Goal: Task Accomplishment & Management: Manage account settings

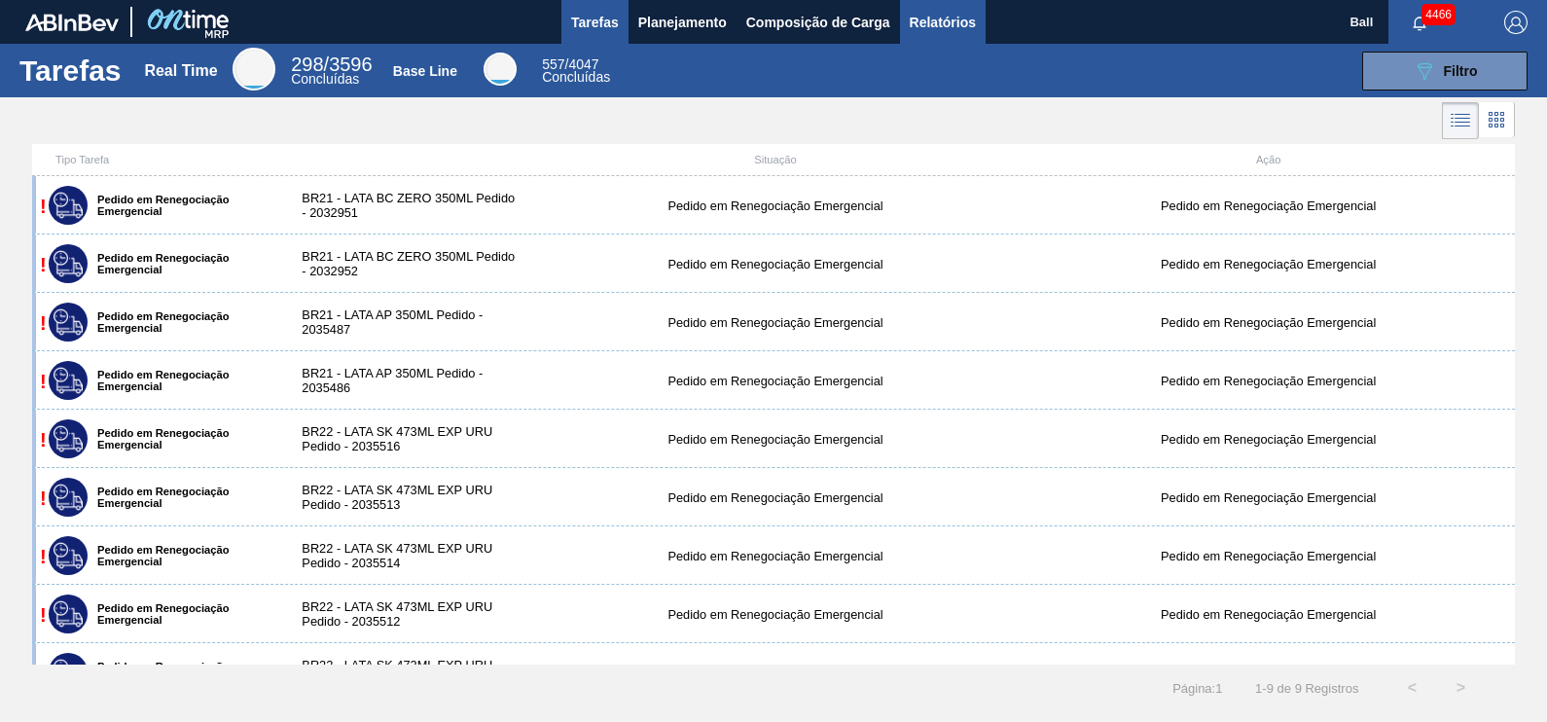
click at [932, 36] on button "Relatórios" at bounding box center [943, 22] width 86 height 44
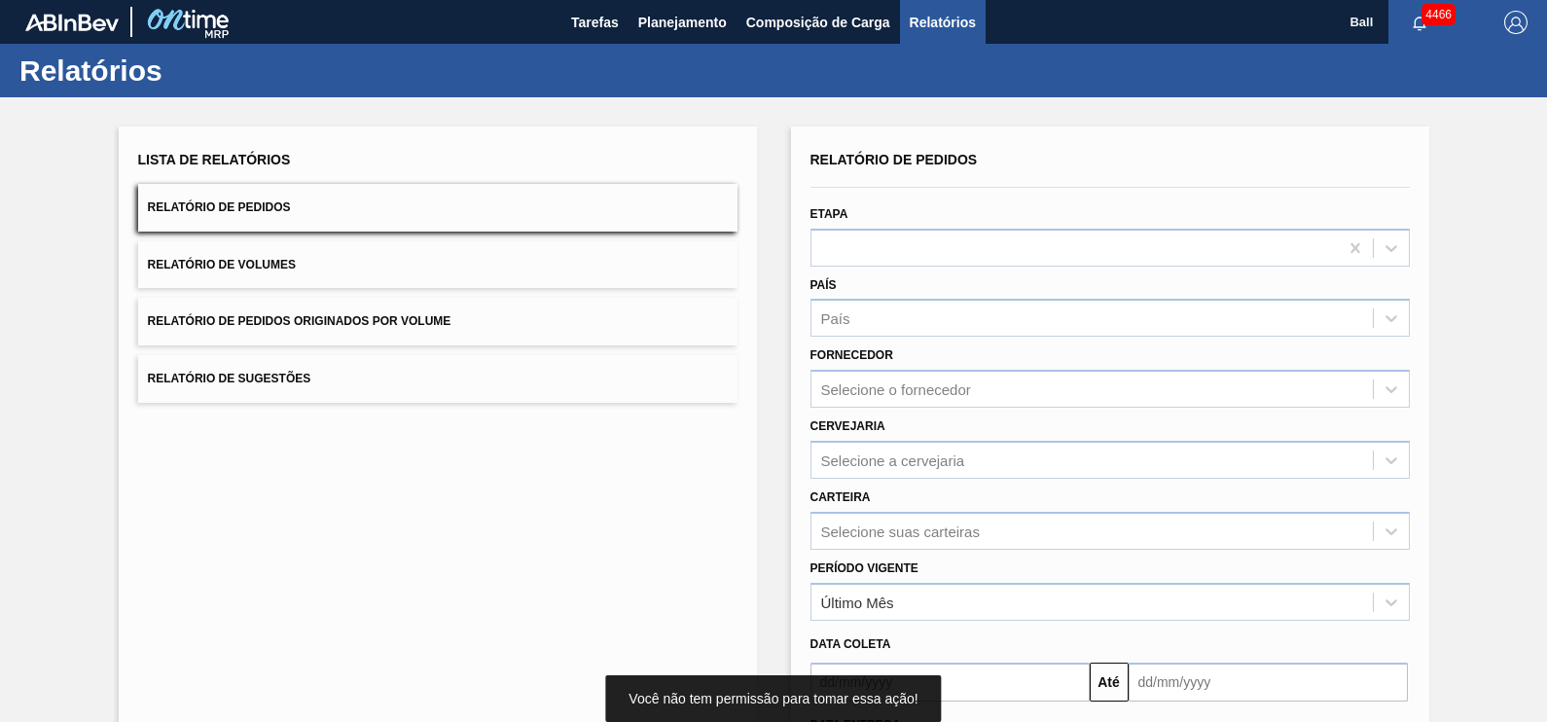
click at [418, 200] on button "Relatório de Pedidos" at bounding box center [437, 208] width 599 height 48
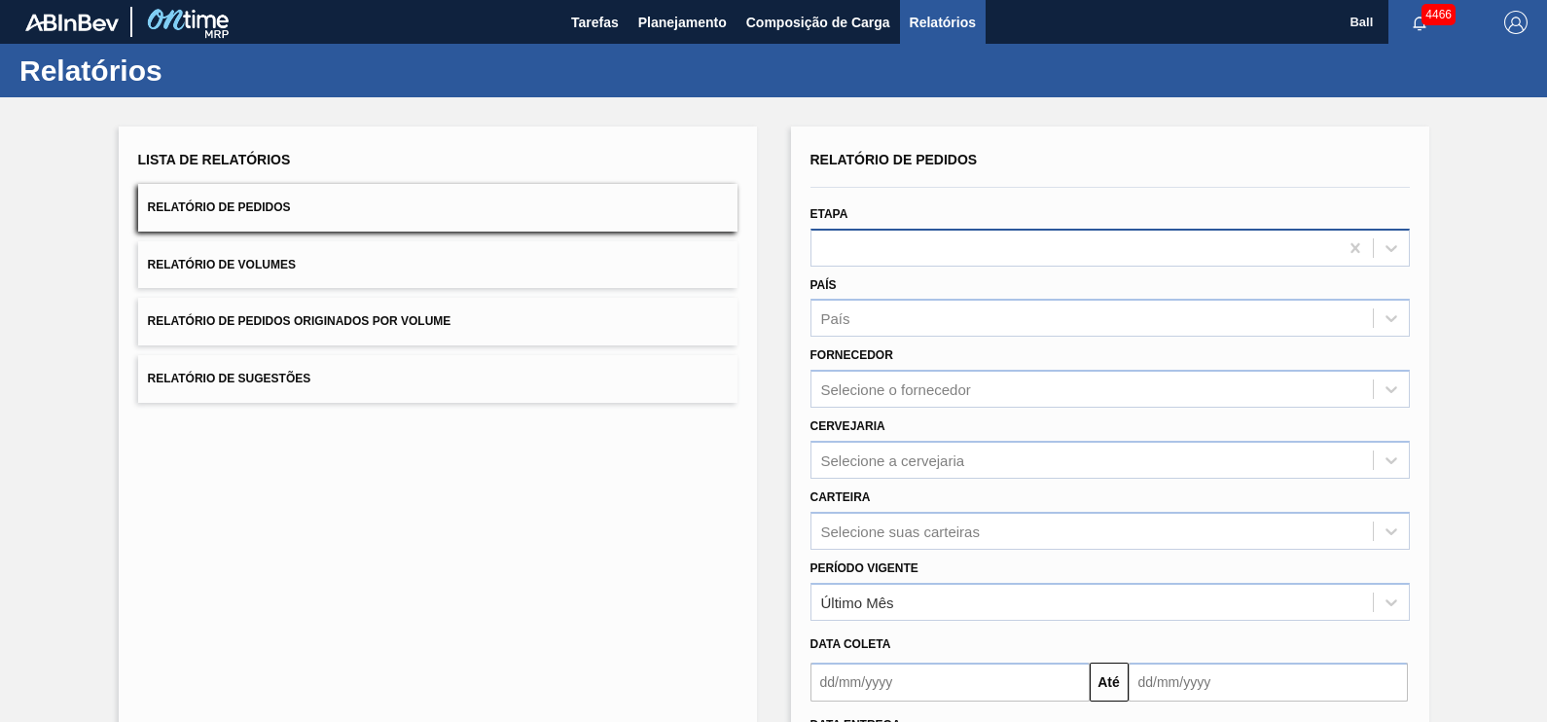
click at [1104, 258] on div at bounding box center [1075, 248] width 526 height 28
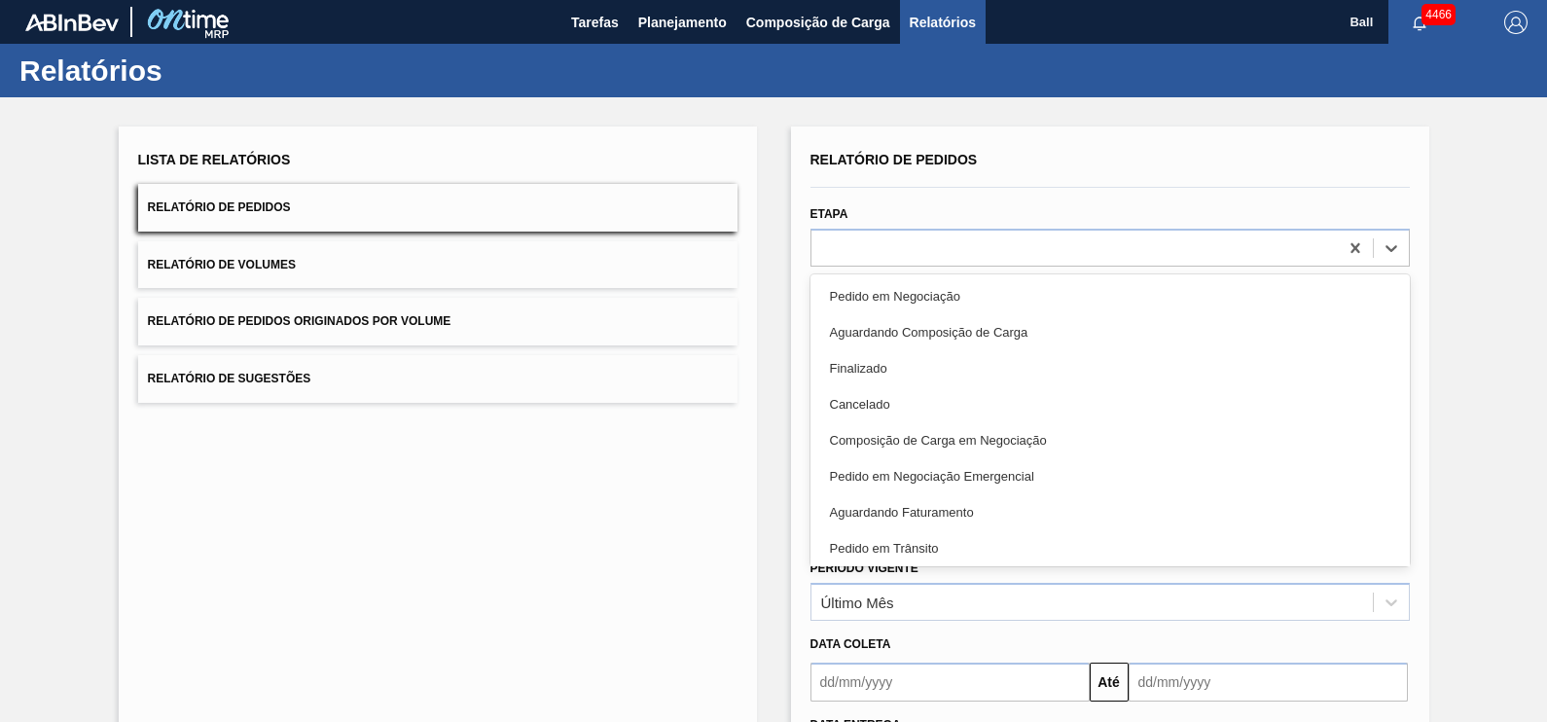
click at [1027, 275] on div "Pedido em Negociação Aguardando Composição de Carga Finalizado Cancelado Compos…" at bounding box center [1110, 420] width 599 height 292
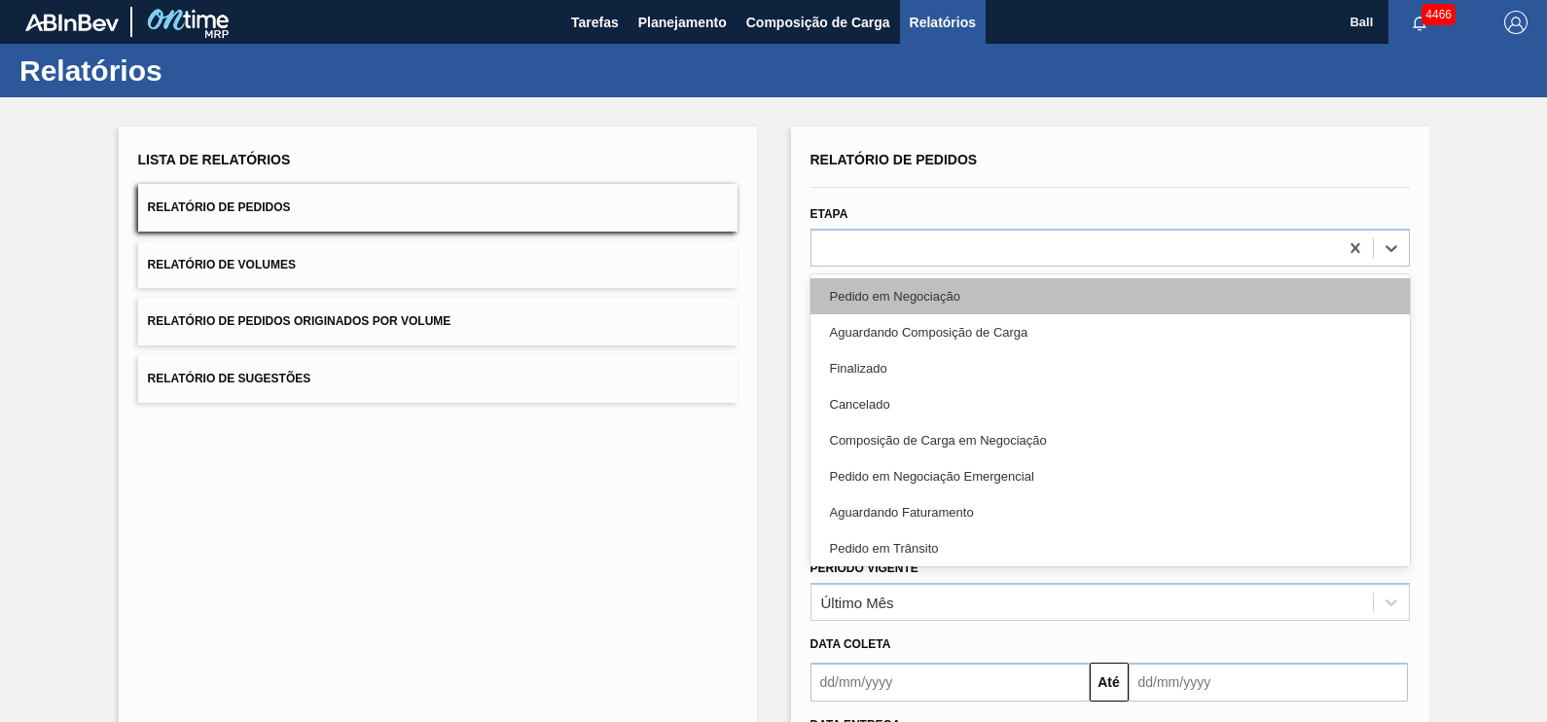
click at [1022, 287] on div "Pedido em Negociação" at bounding box center [1110, 296] width 599 height 36
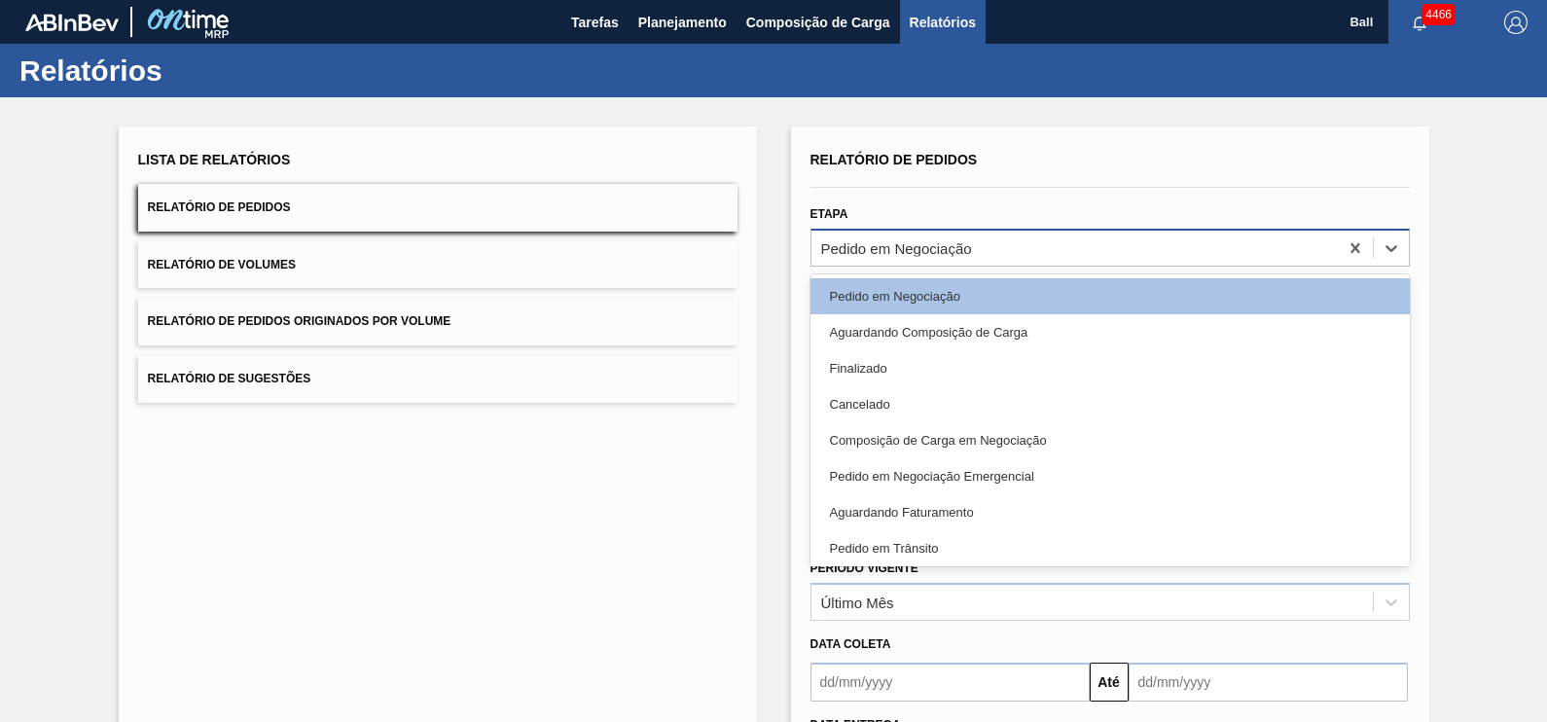
click at [1063, 253] on div "Pedido em Negociação" at bounding box center [1075, 248] width 526 height 28
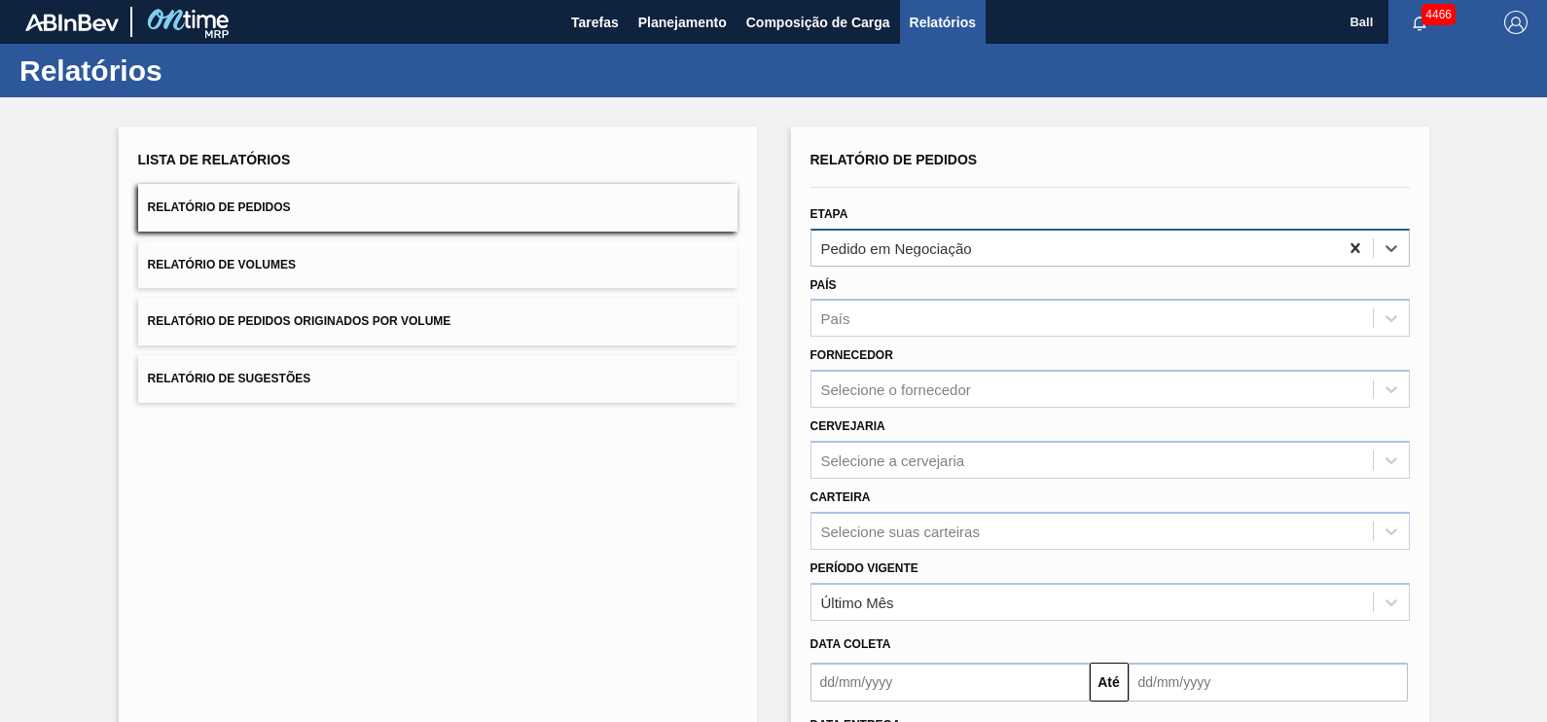
click at [1348, 248] on icon at bounding box center [1355, 247] width 19 height 19
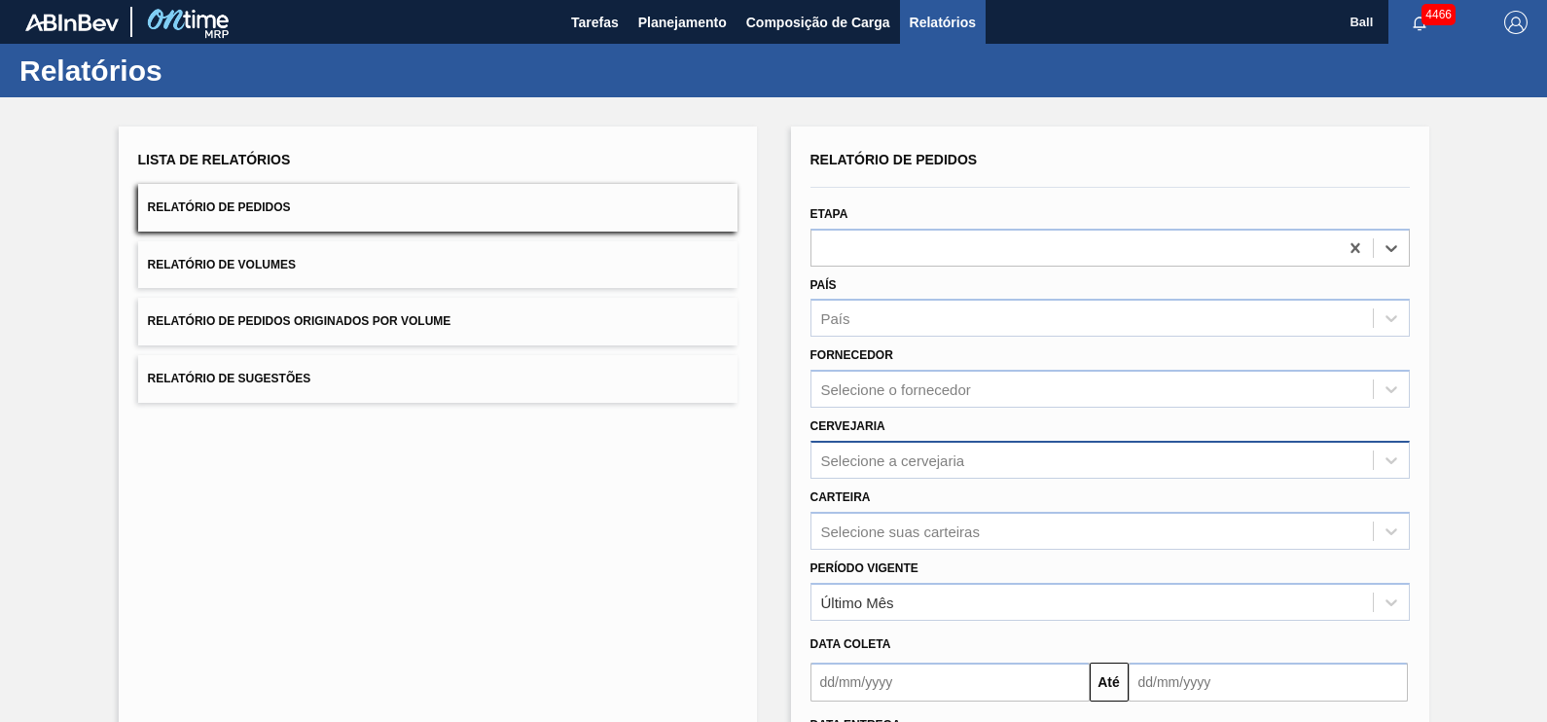
click at [927, 475] on div "Selecione a cervejaria" at bounding box center [1110, 460] width 599 height 38
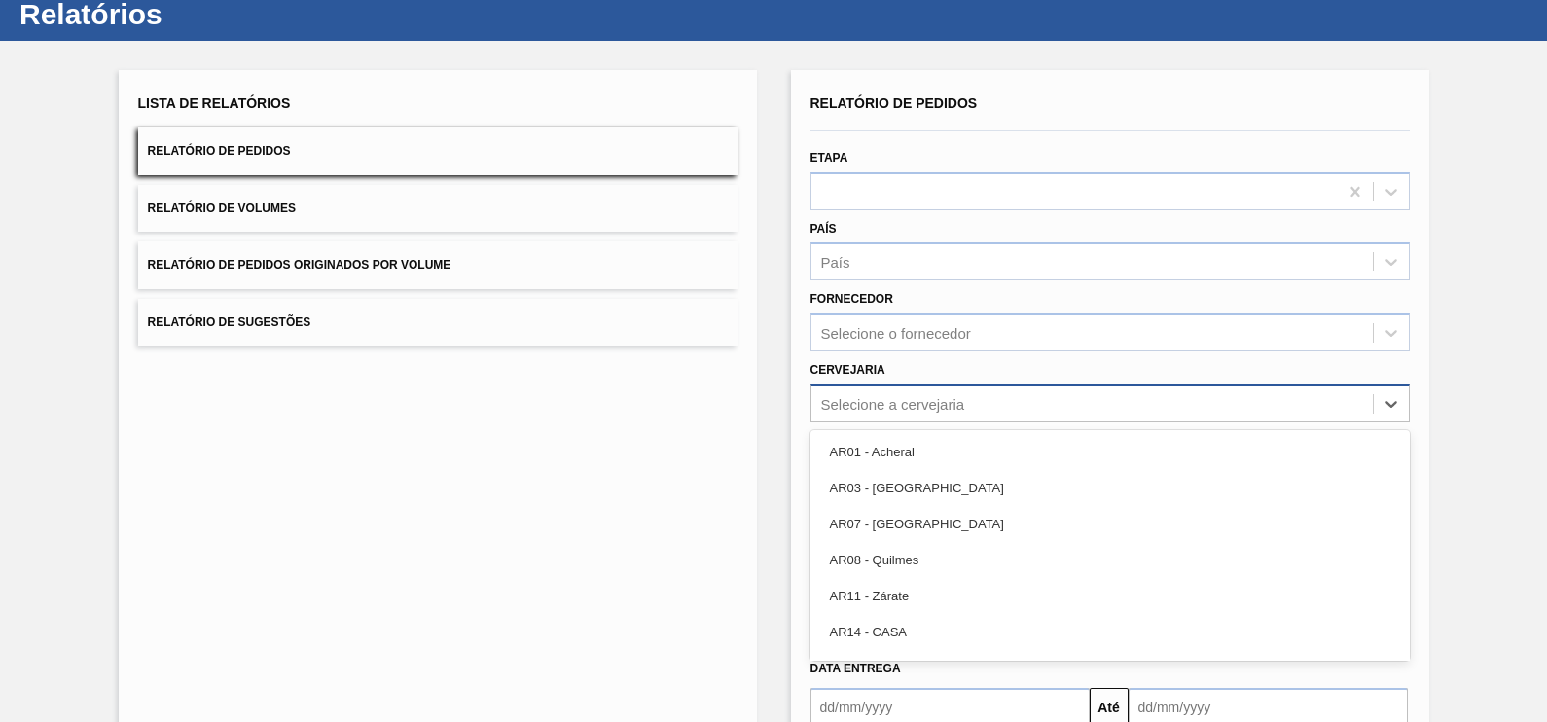
scroll to position [62, 0]
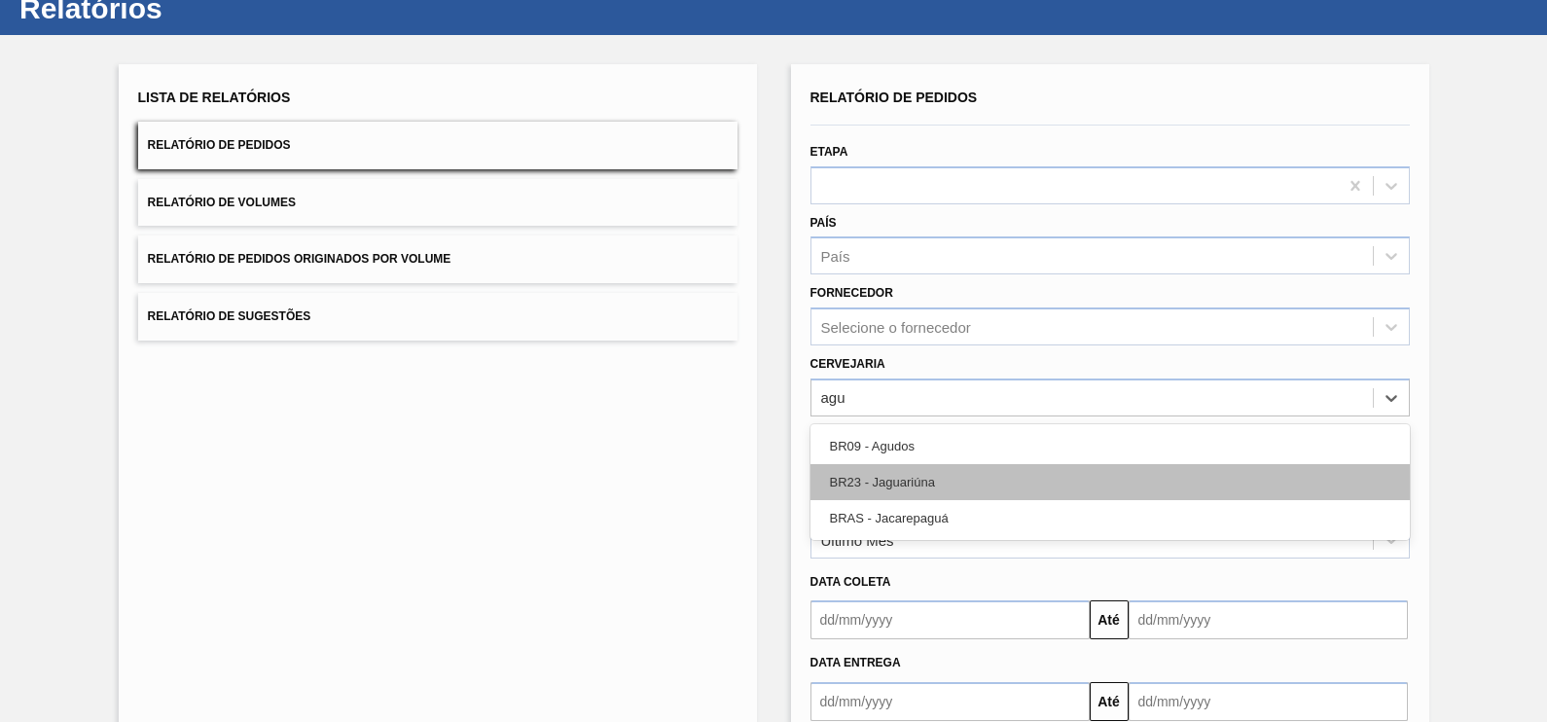
type input "agud"
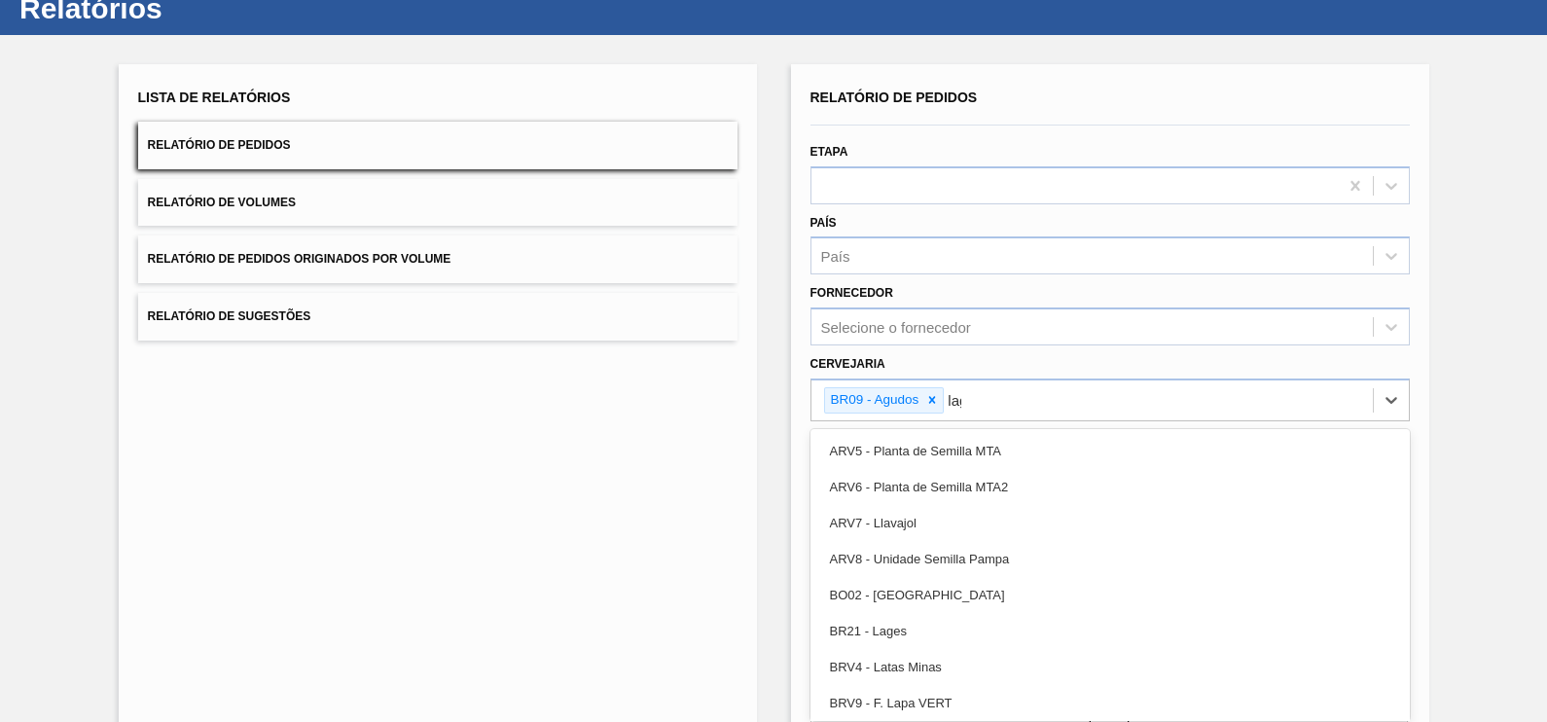
type input "lage"
type input "via"
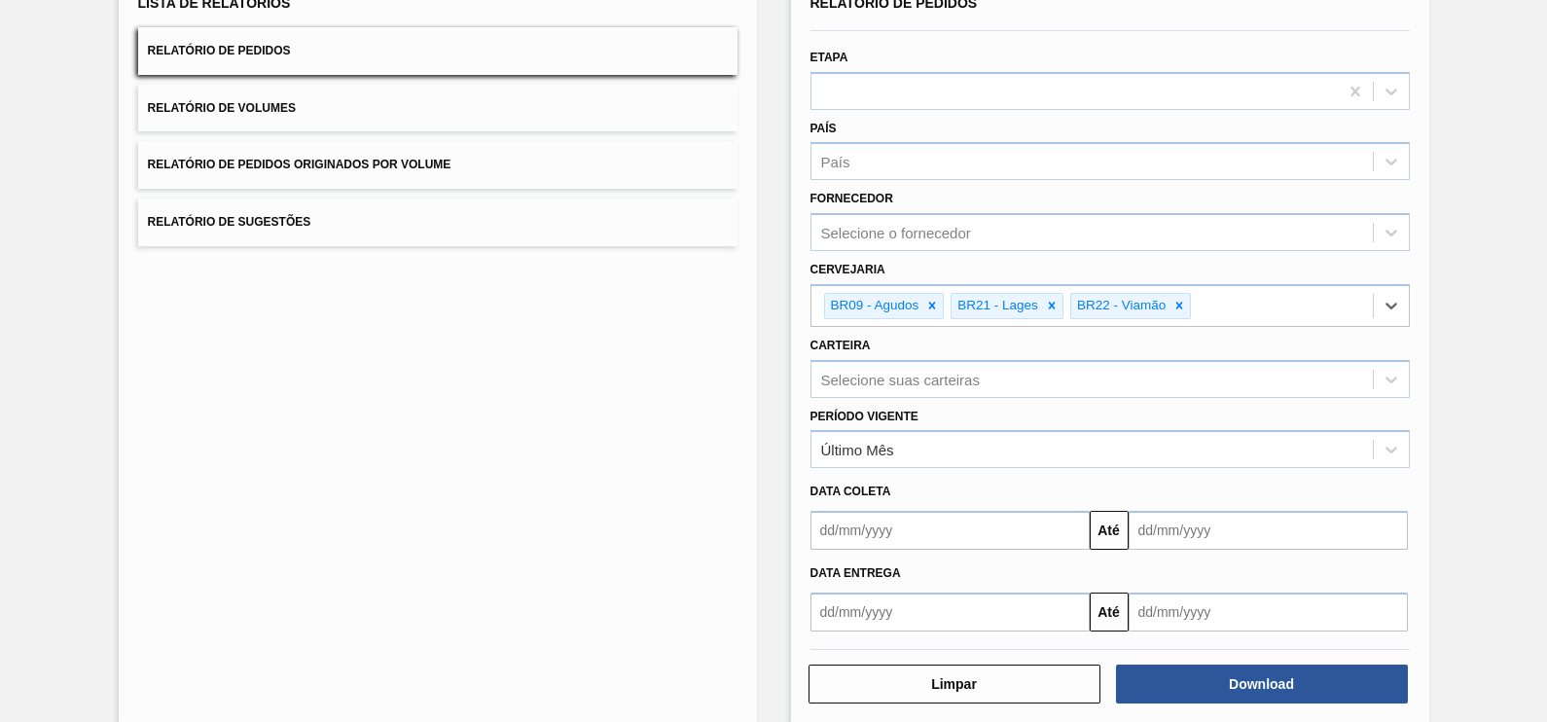
scroll to position [180, 0]
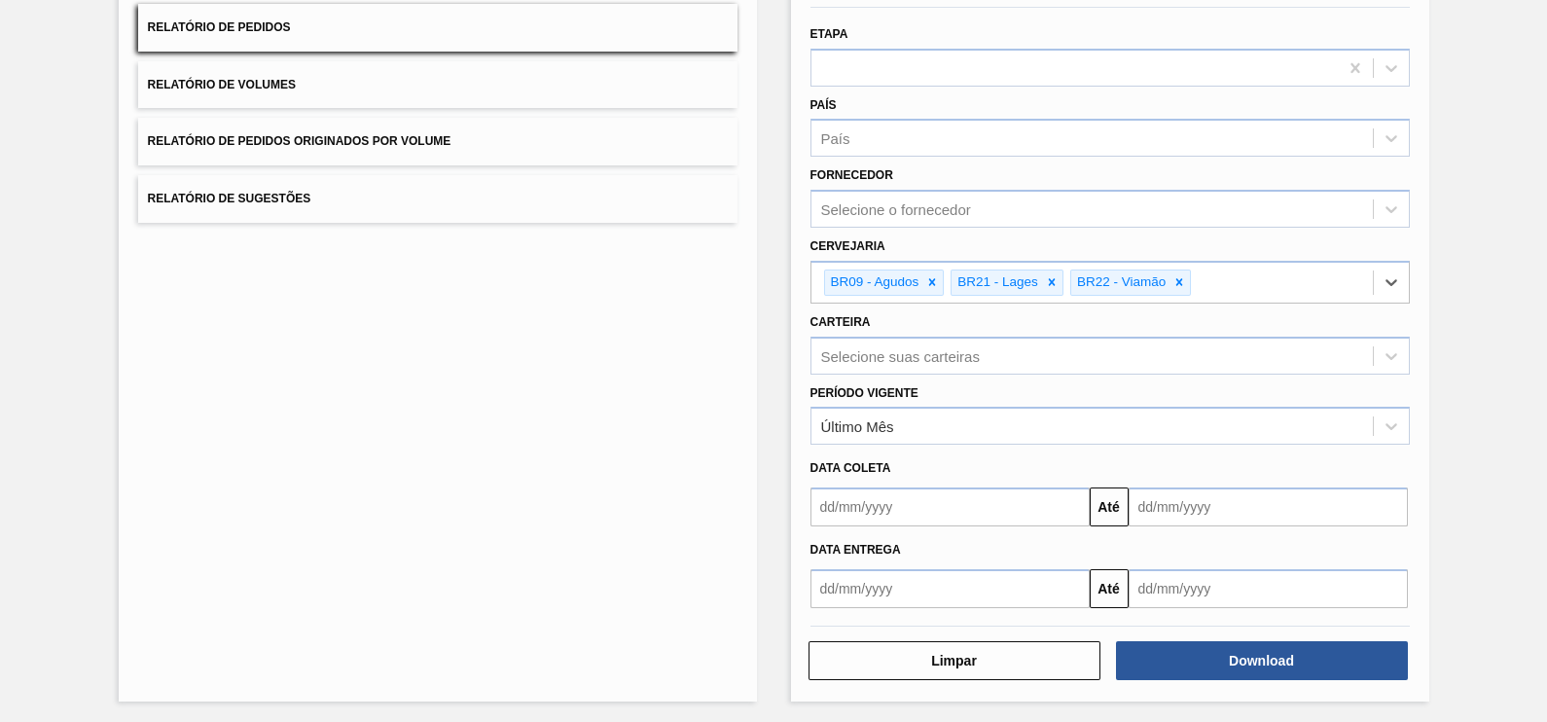
click at [925, 375] on div "Período Vigente Último Mês" at bounding box center [1110, 410] width 615 height 71
click at [926, 351] on div "Selecione suas carteiras" at bounding box center [900, 355] width 159 height 17
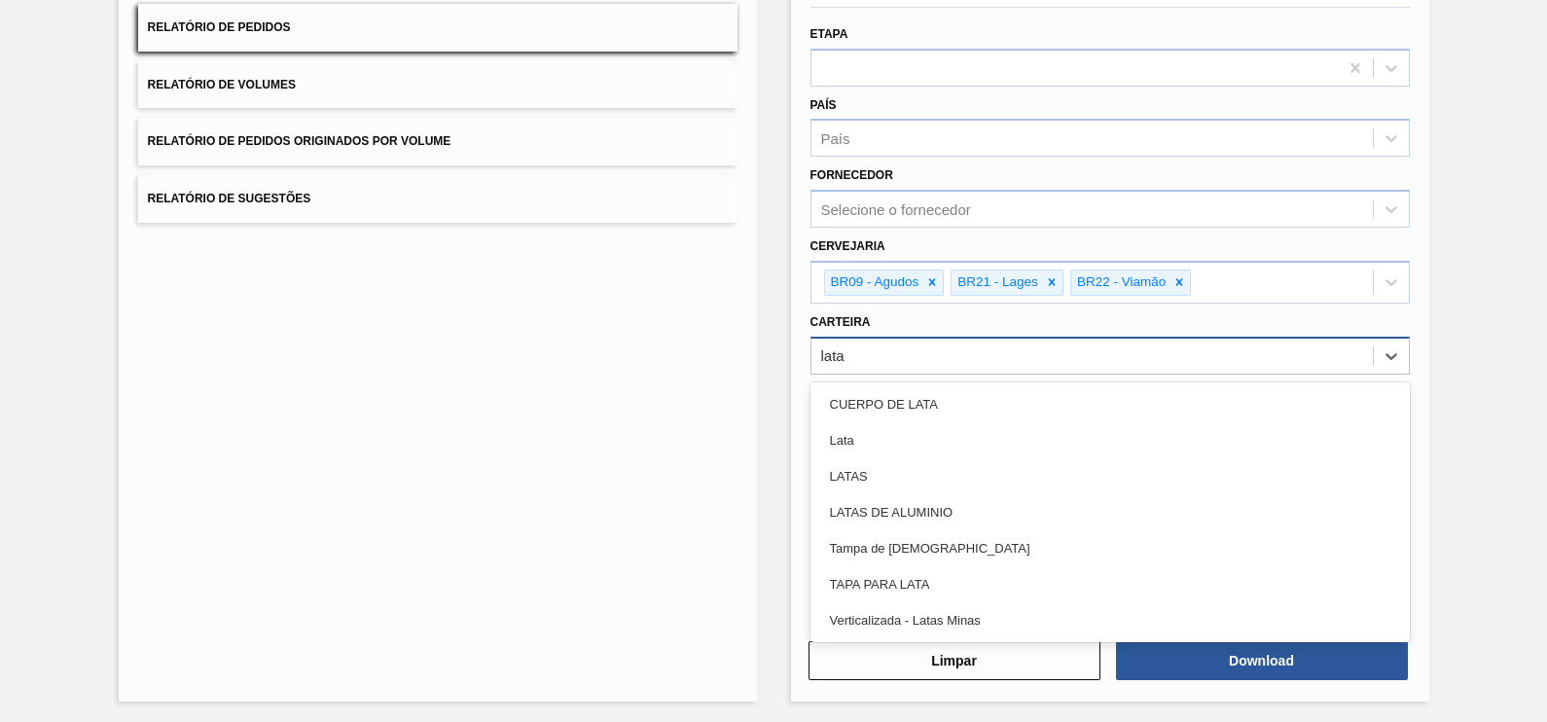
type input "latas"
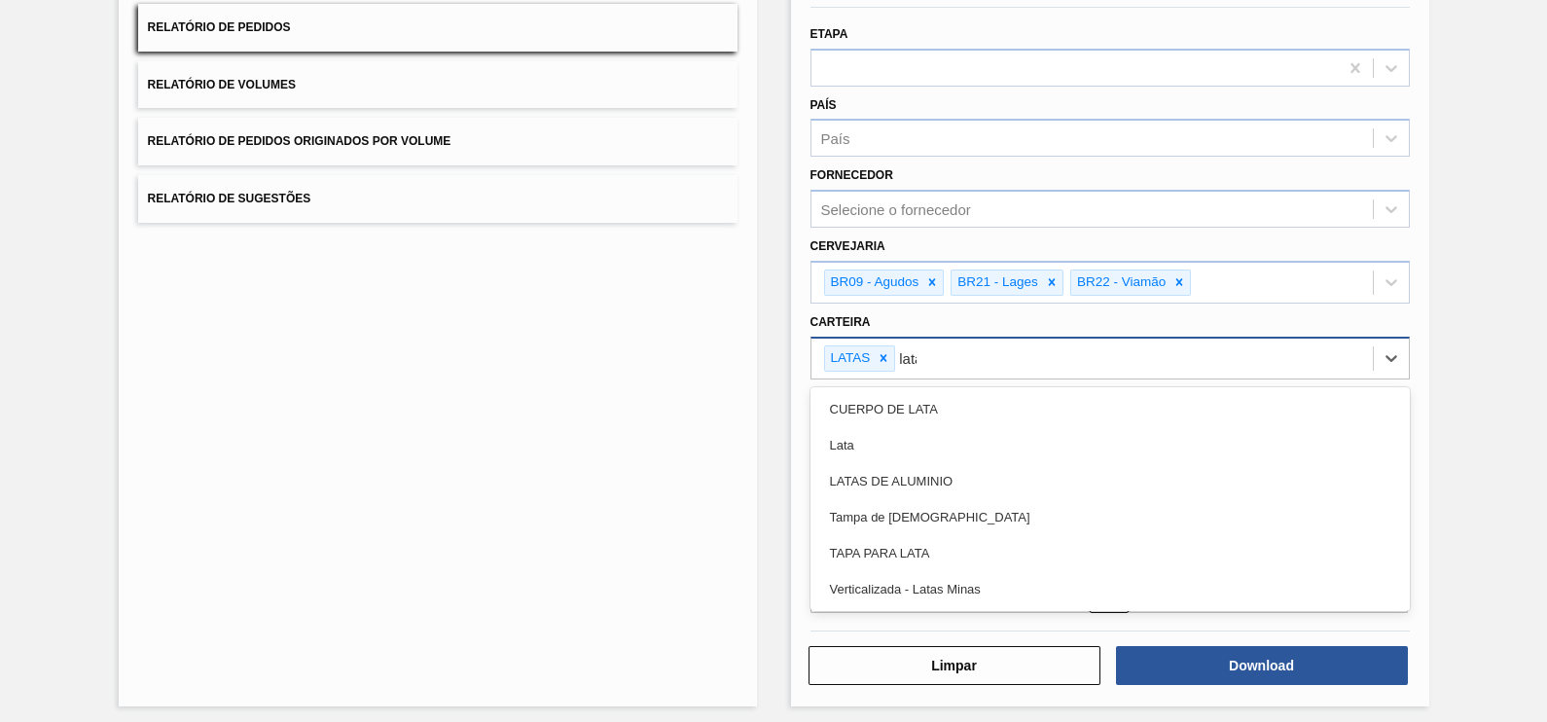
type input "latas"
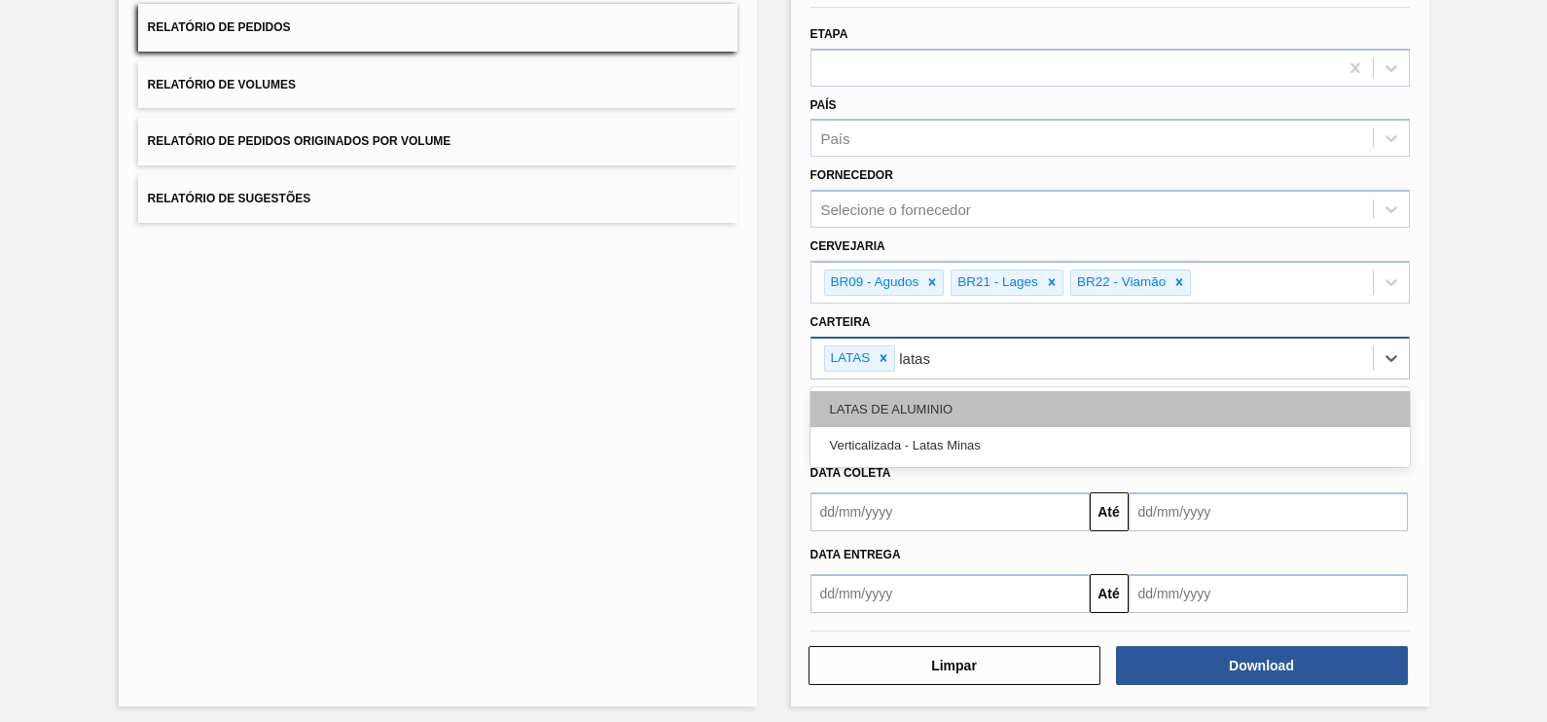
click at [904, 391] on div "LATAS DE ALUMINIO" at bounding box center [1110, 409] width 599 height 36
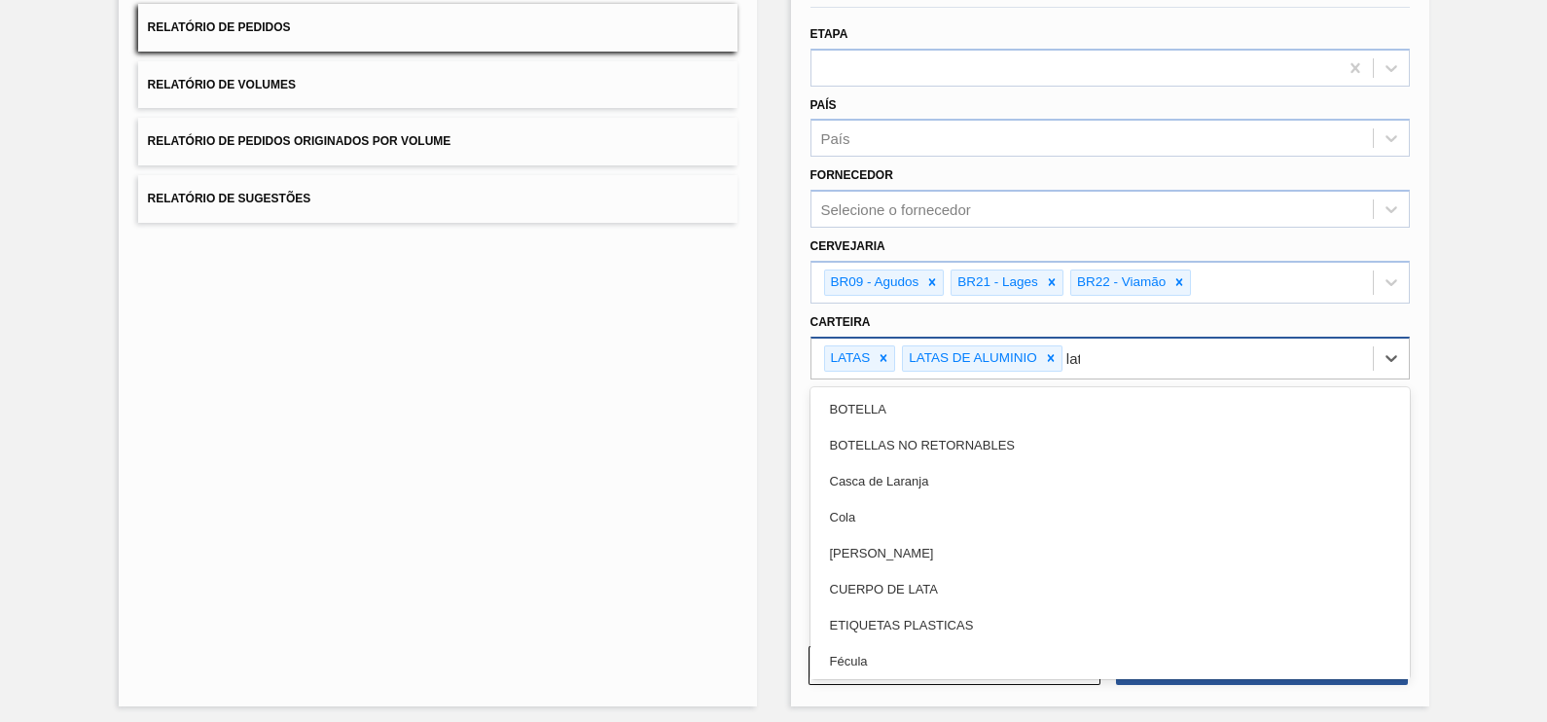
type input "lata"
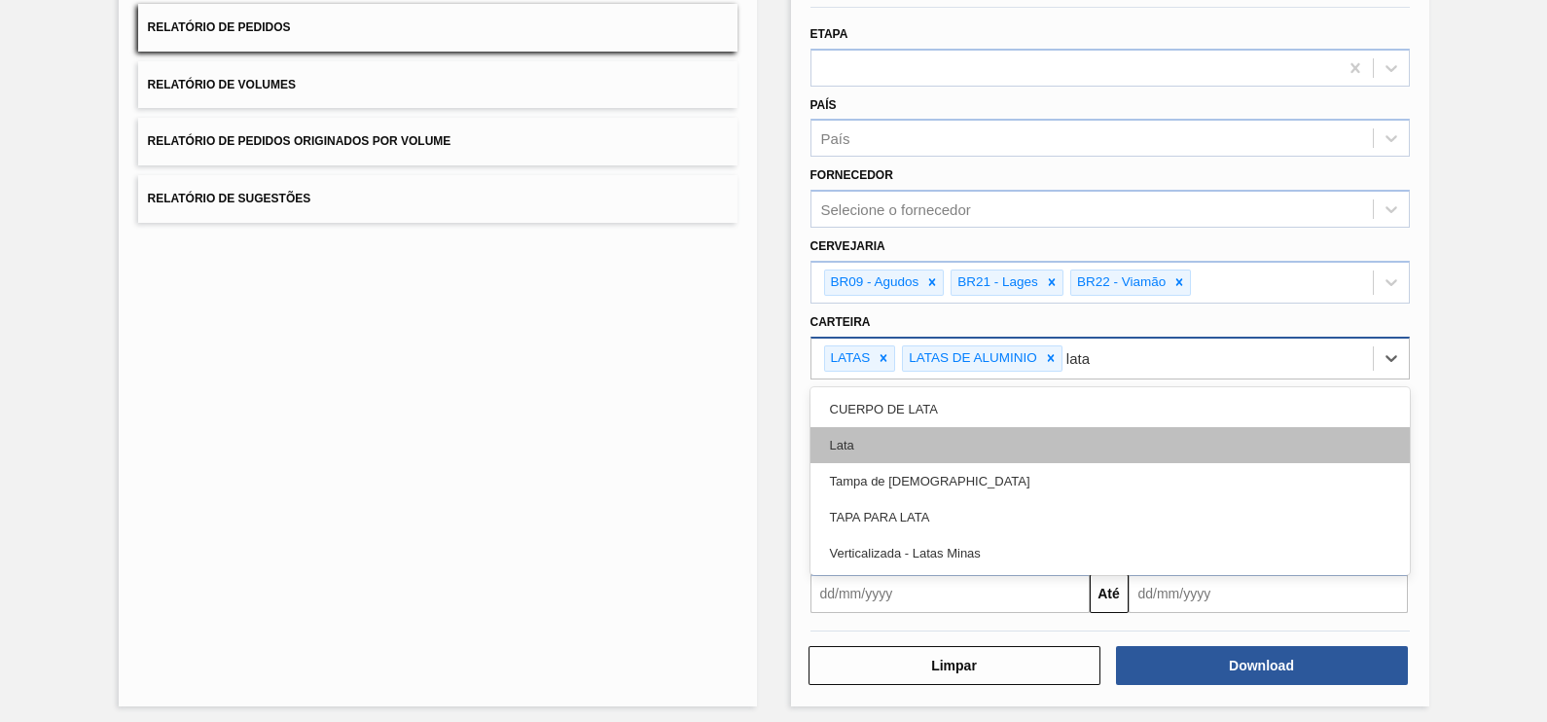
click at [825, 452] on div "Lata" at bounding box center [1110, 445] width 599 height 36
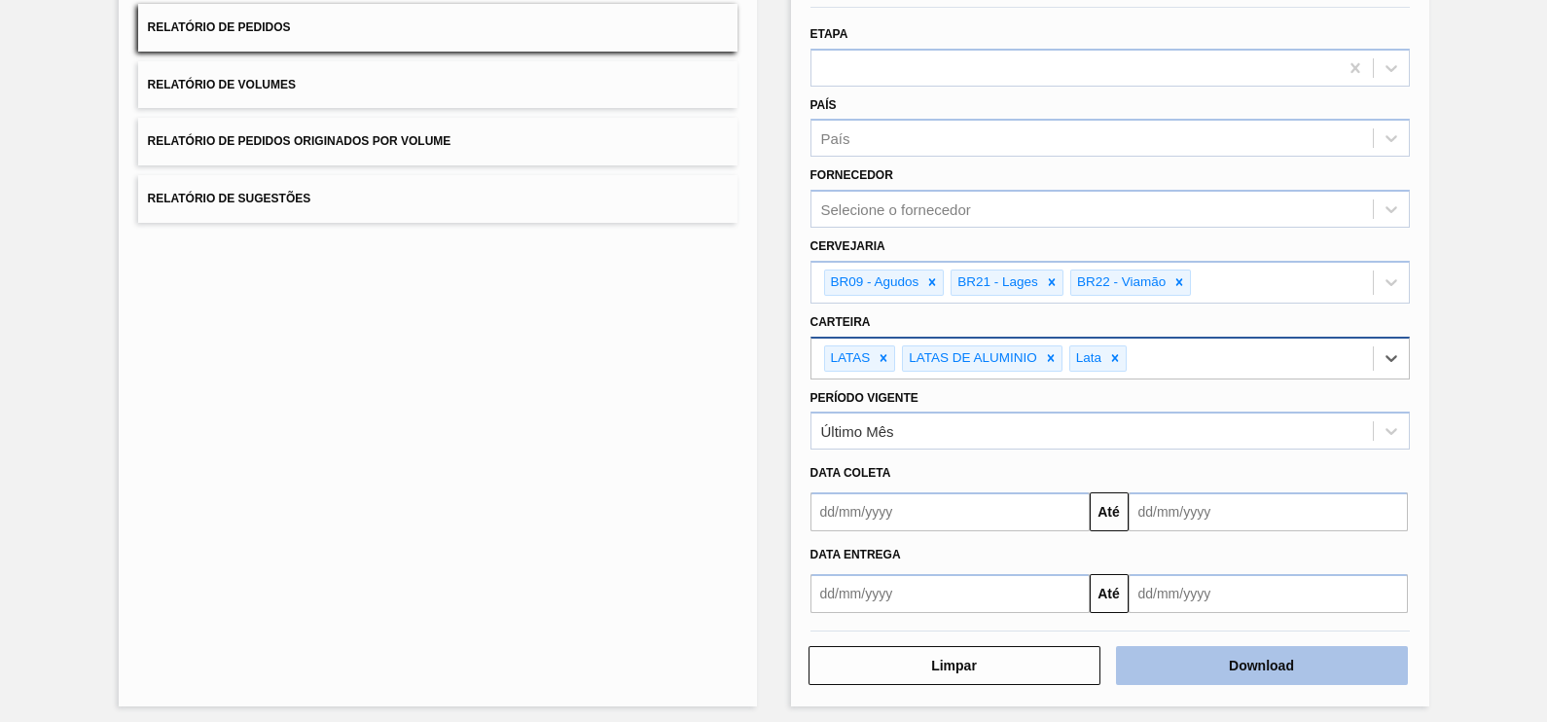
click at [1211, 662] on button "Download" at bounding box center [1262, 665] width 292 height 39
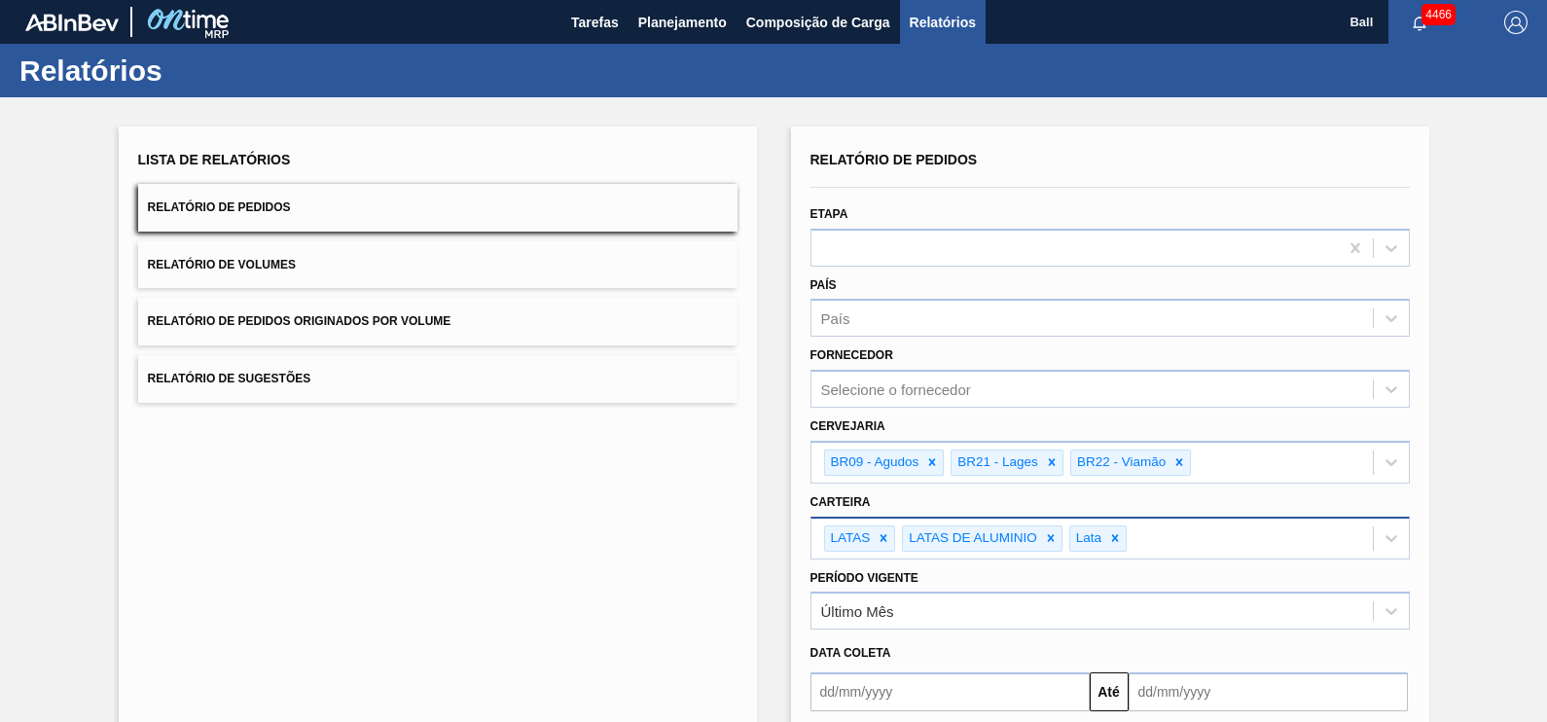
scroll to position [0, 0]
click at [287, 250] on button "Relatório de Volumes" at bounding box center [437, 265] width 599 height 48
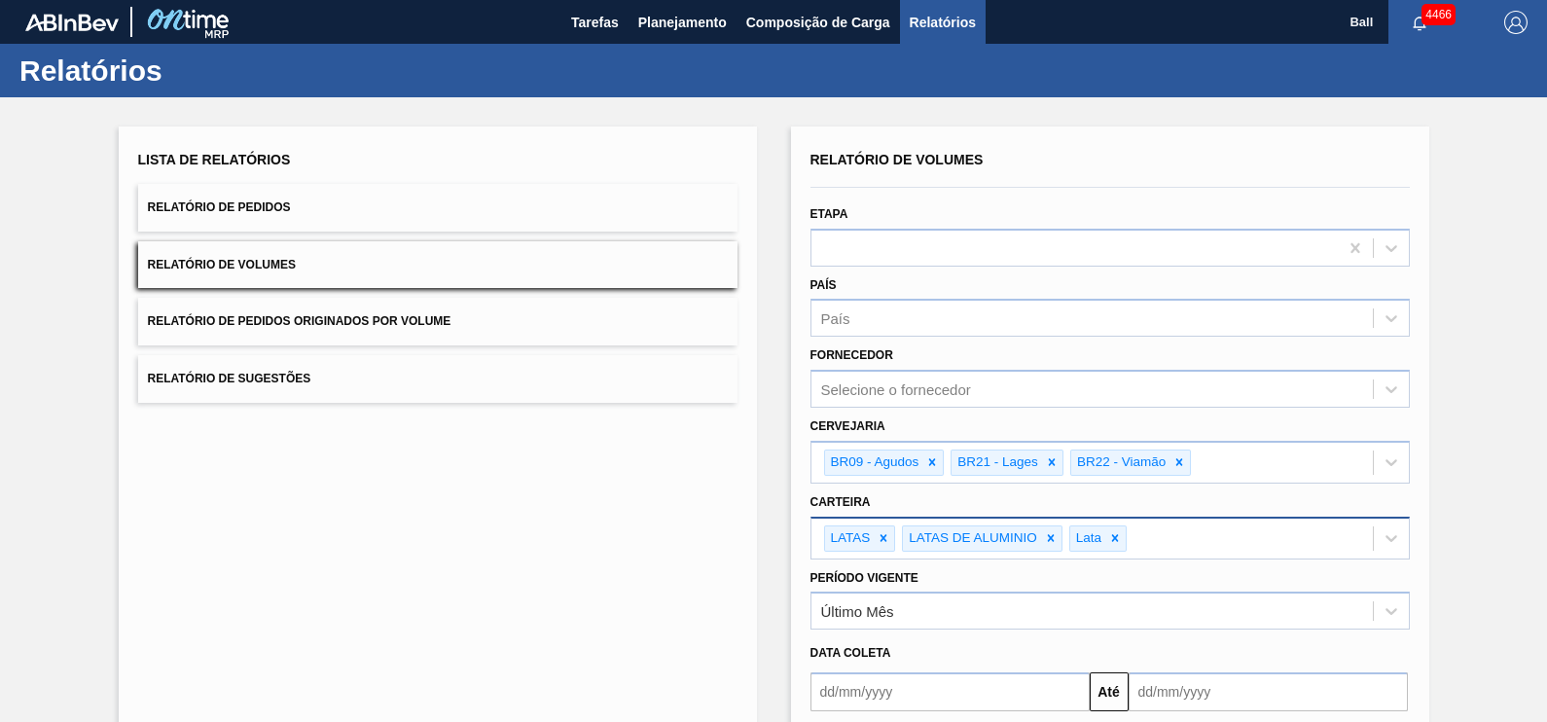
click at [272, 184] on button "Relatório de Pedidos" at bounding box center [437, 208] width 599 height 48
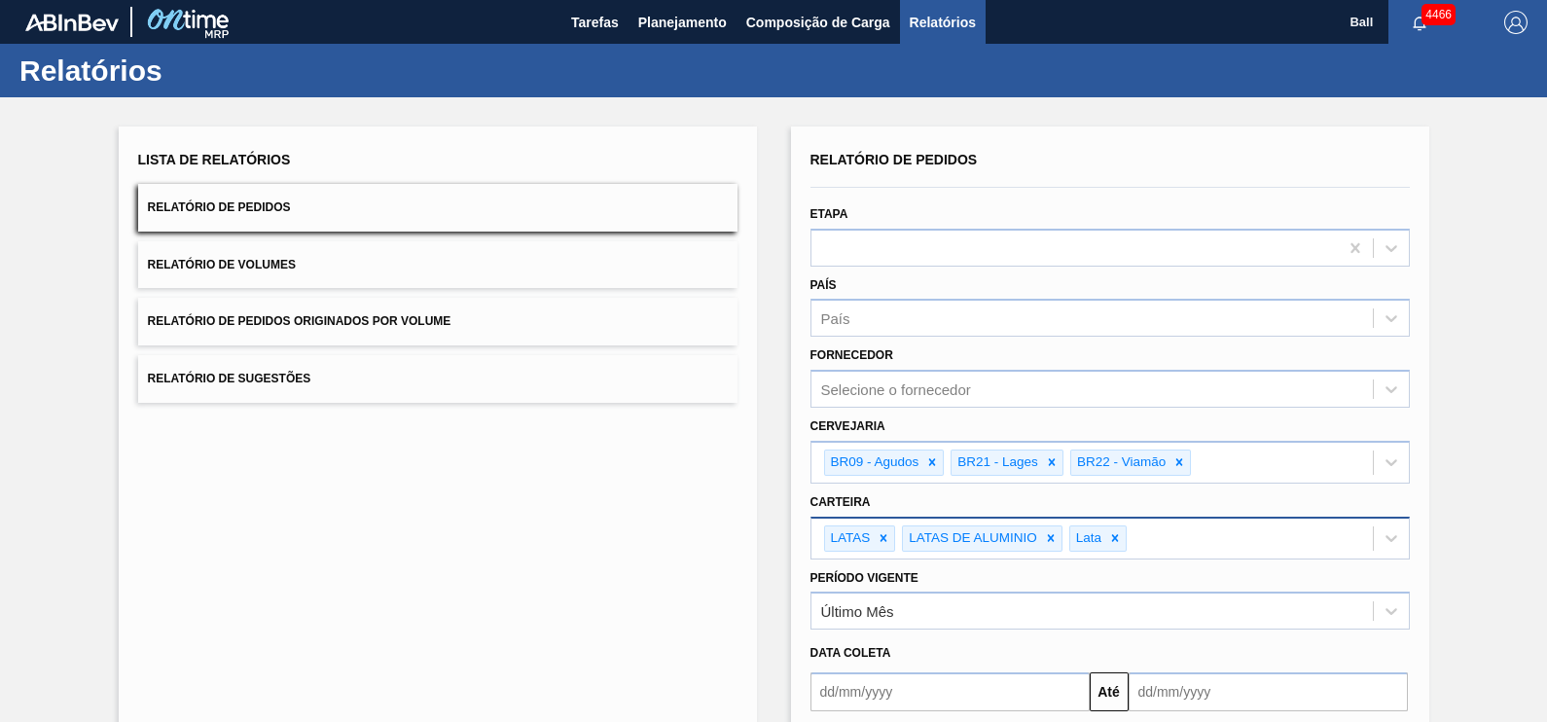
click at [316, 250] on button "Relatório de Volumes" at bounding box center [437, 265] width 599 height 48
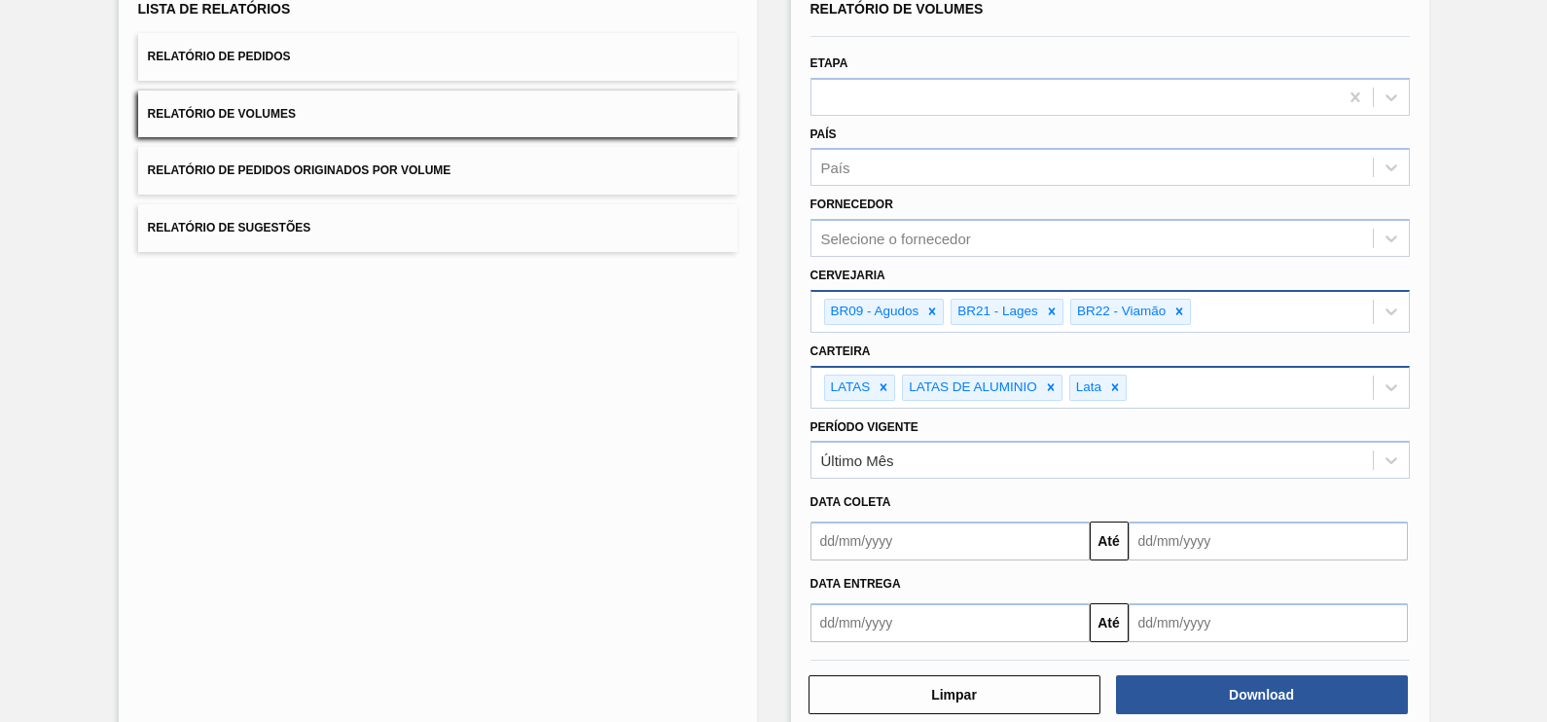
scroll to position [63, 0]
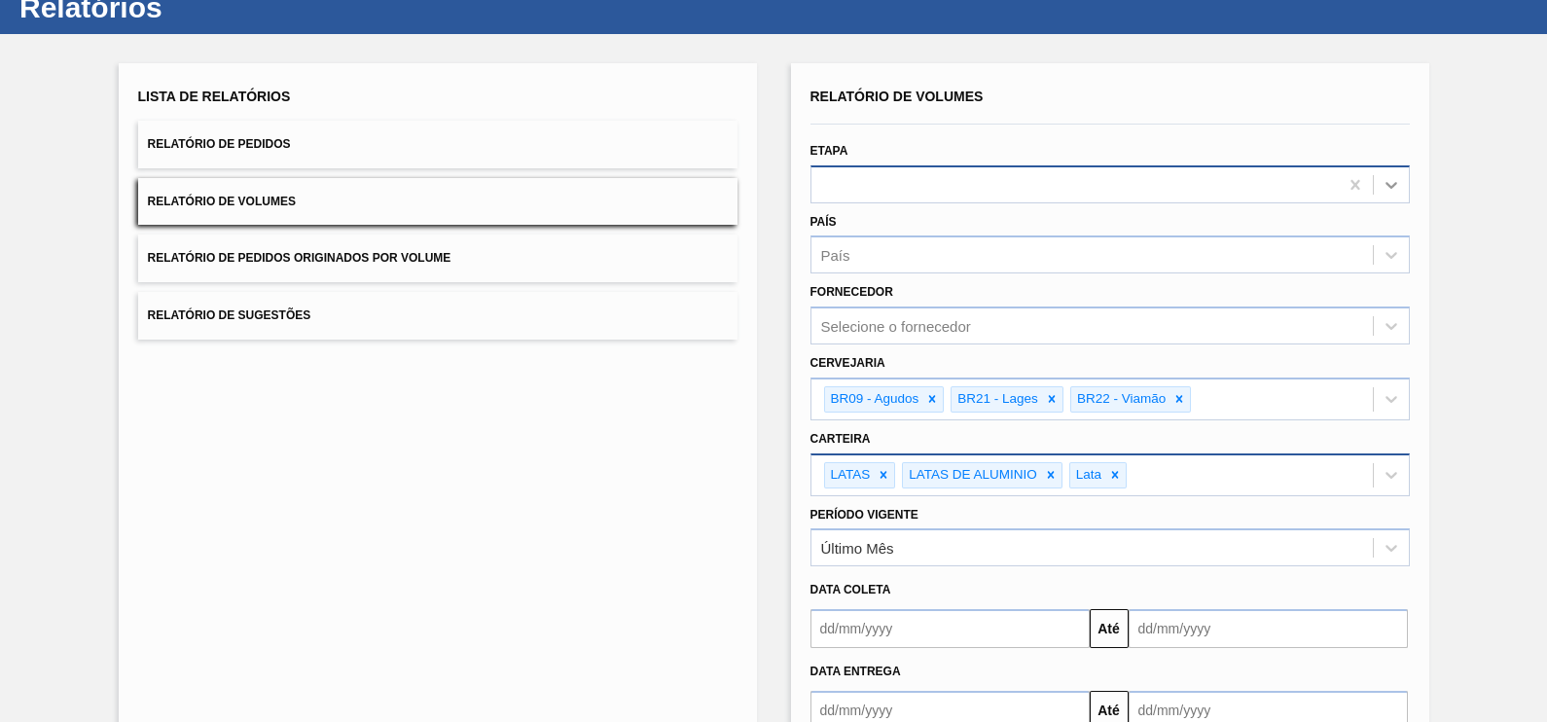
click at [1380, 195] on div at bounding box center [1391, 184] width 35 height 35
click at [545, 337] on button "Relatório de Sugestões" at bounding box center [437, 316] width 599 height 48
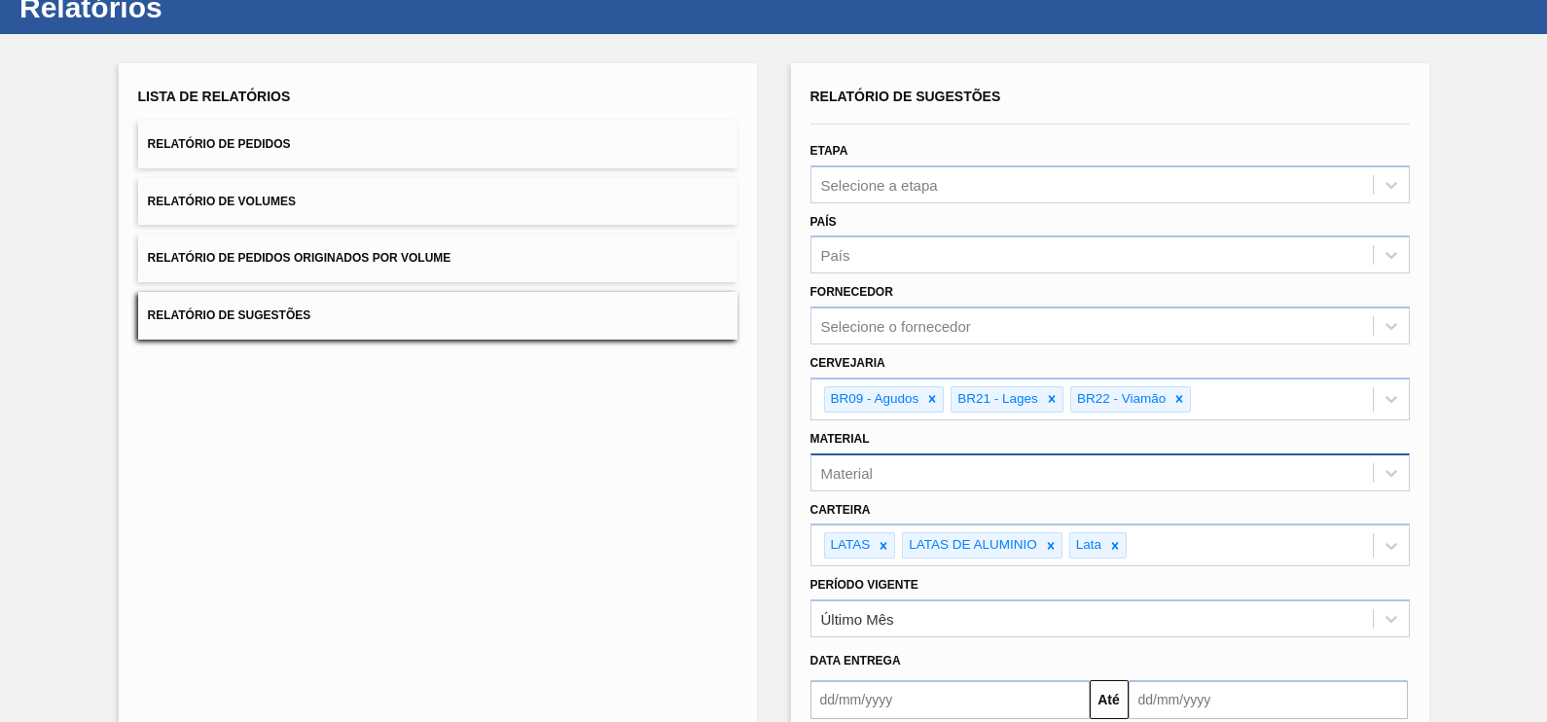
click at [402, 210] on button "Relatório de Volumes" at bounding box center [437, 202] width 599 height 48
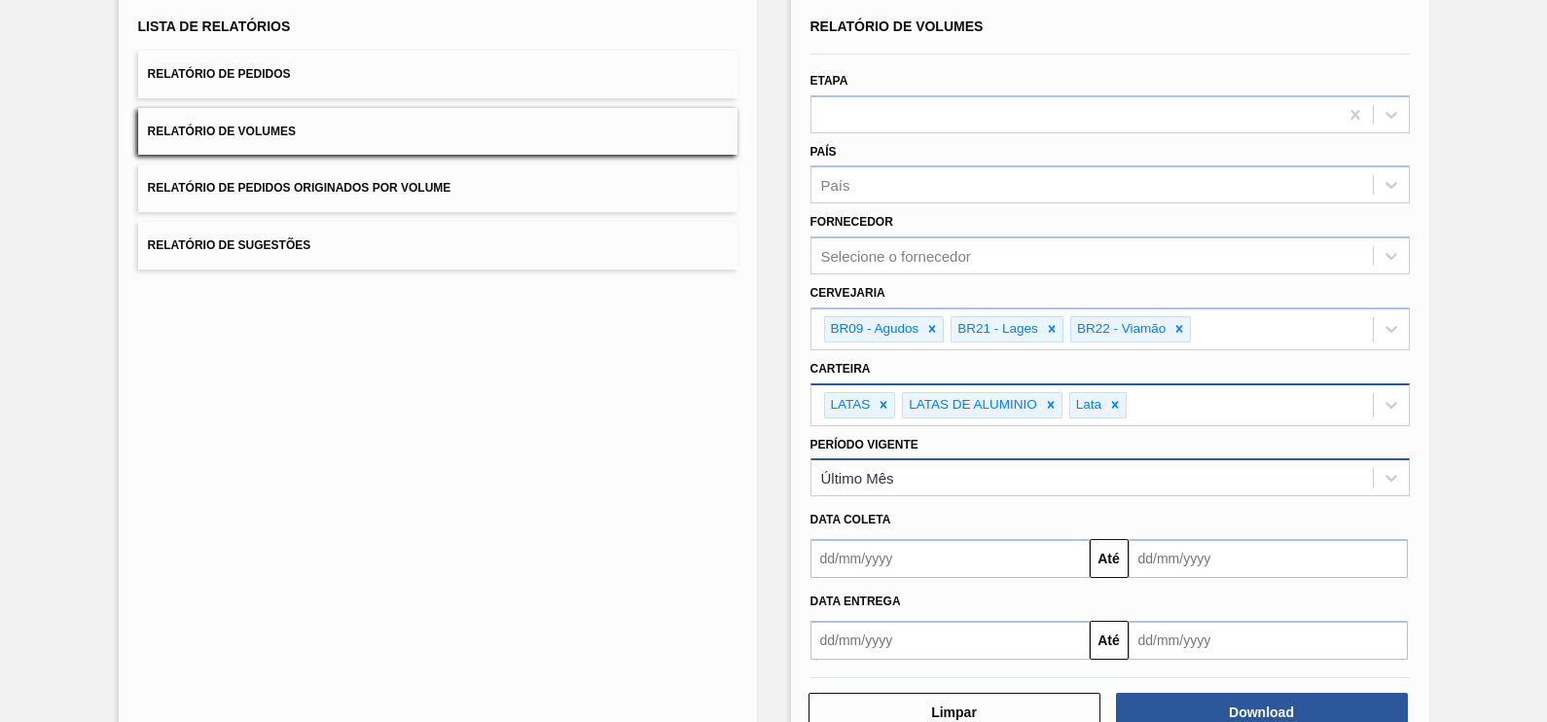
scroll to position [185, 0]
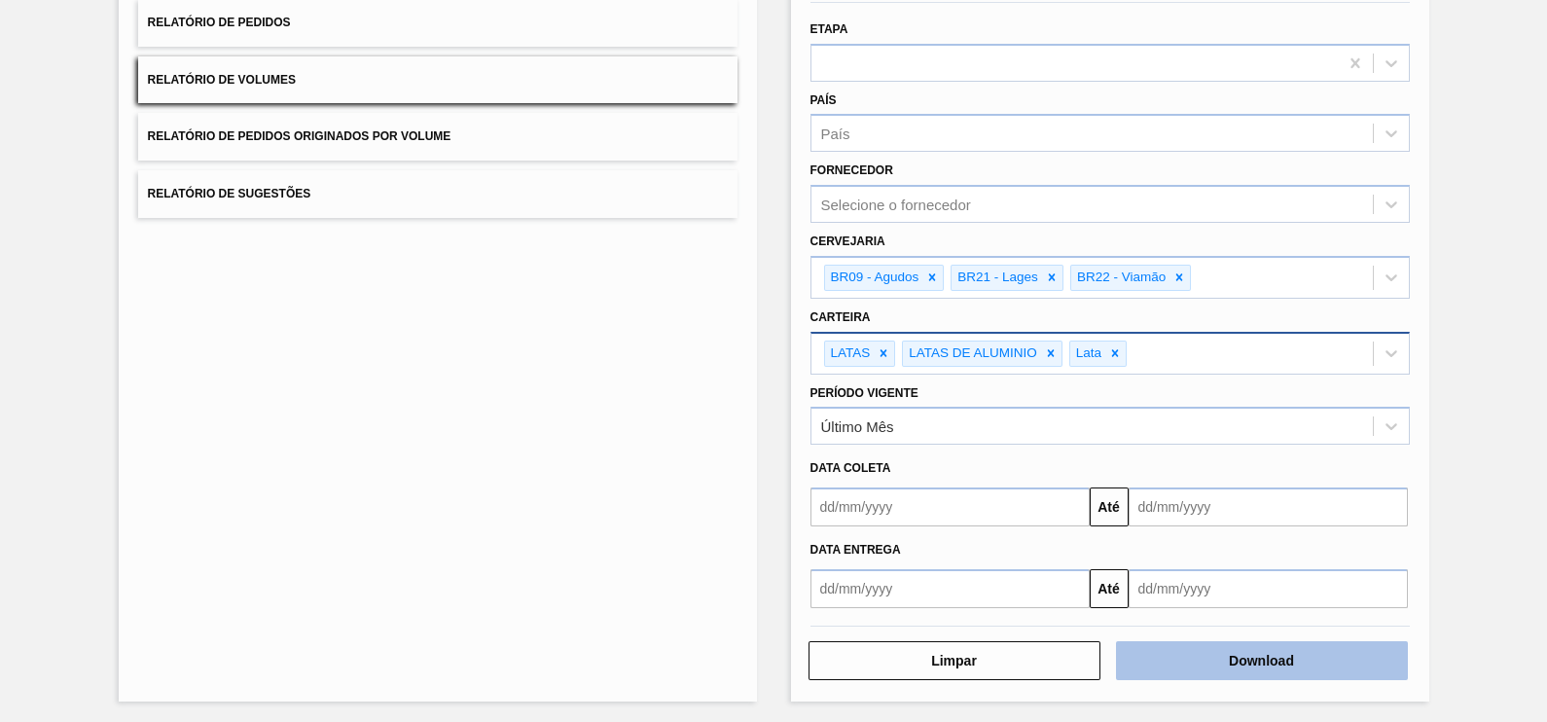
click at [1258, 655] on button "Download" at bounding box center [1262, 660] width 292 height 39
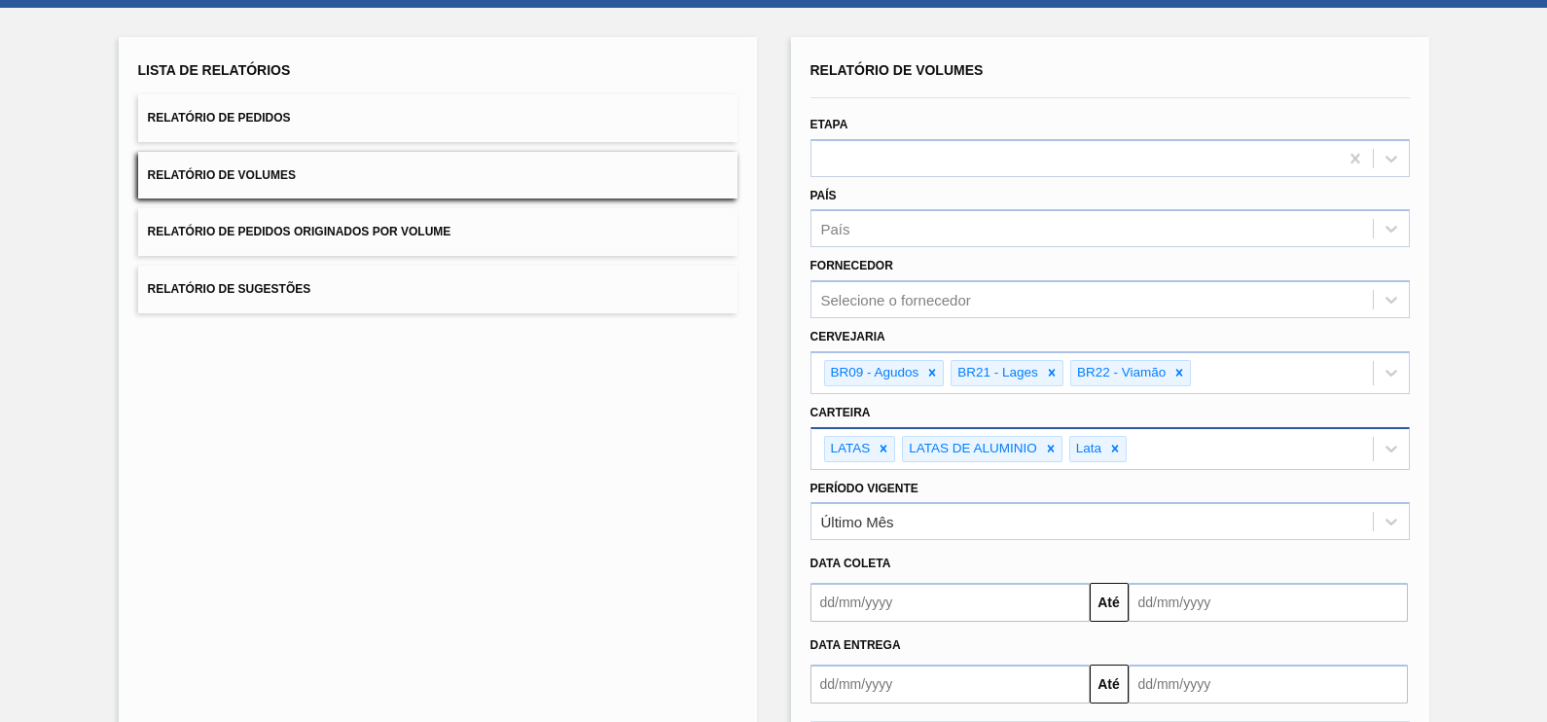
scroll to position [0, 0]
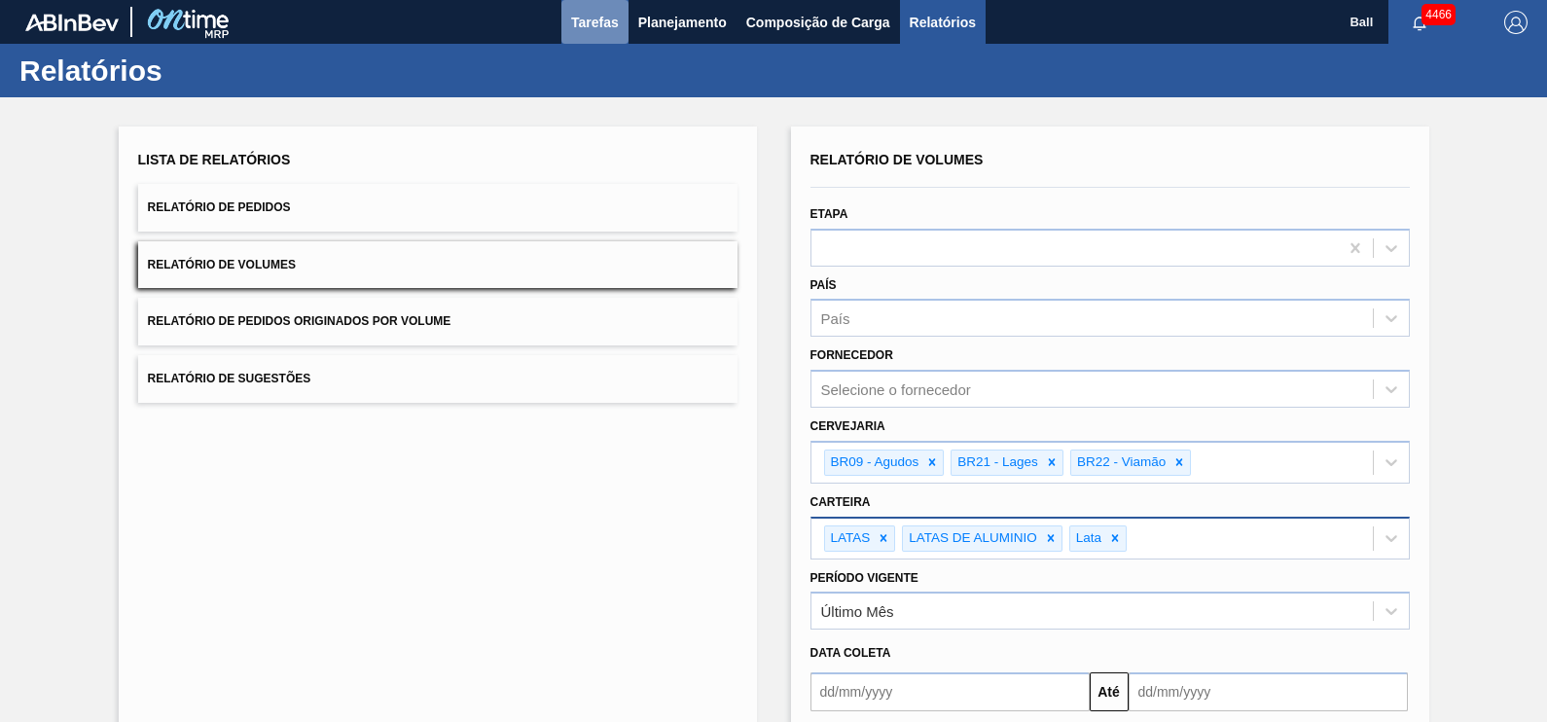
click at [598, 22] on span "Tarefas" at bounding box center [595, 22] width 48 height 23
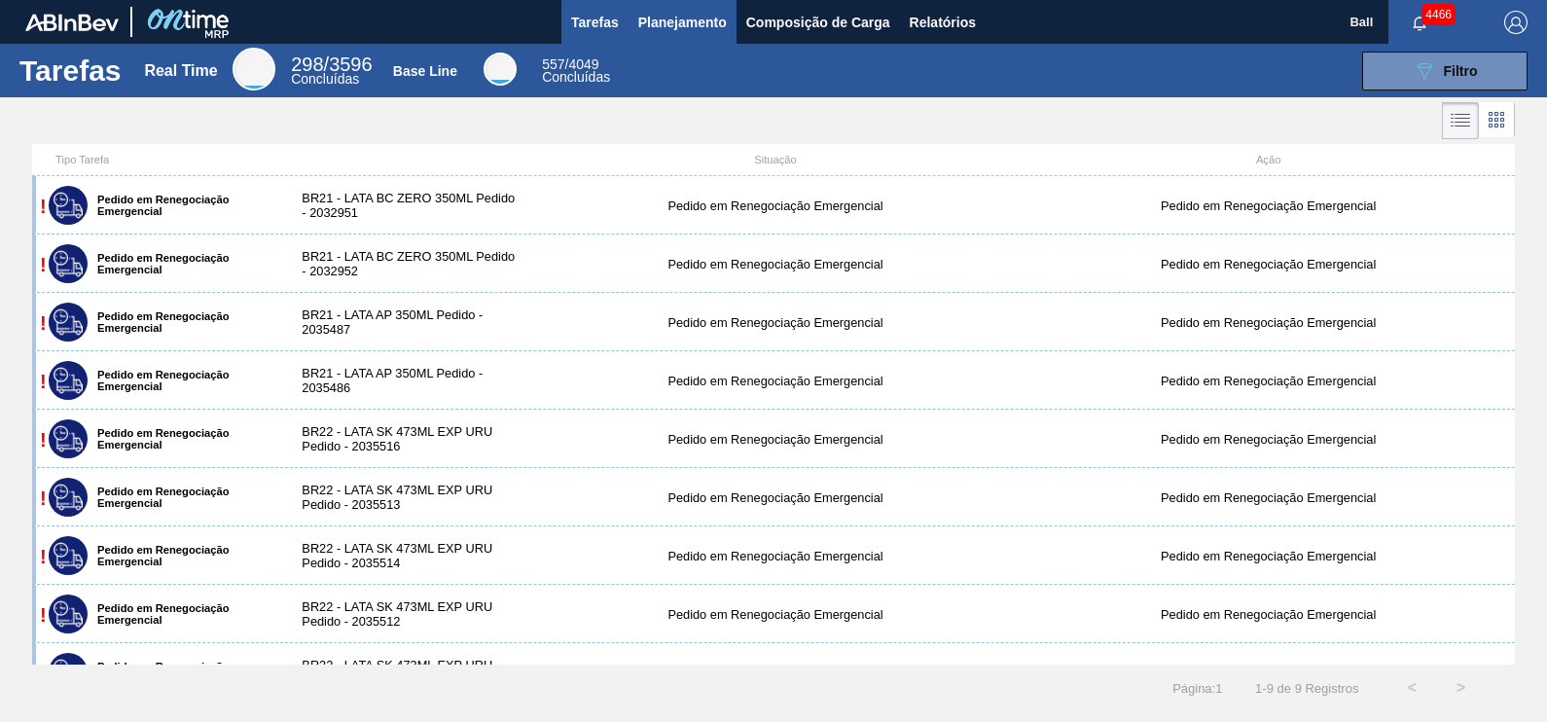
click at [712, 16] on span "Planejamento" at bounding box center [682, 22] width 89 height 23
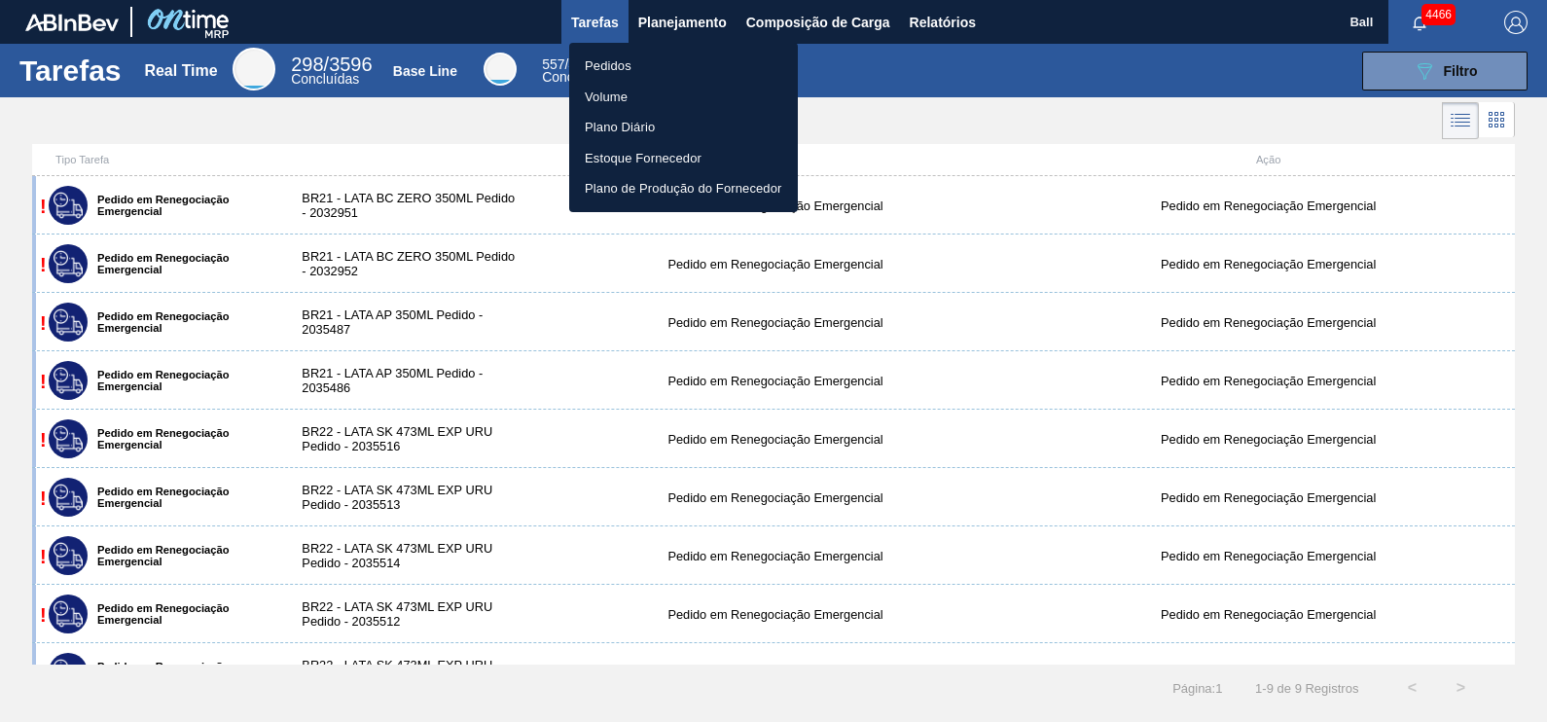
click at [599, 16] on div at bounding box center [773, 361] width 1547 height 722
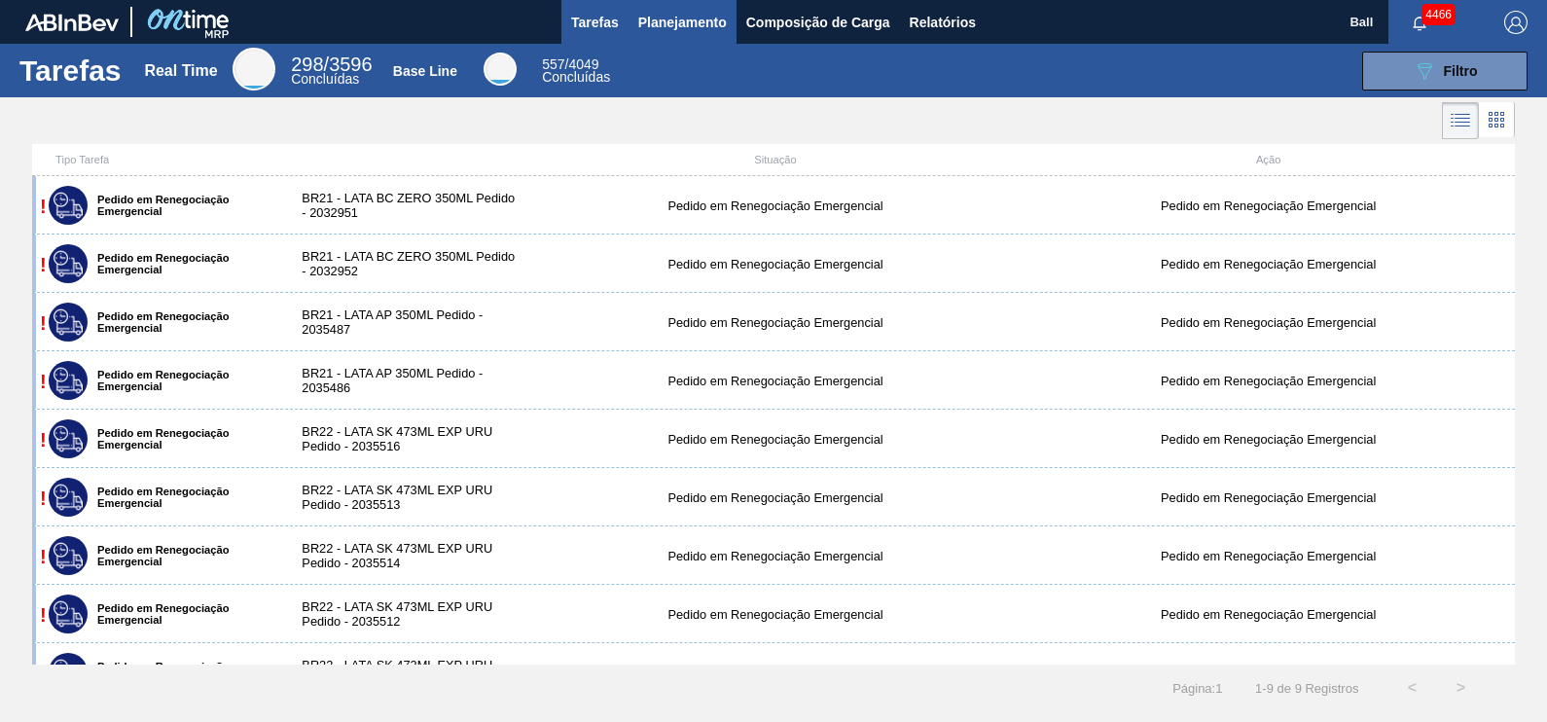
click at [672, 29] on span "Planejamento" at bounding box center [682, 22] width 89 height 23
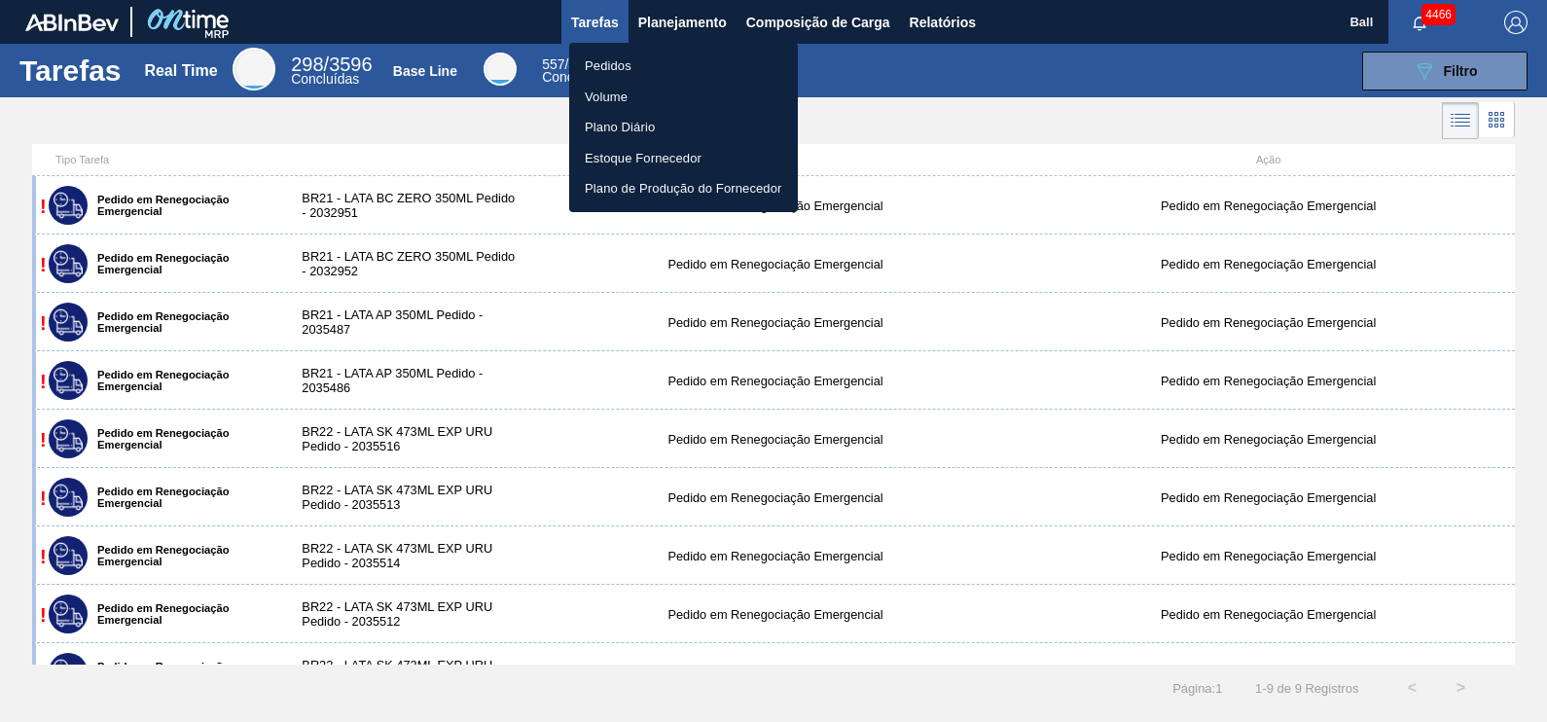
click at [683, 22] on div at bounding box center [773, 361] width 1547 height 722
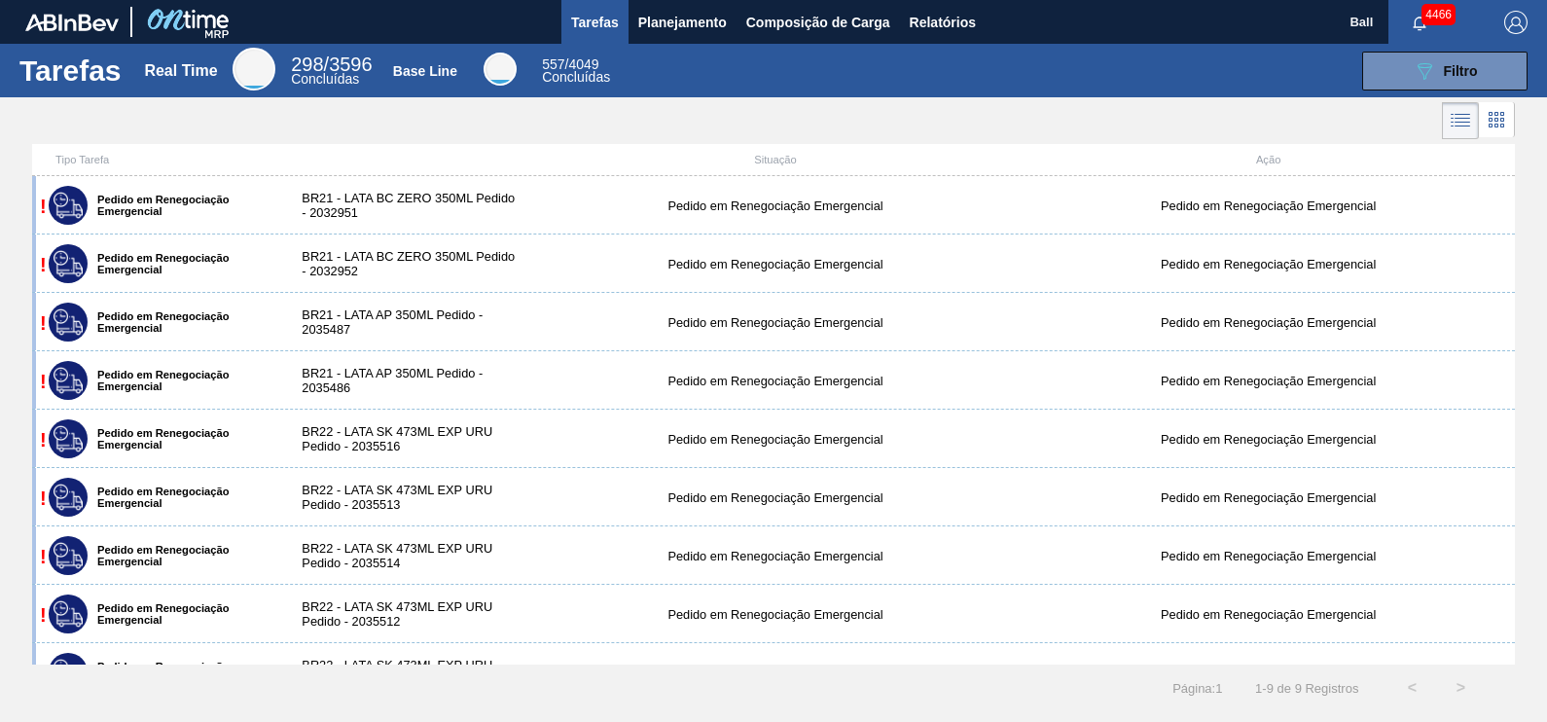
click at [684, 21] on span "Planejamento" at bounding box center [682, 22] width 89 height 23
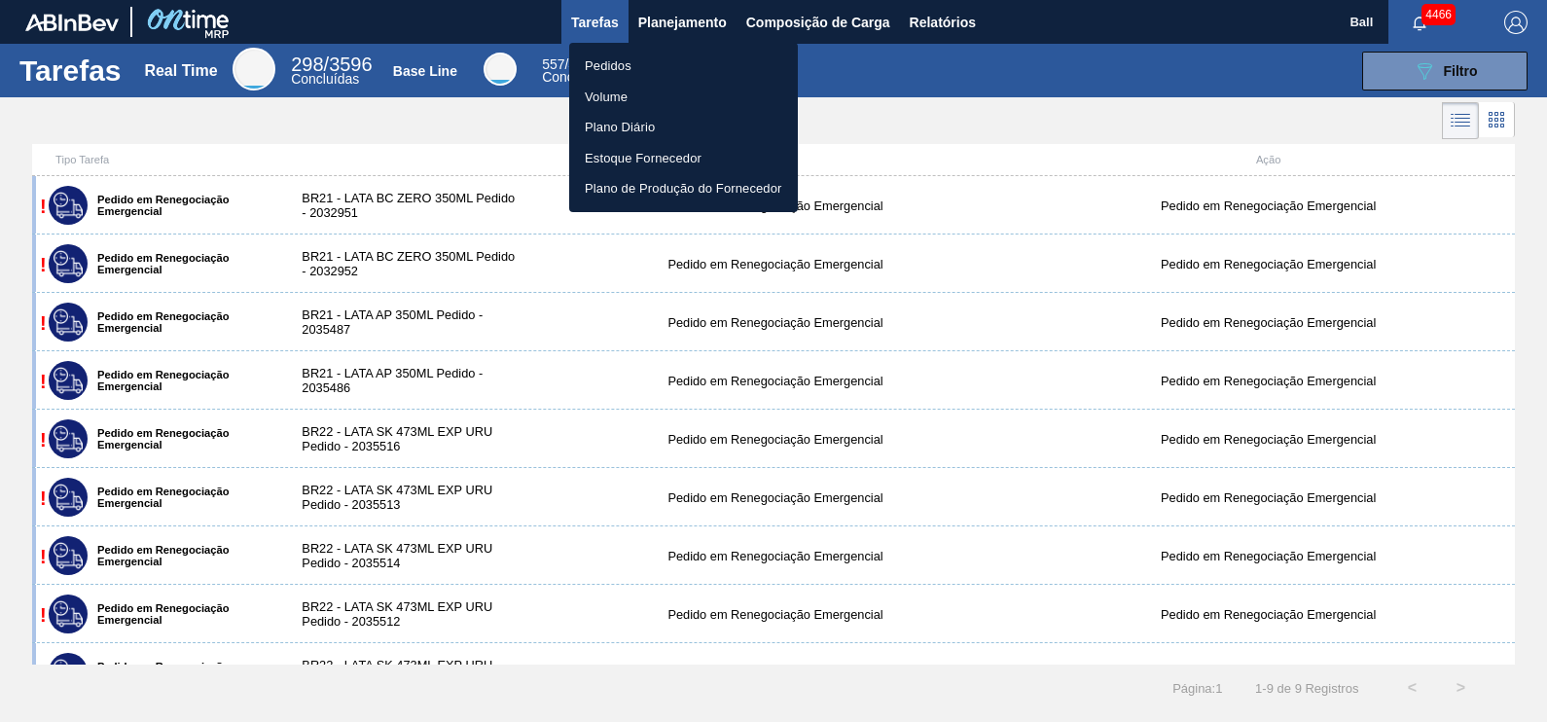
click at [637, 98] on li "Volume" at bounding box center [683, 97] width 229 height 31
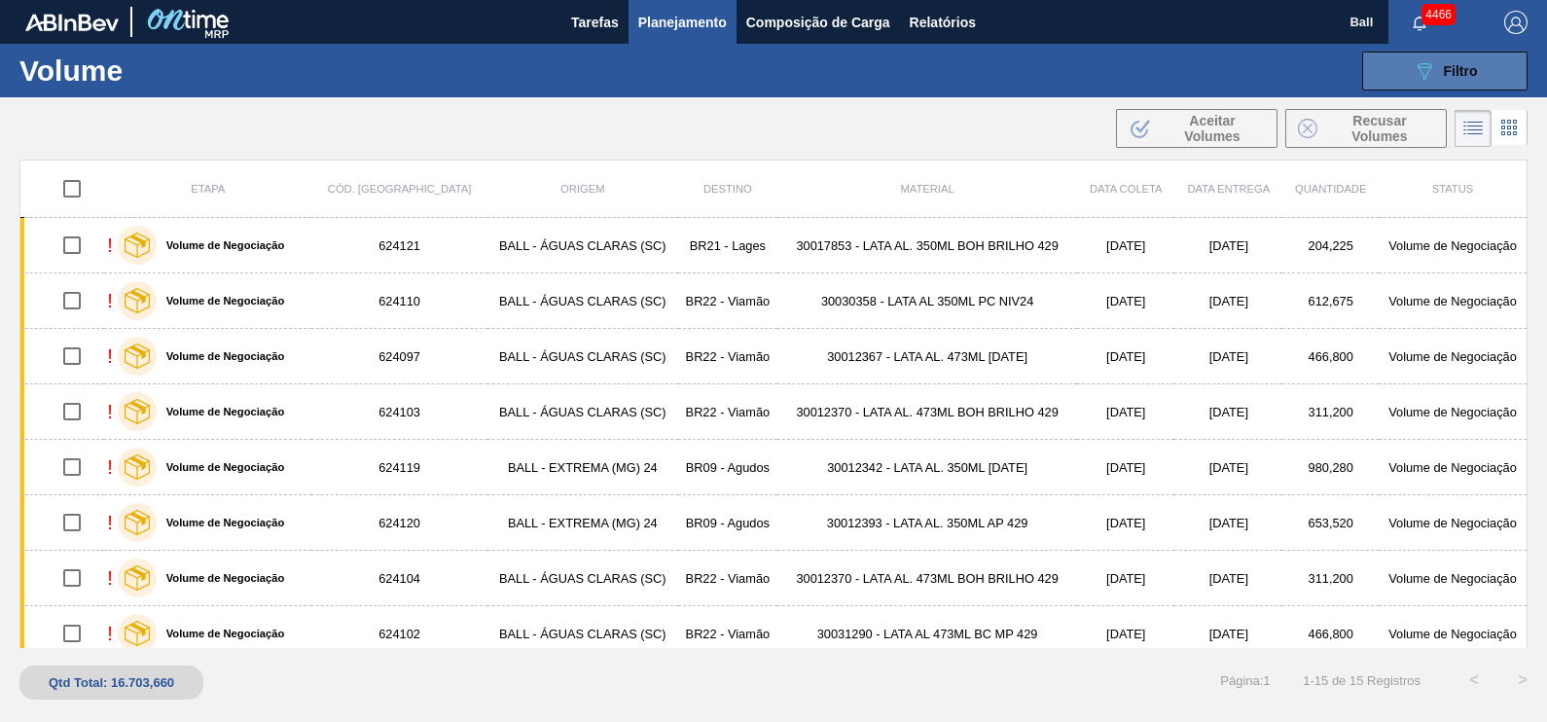
click at [1485, 70] on button "089F7B8B-B2A5-4AFE-B5C0-19BA573D28AC Filtro" at bounding box center [1444, 71] width 165 height 39
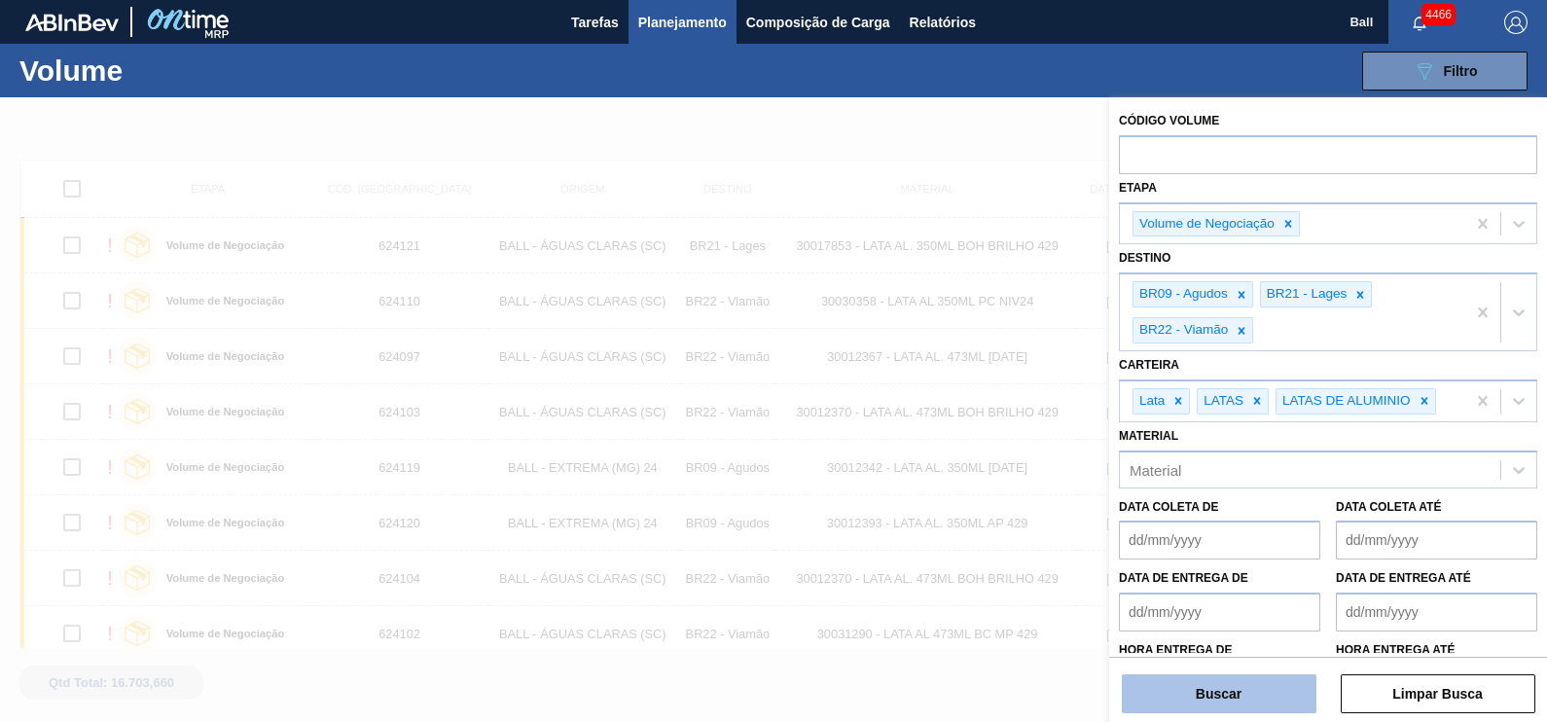
click at [1255, 693] on button "Buscar" at bounding box center [1219, 693] width 195 height 39
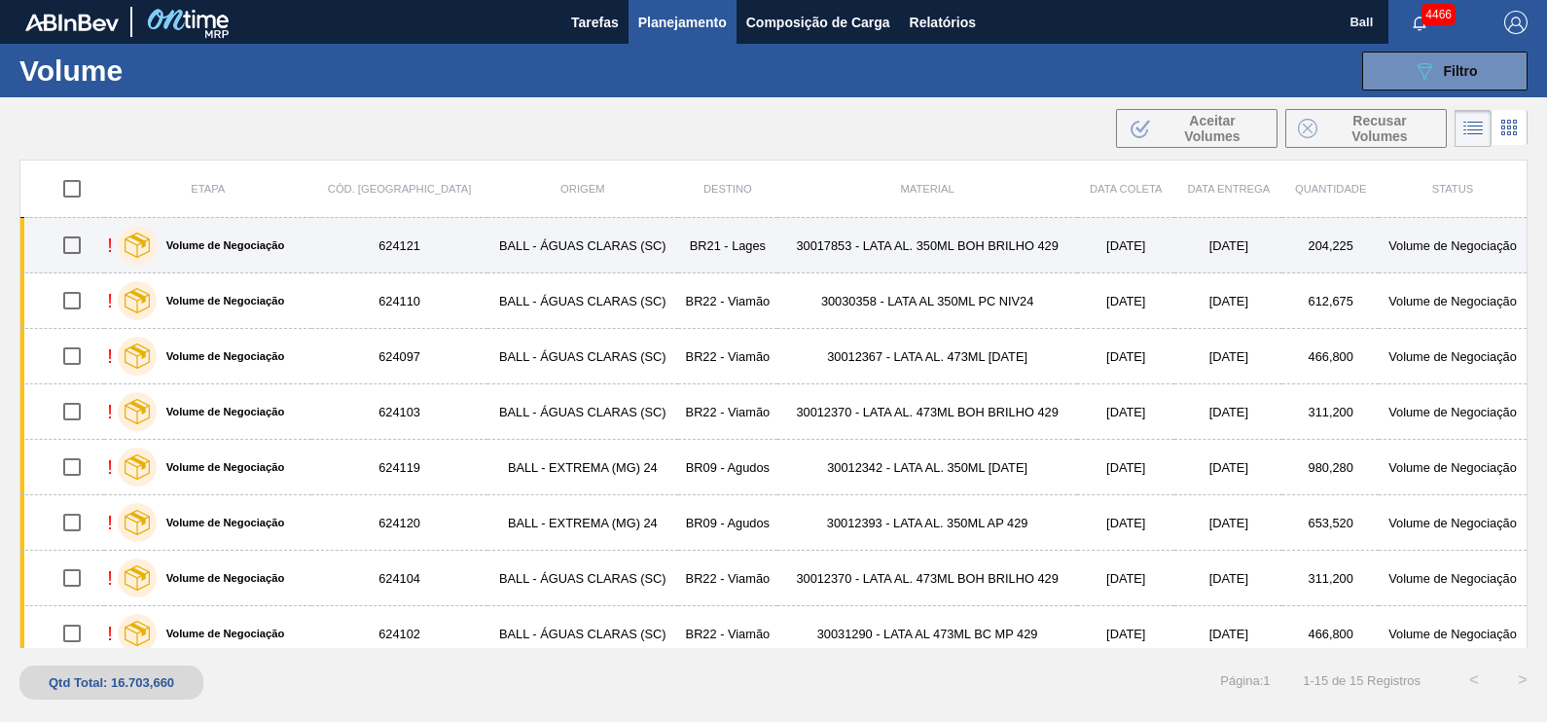
click at [730, 248] on td "BR21 - Lages" at bounding box center [727, 245] width 99 height 55
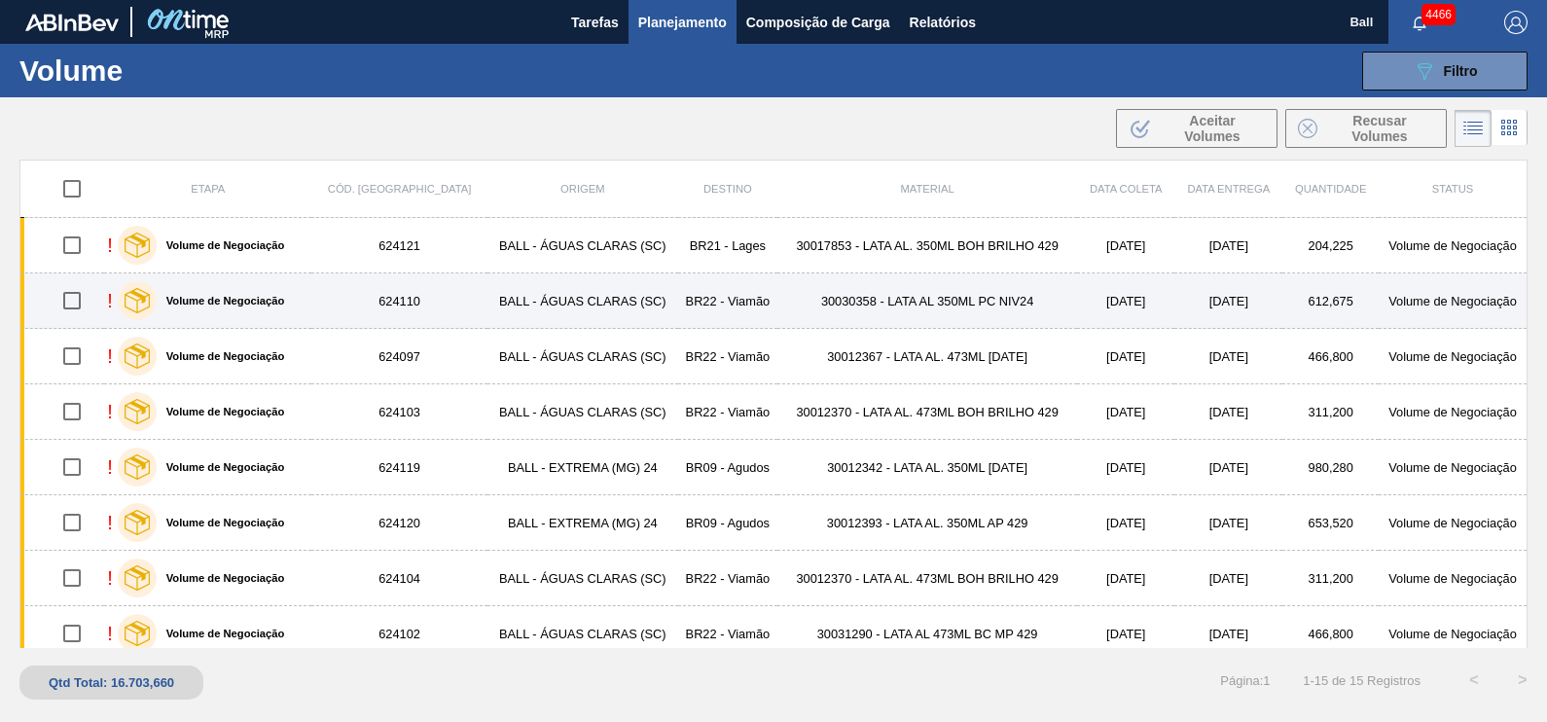
click at [594, 303] on td "BALL - ÁGUAS CLARAS (SC)" at bounding box center [582, 300] width 191 height 55
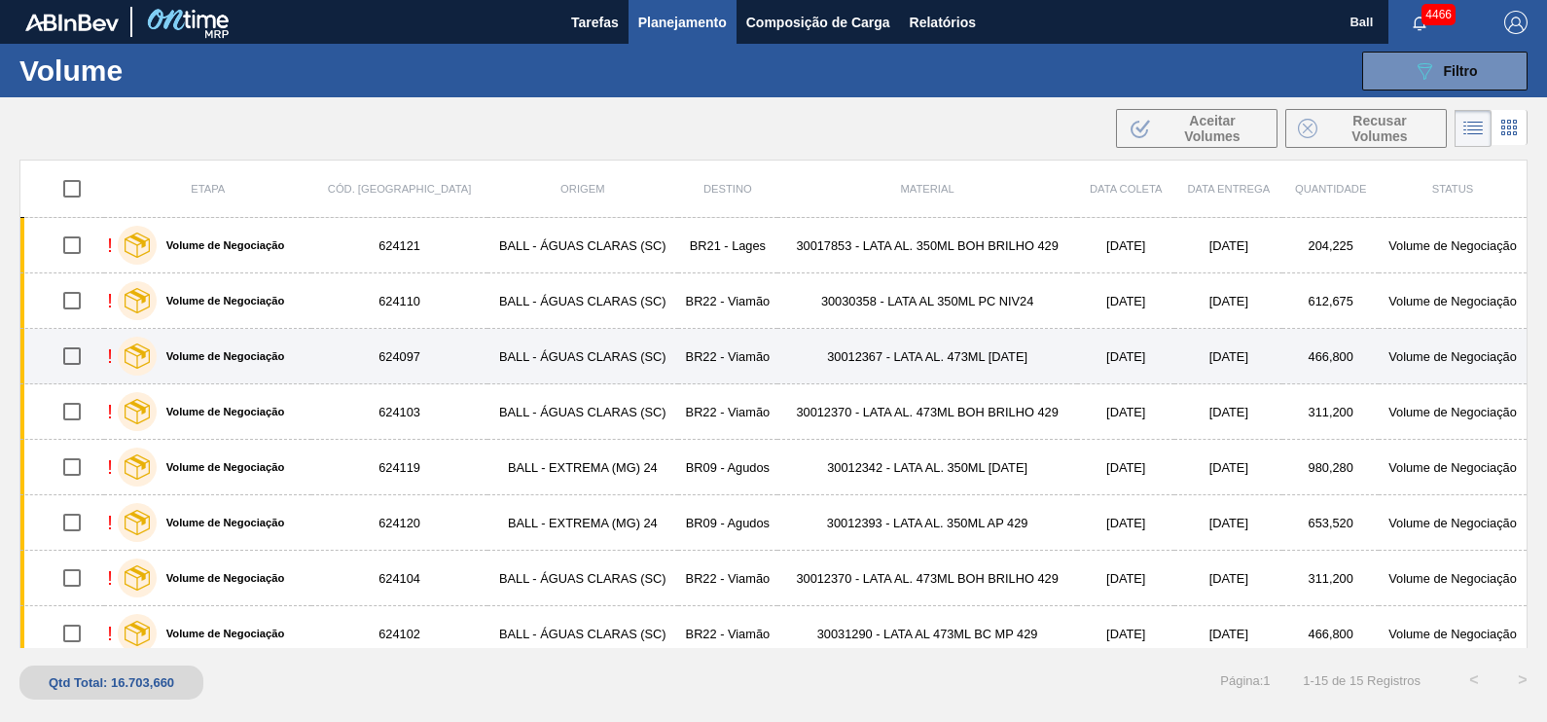
click at [583, 352] on td "BALL - ÁGUAS CLARAS (SC)" at bounding box center [582, 356] width 191 height 55
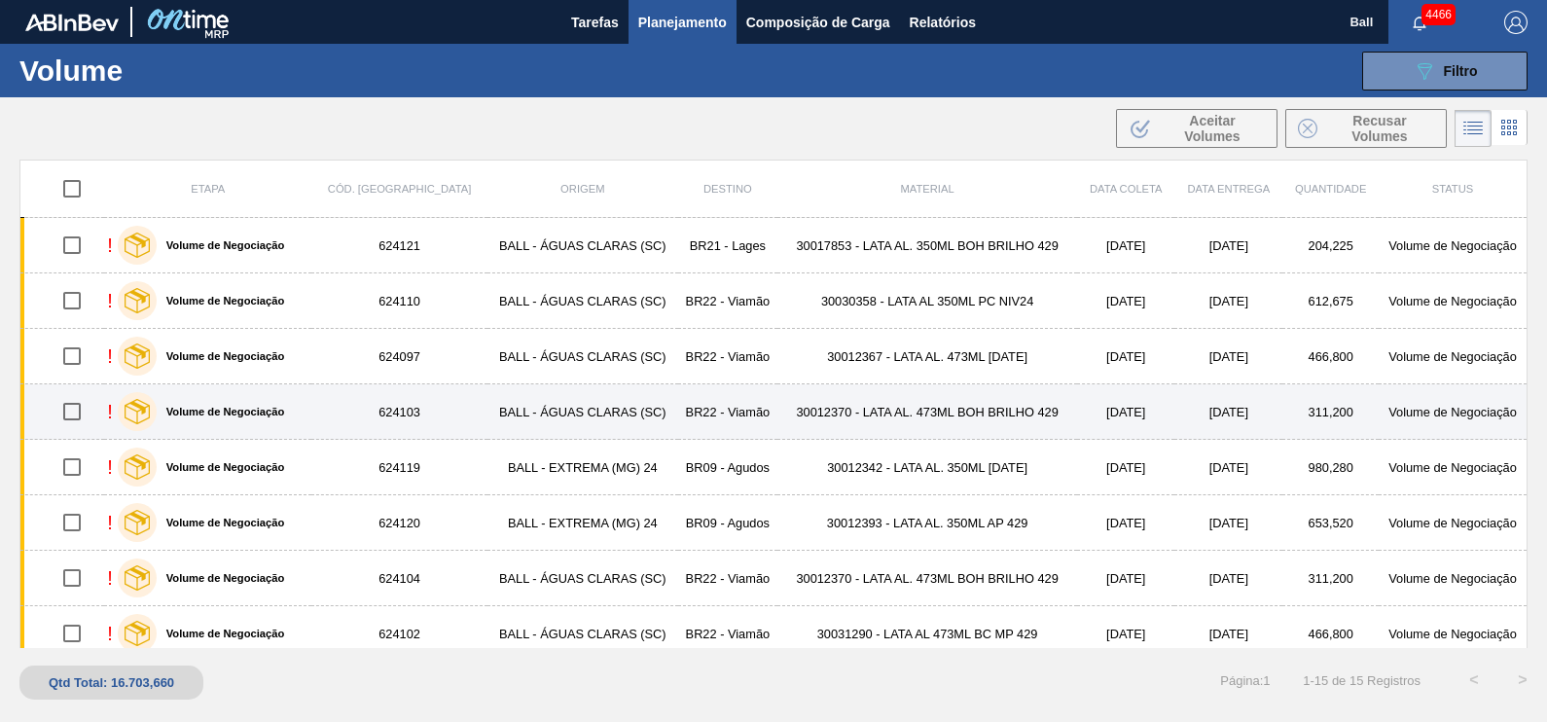
click at [581, 411] on td "BALL - ÁGUAS CLARAS (SC)" at bounding box center [582, 411] width 191 height 55
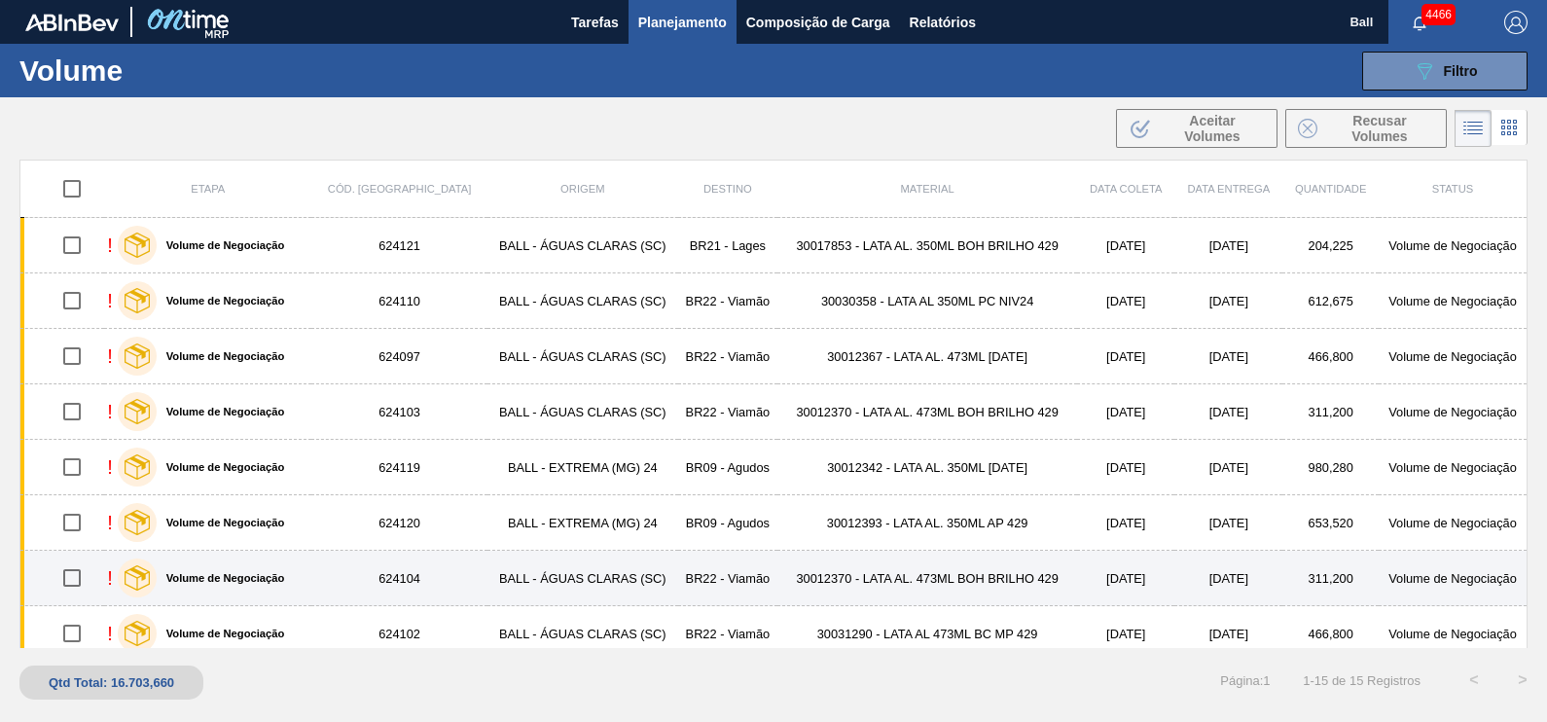
click at [579, 570] on td "BALL - ÁGUAS CLARAS (SC)" at bounding box center [582, 578] width 191 height 55
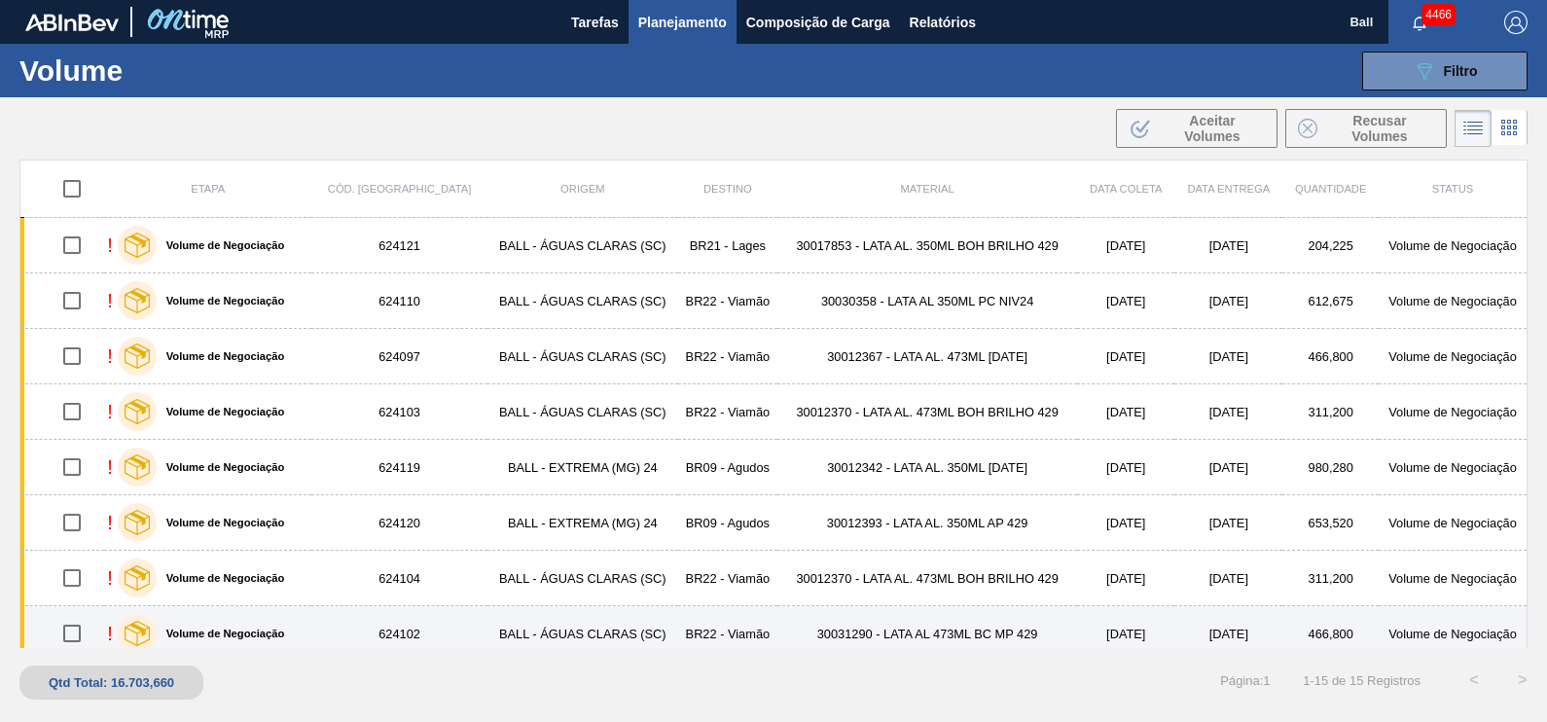
click at [582, 625] on td "BALL - ÁGUAS CLARAS (SC)" at bounding box center [582, 633] width 191 height 55
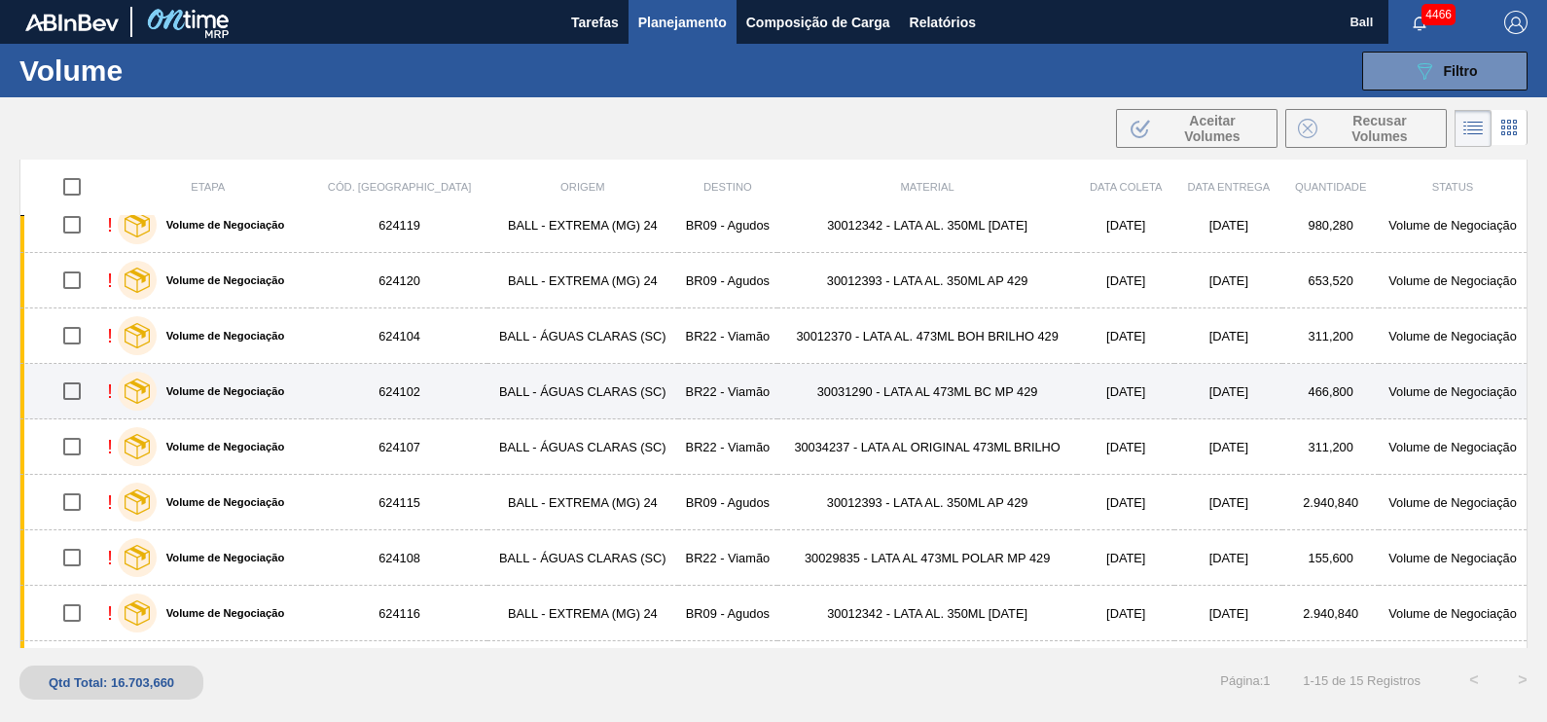
scroll to position [365, 0]
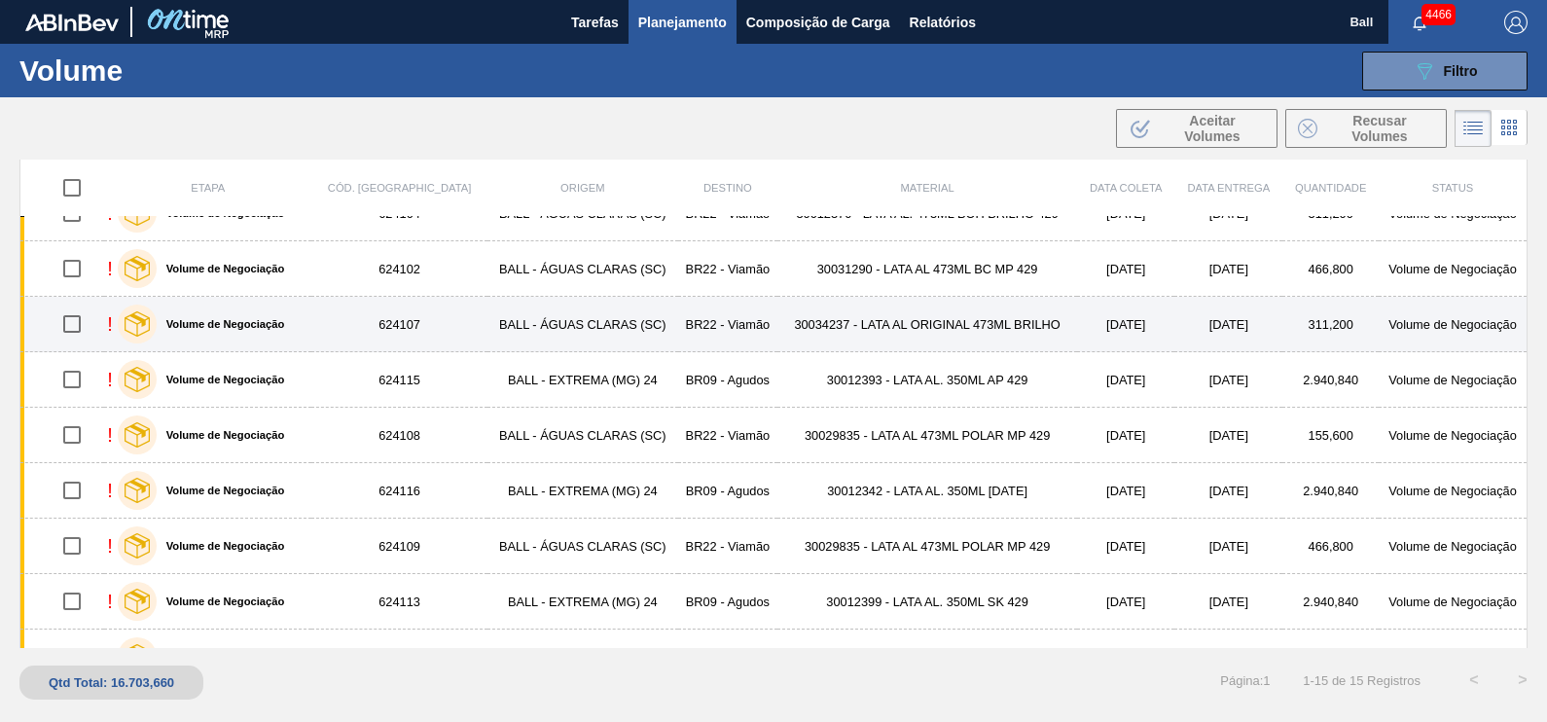
click at [588, 329] on td "BALL - ÁGUAS CLARAS (SC)" at bounding box center [582, 324] width 191 height 55
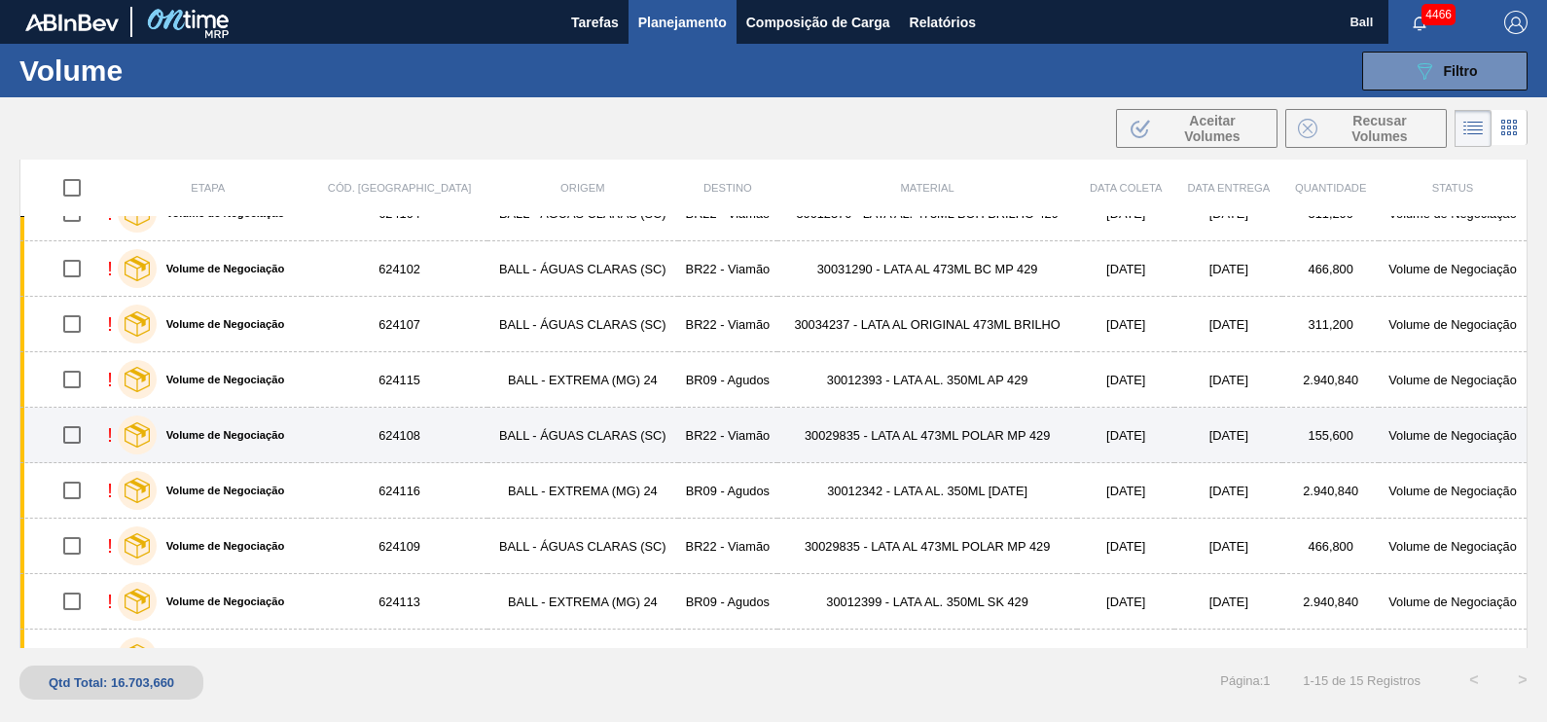
click at [568, 442] on td "BALL - ÁGUAS CLARAS (SC)" at bounding box center [582, 435] width 191 height 55
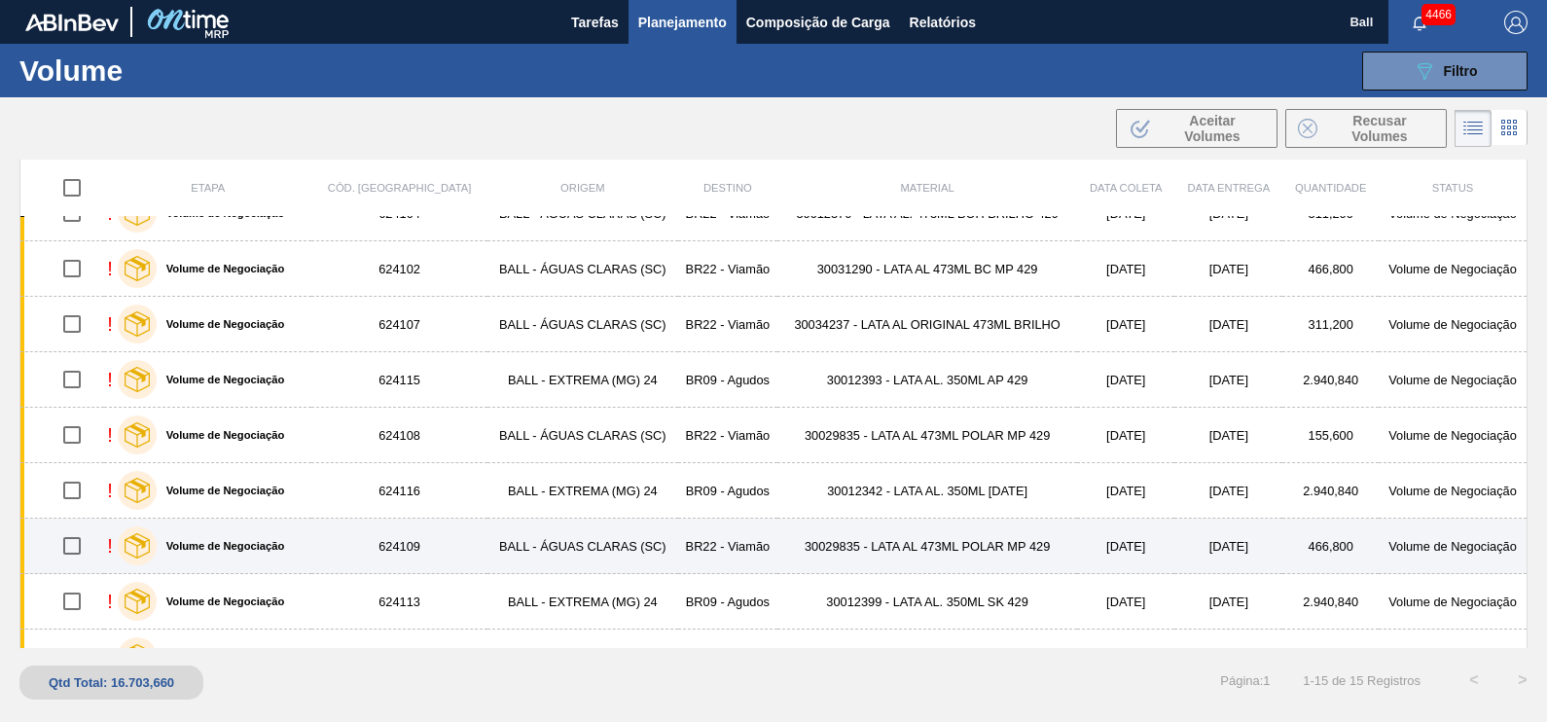
click at [562, 535] on td "BALL - ÁGUAS CLARAS (SC)" at bounding box center [582, 546] width 191 height 55
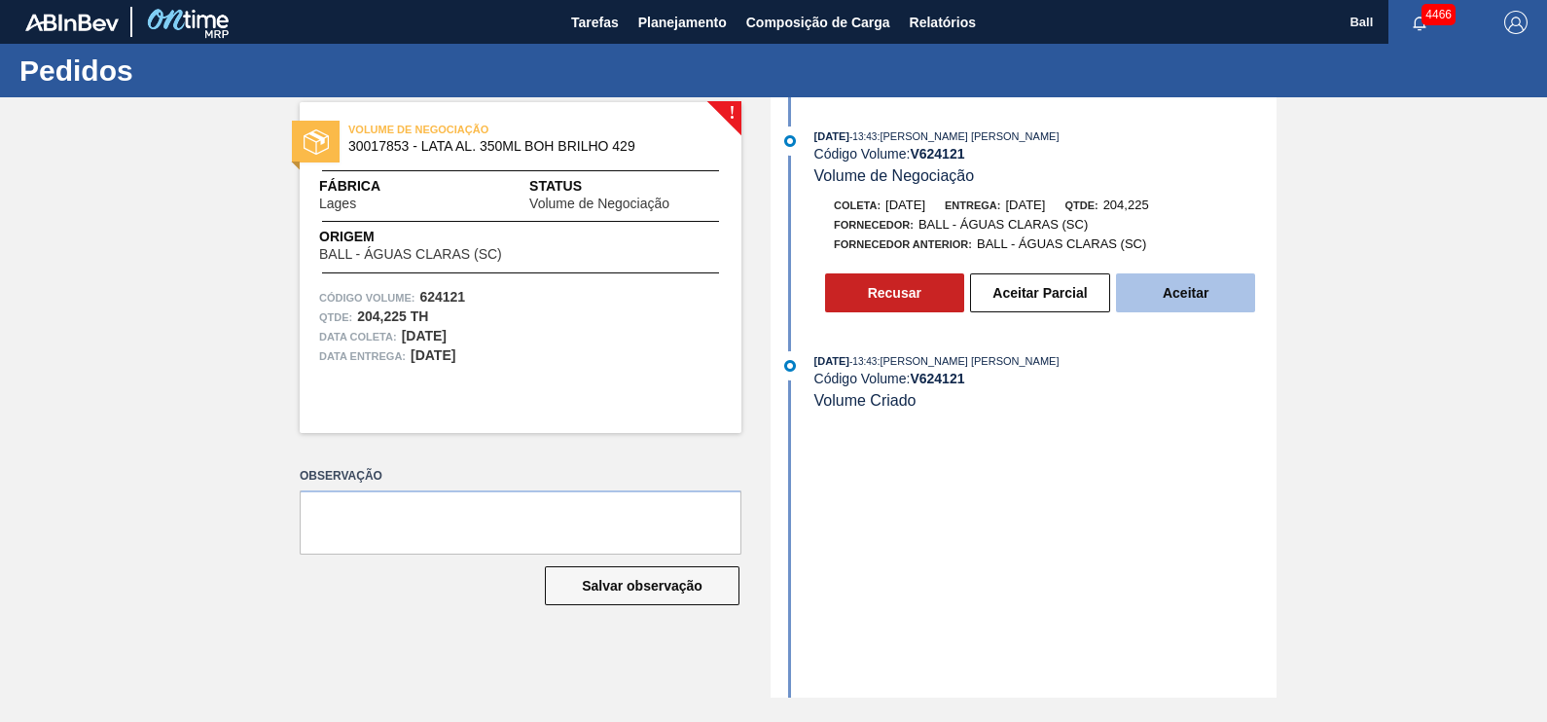
click at [1181, 311] on button "Aceitar" at bounding box center [1185, 292] width 139 height 39
click at [1173, 283] on button "Aceitar" at bounding box center [1185, 292] width 139 height 39
click at [1207, 302] on button "Aceitar" at bounding box center [1185, 292] width 139 height 39
click at [1207, 310] on button "Aceitar" at bounding box center [1185, 292] width 139 height 39
click at [1227, 312] on button "Aceitar" at bounding box center [1185, 292] width 139 height 39
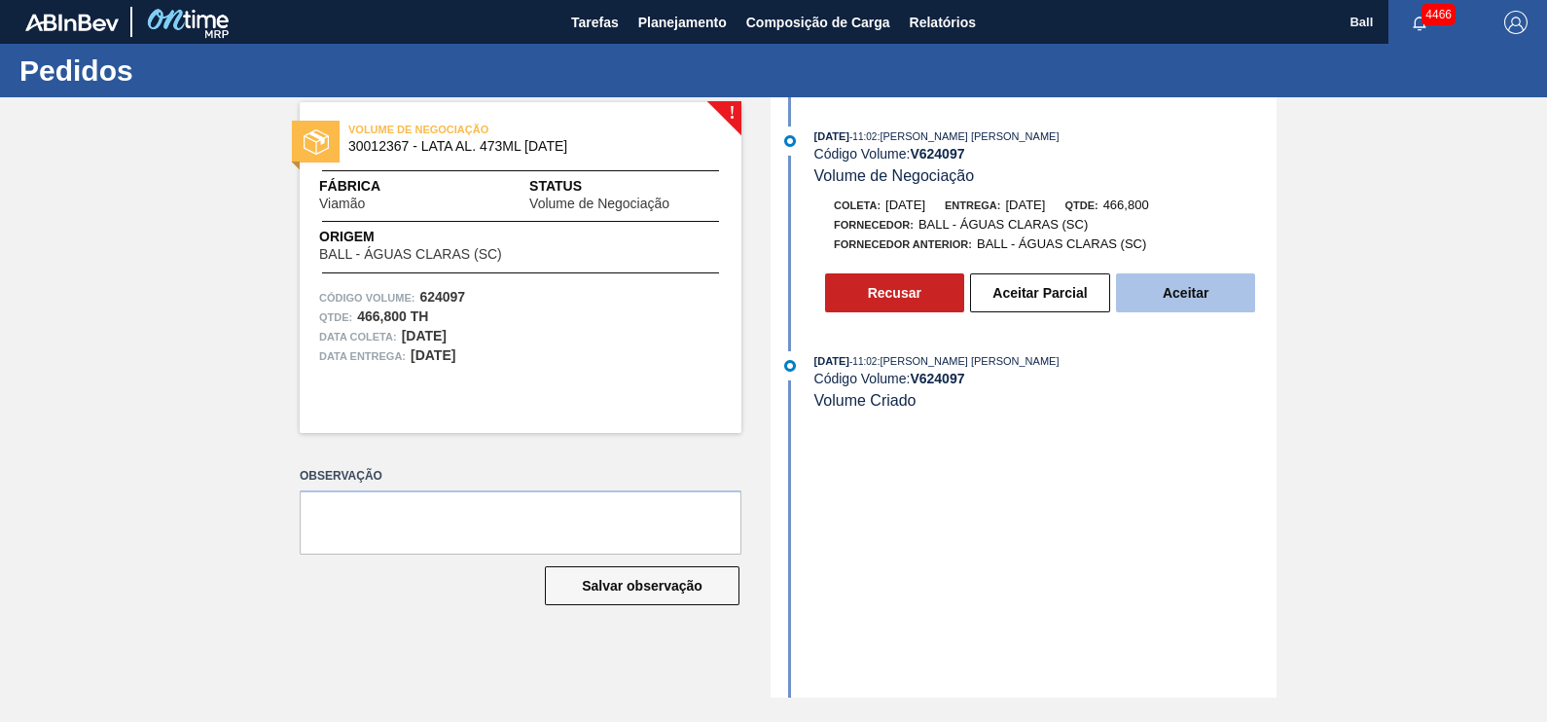
click at [1178, 301] on button "Aceitar" at bounding box center [1185, 292] width 139 height 39
click at [1186, 284] on button "Aceitar" at bounding box center [1185, 292] width 139 height 39
click at [1187, 307] on button "Aceitar" at bounding box center [1185, 292] width 139 height 39
click at [1202, 298] on button "Aceitar" at bounding box center [1185, 292] width 139 height 39
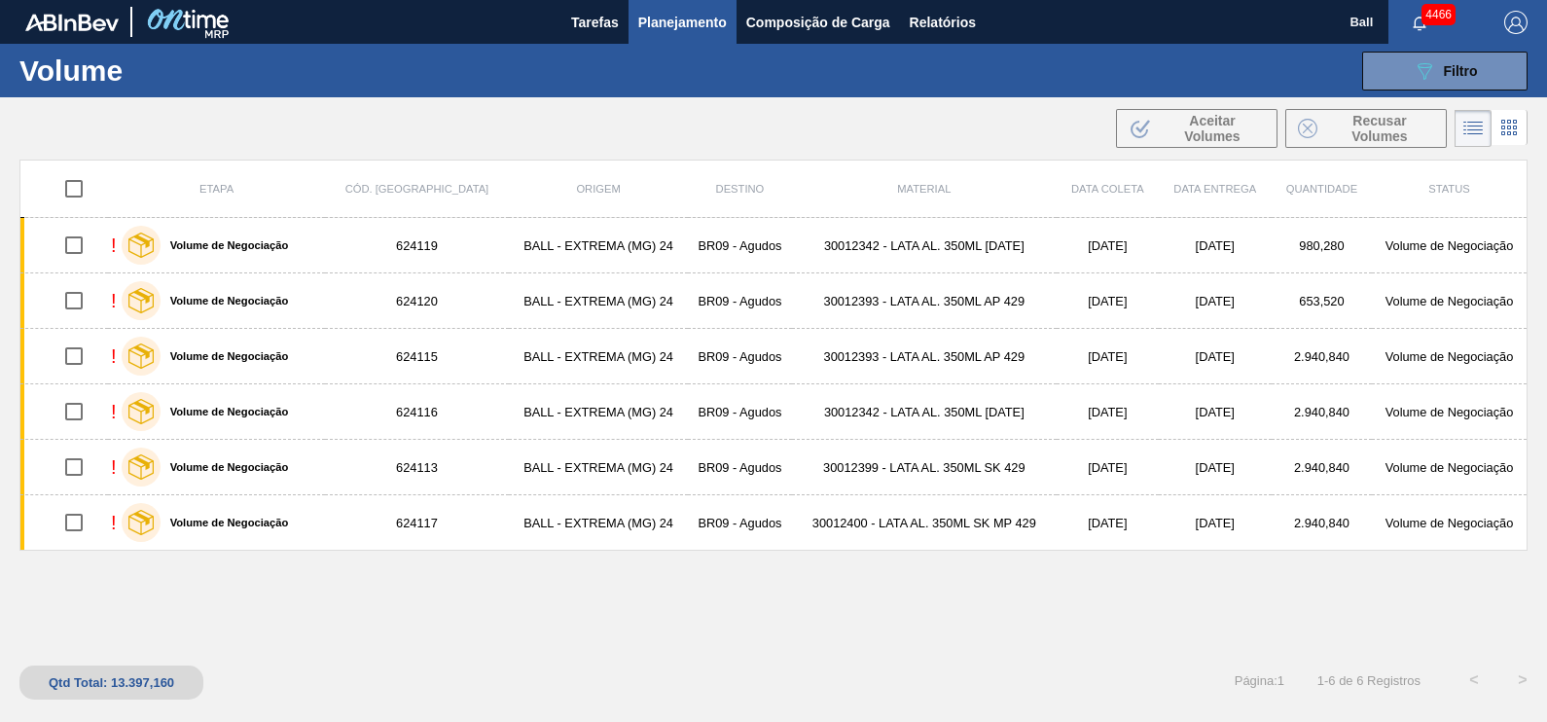
click at [85, 191] on input "checkbox" at bounding box center [74, 188] width 41 height 41
checkbox input "true"
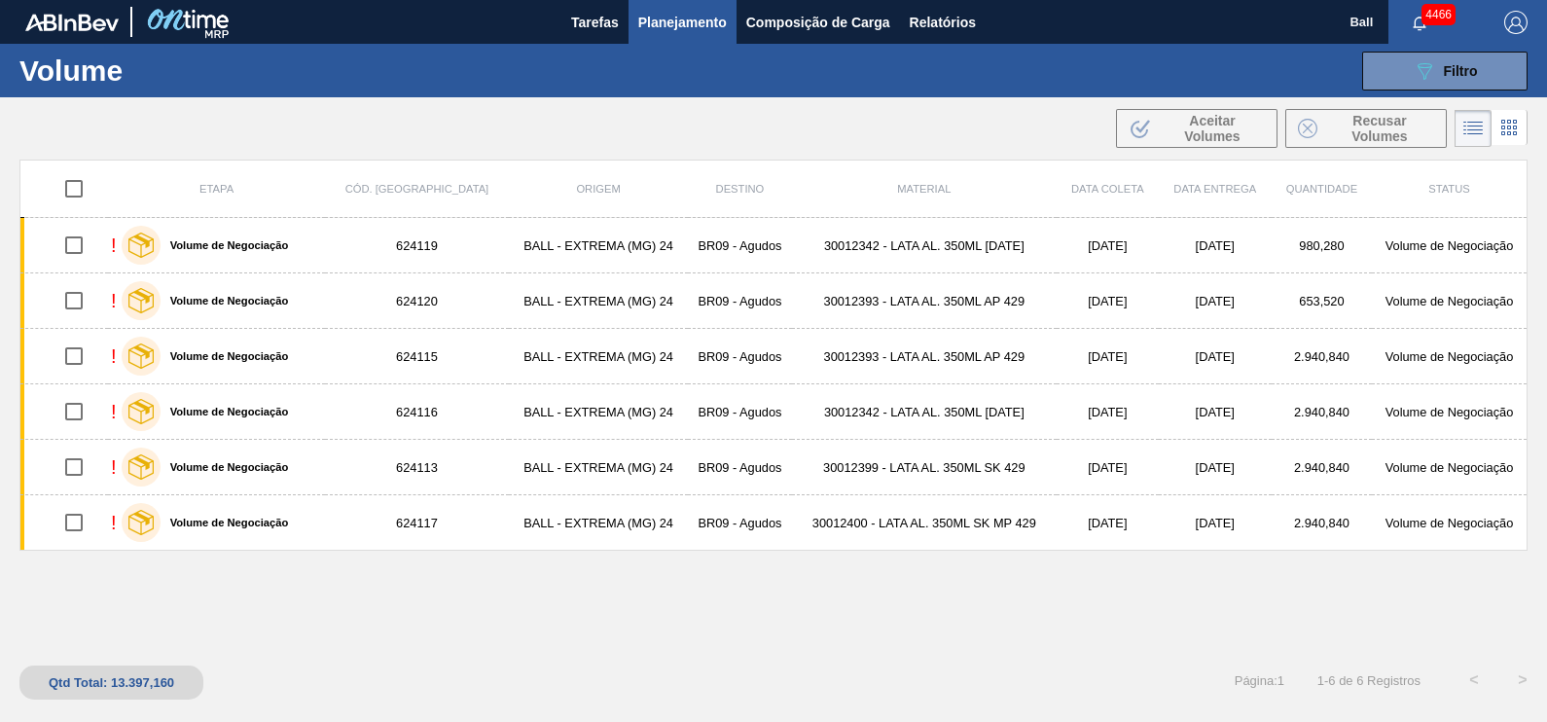
checkbox input "true"
click at [1214, 121] on span "Aceitar Volumes" at bounding box center [1212, 128] width 105 height 31
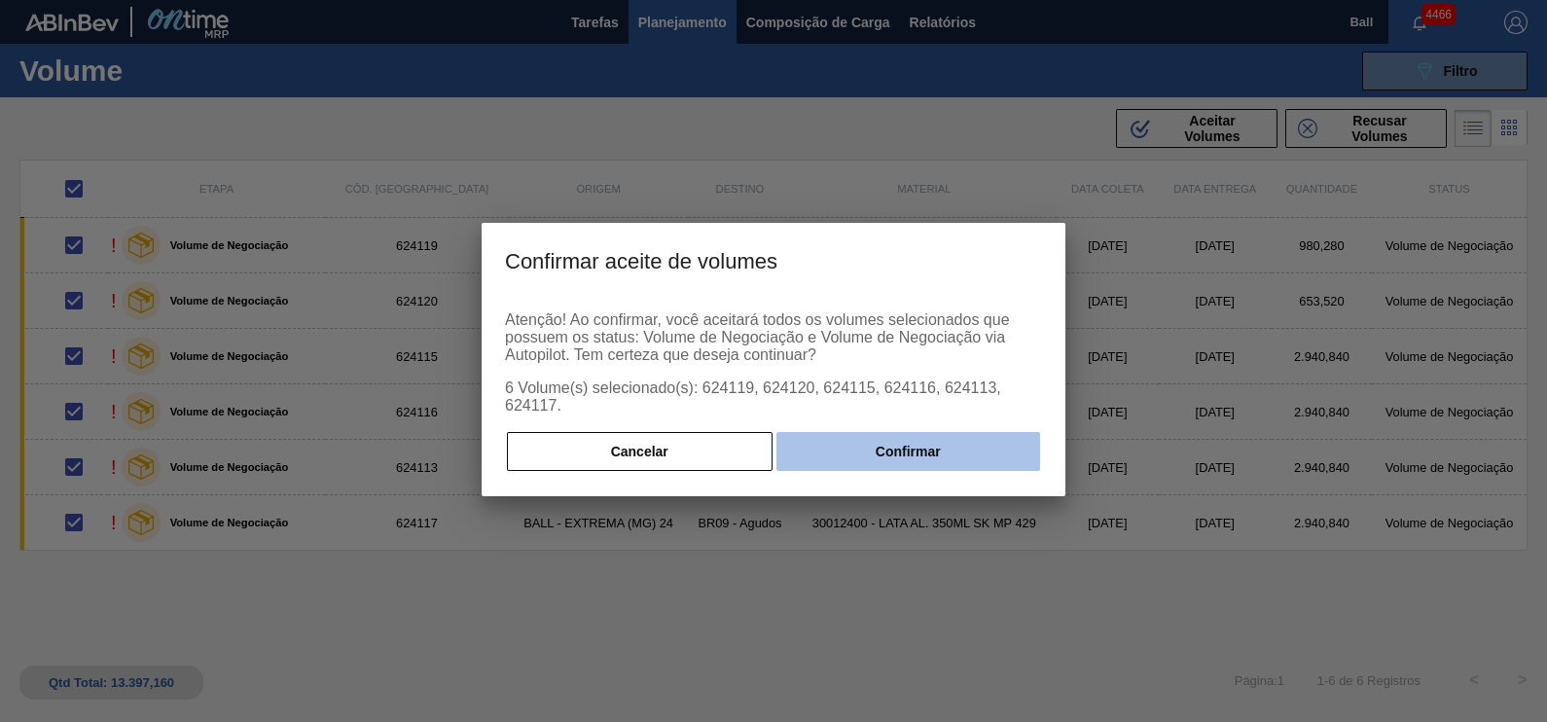
click at [920, 448] on button "Confirmar" at bounding box center [908, 451] width 264 height 39
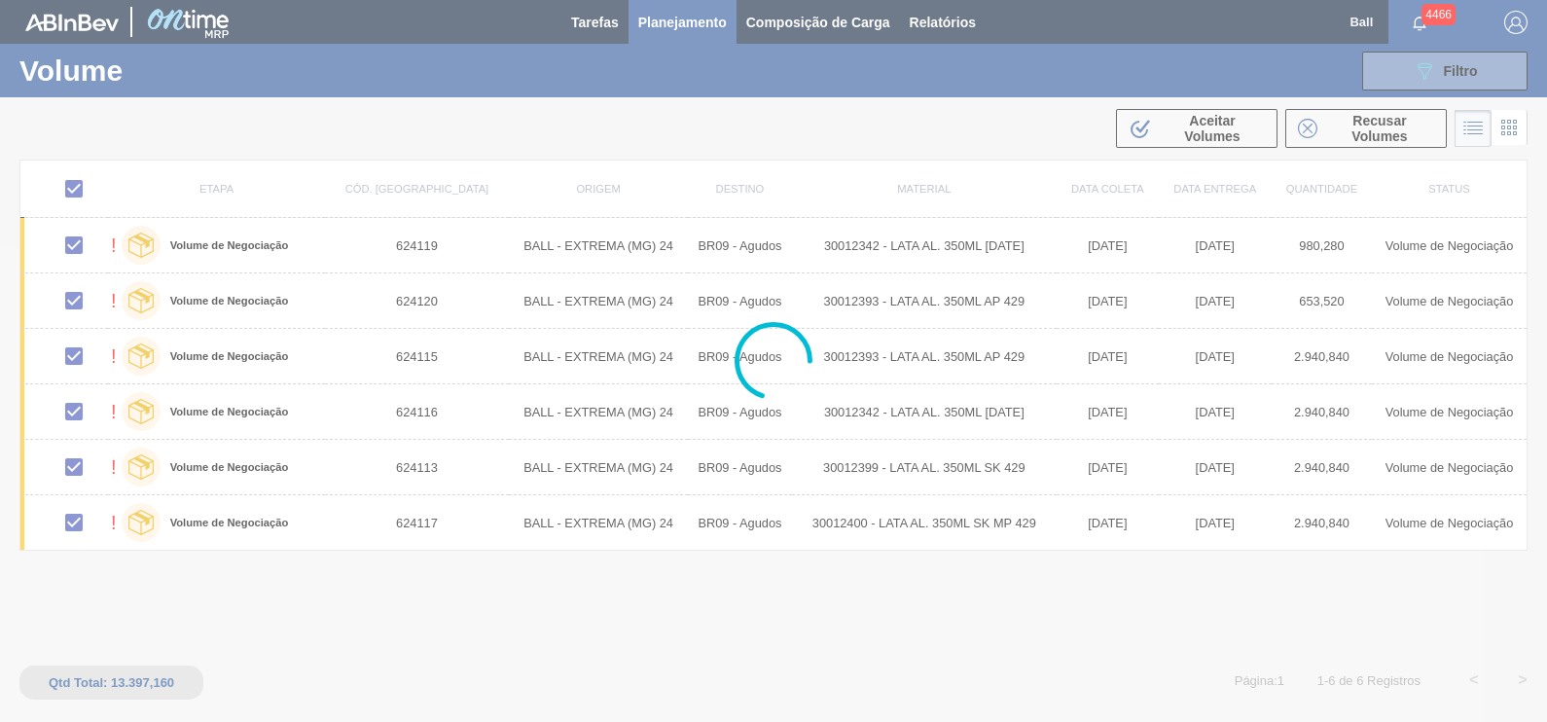
checkbox input "false"
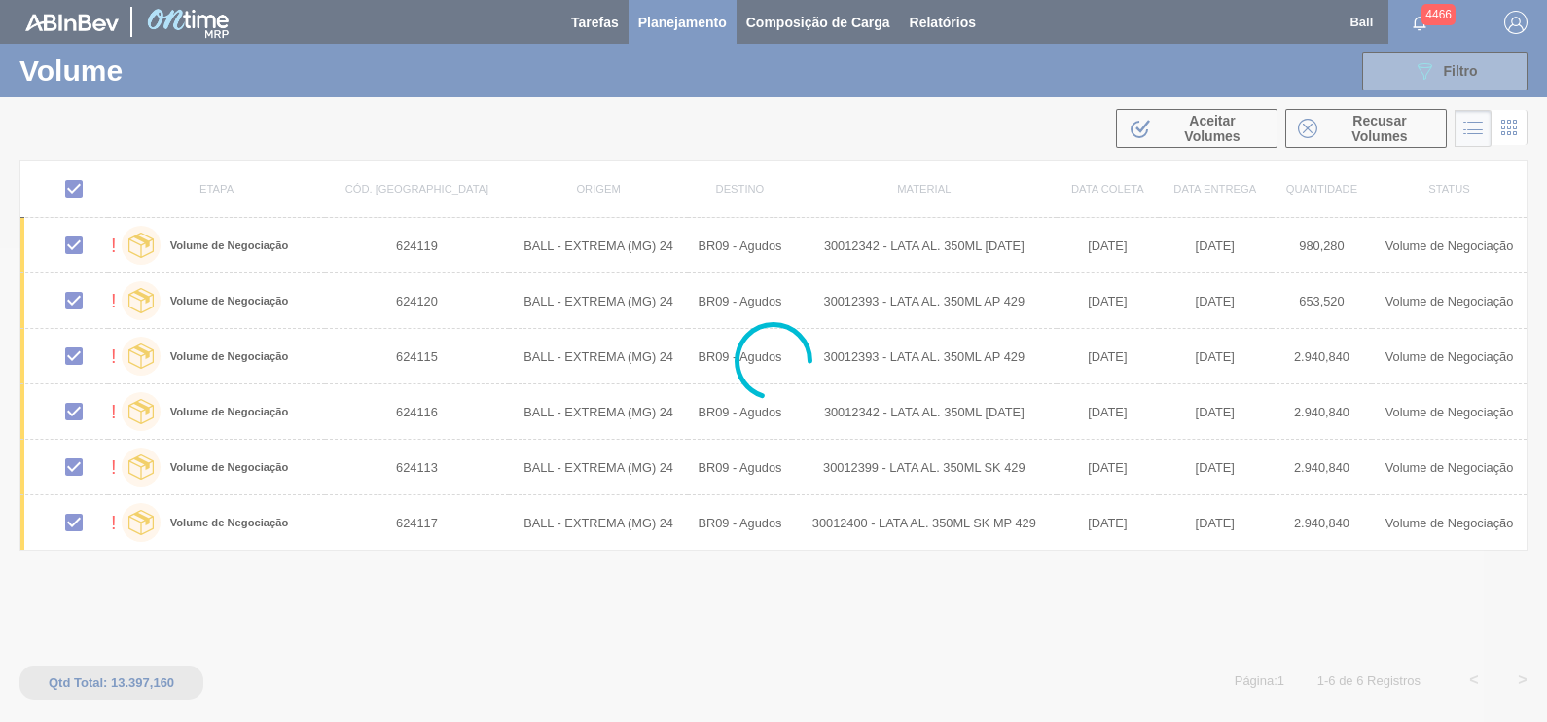
checkbox input "false"
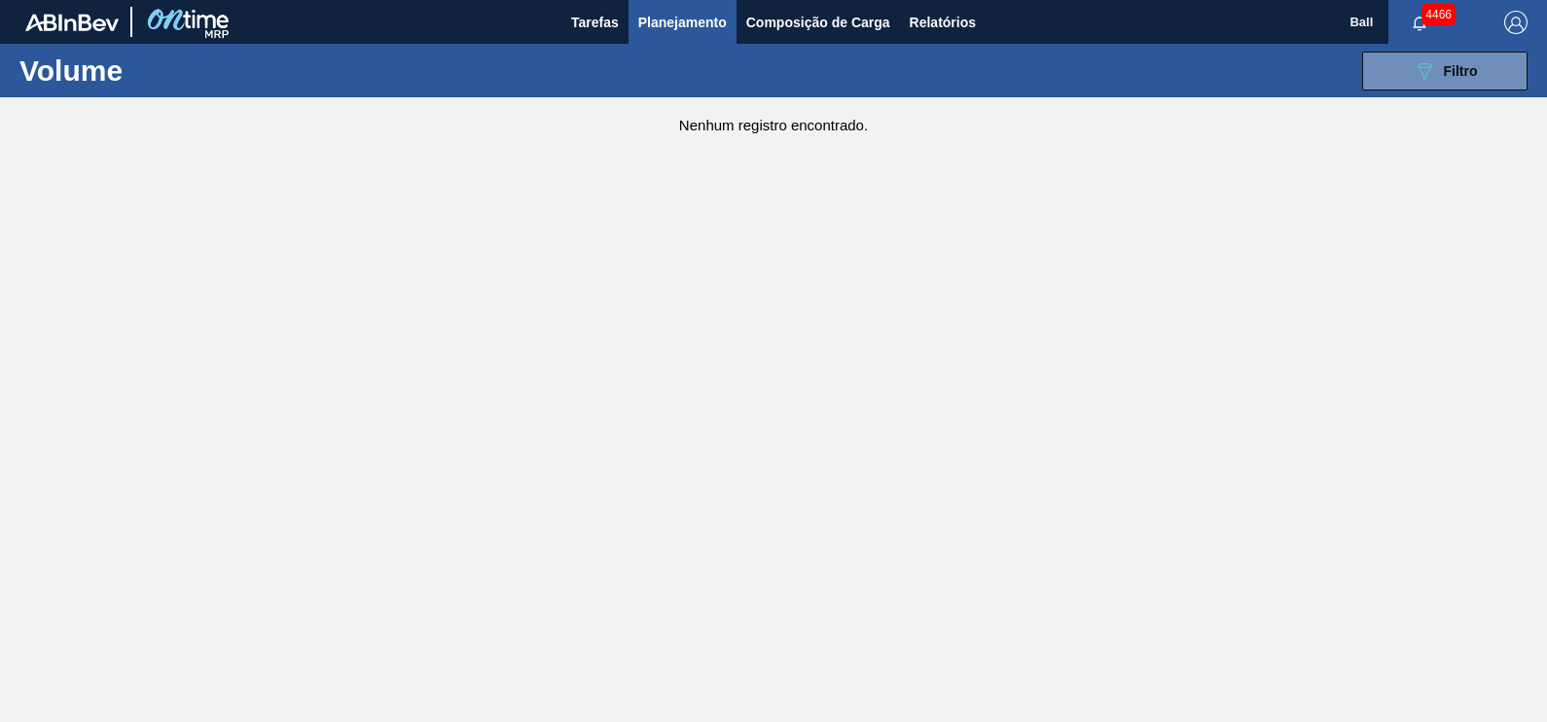
click at [674, 19] on span "Planejamento" at bounding box center [682, 22] width 89 height 23
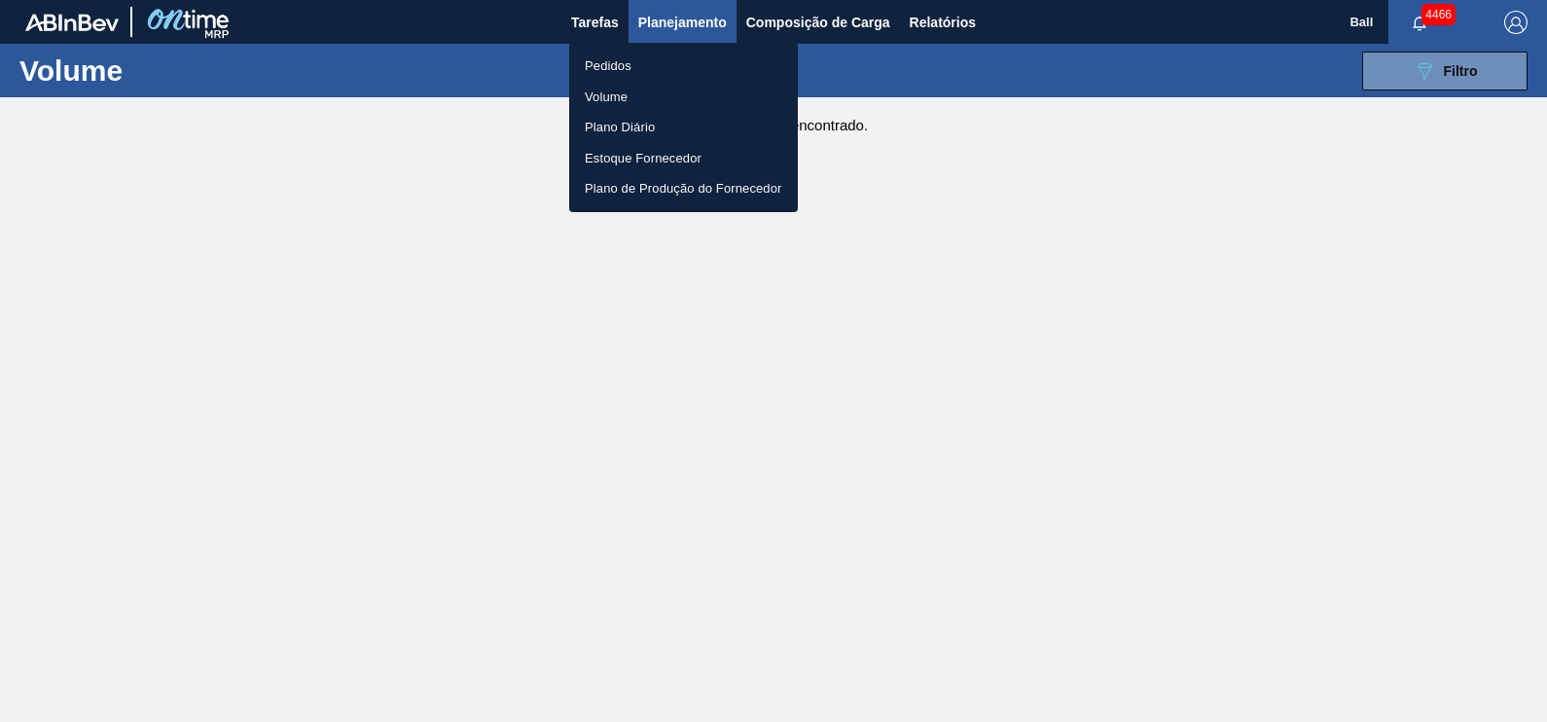
click at [625, 67] on li "Pedidos" at bounding box center [683, 66] width 229 height 31
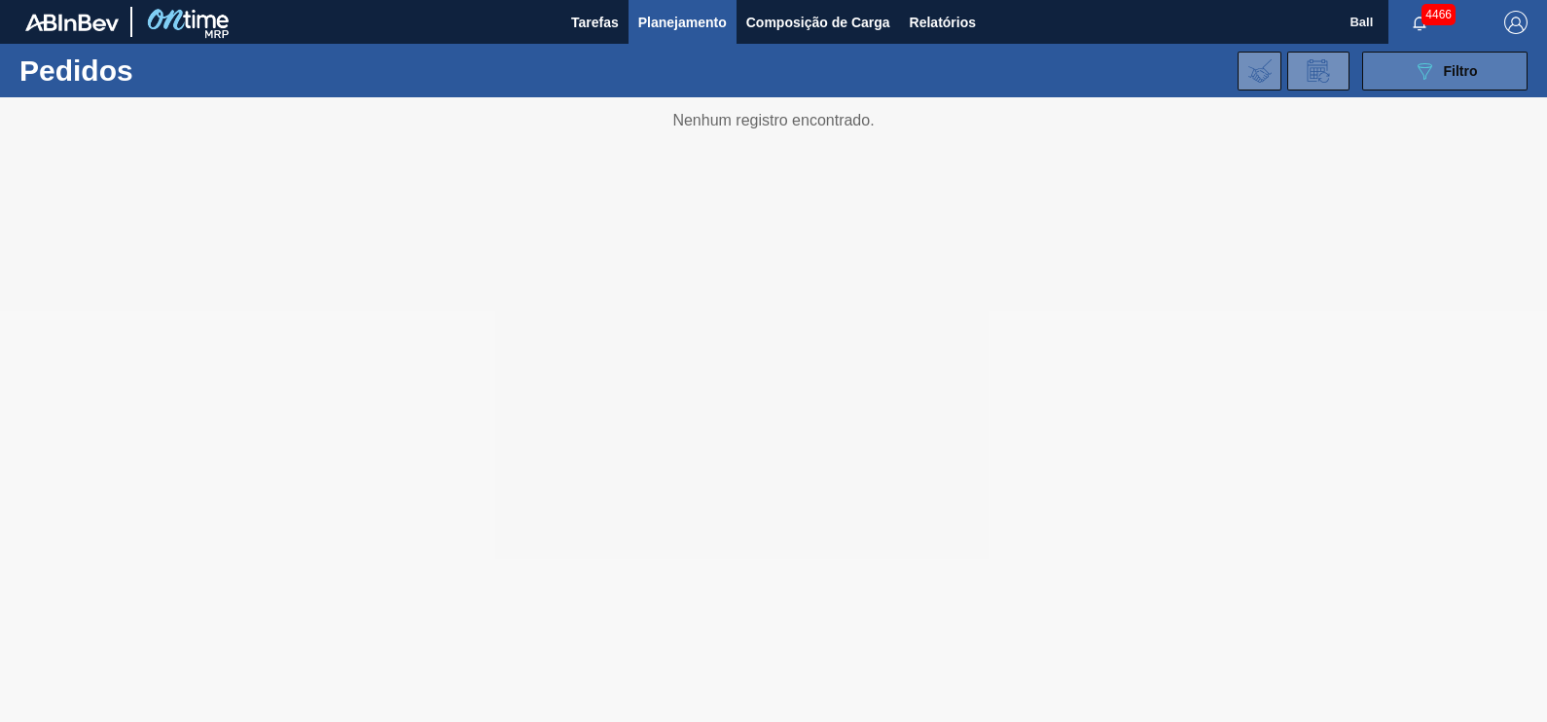
click at [1487, 72] on button "089F7B8B-B2A5-4AFE-B5C0-19BA573D28AC Filtro" at bounding box center [1444, 71] width 165 height 39
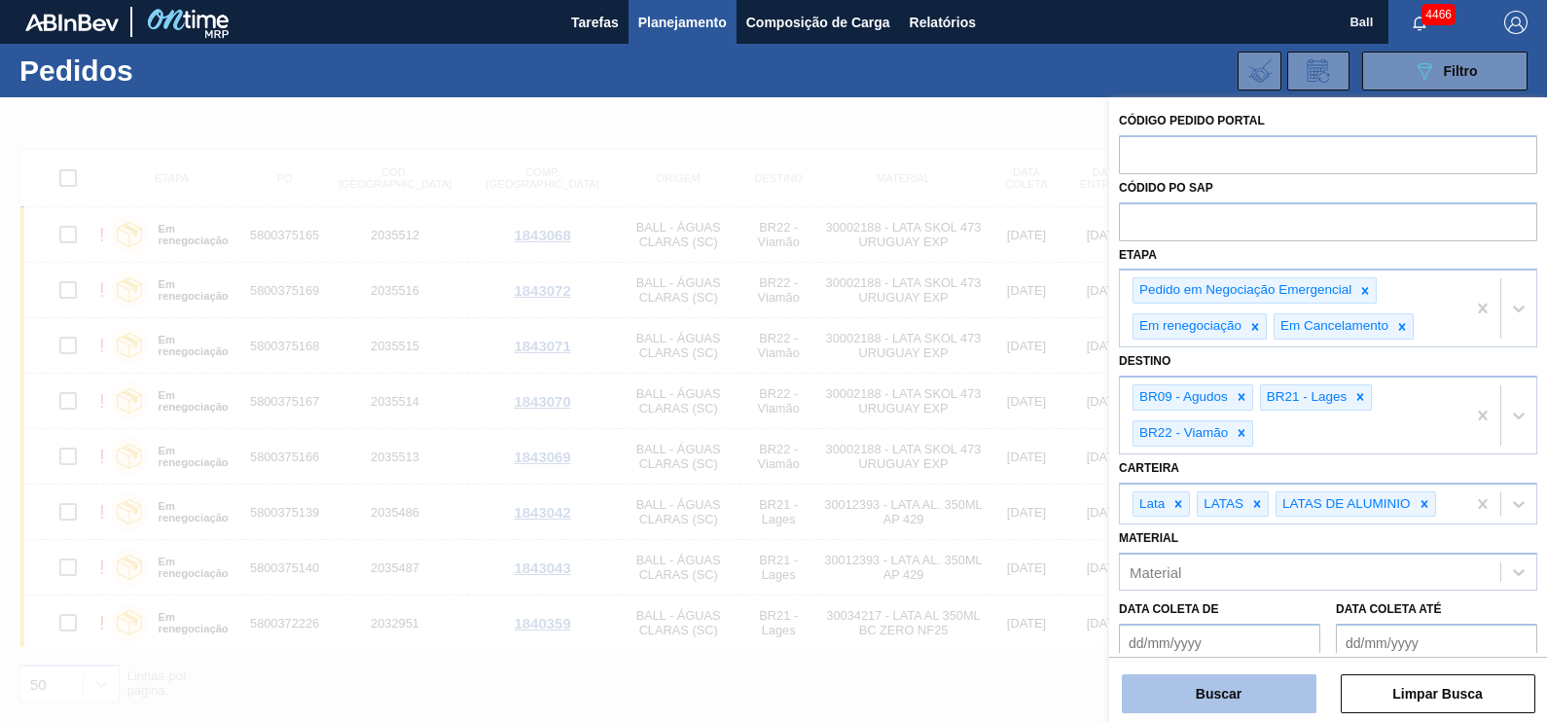
click at [1254, 711] on button "Buscar" at bounding box center [1219, 693] width 195 height 39
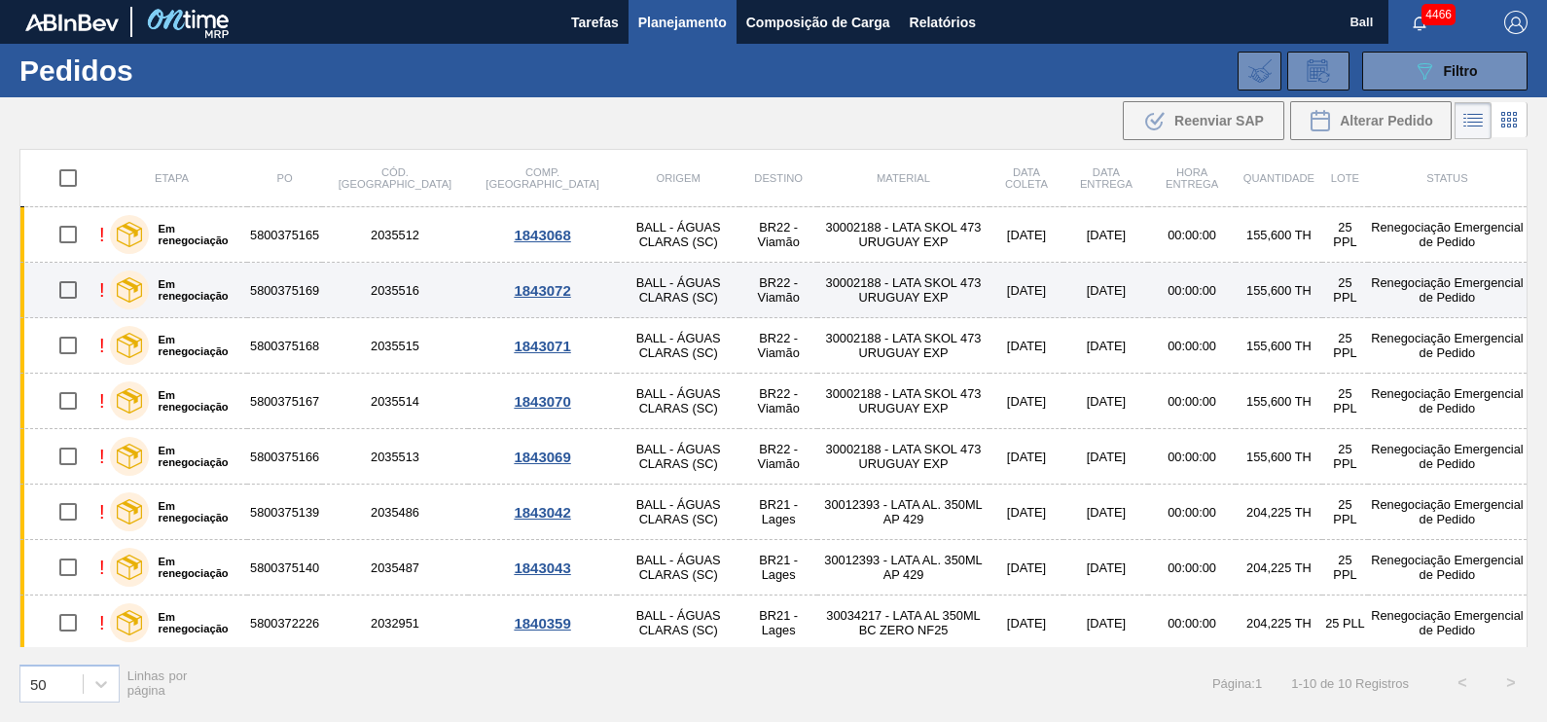
scroll to position [111, 0]
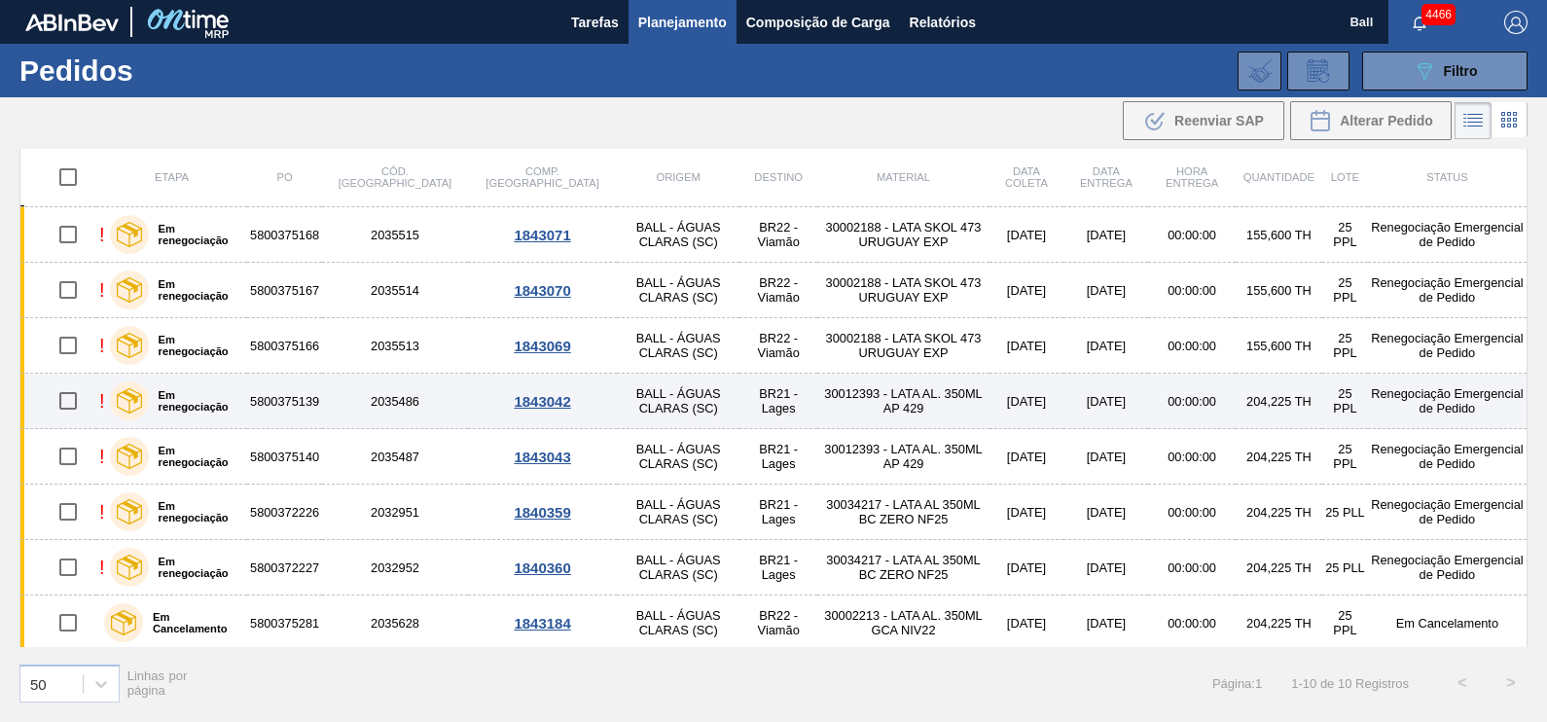
click at [817, 410] on td "30012393 - LATA AL. 350ML AP 429" at bounding box center [902, 401] width 171 height 55
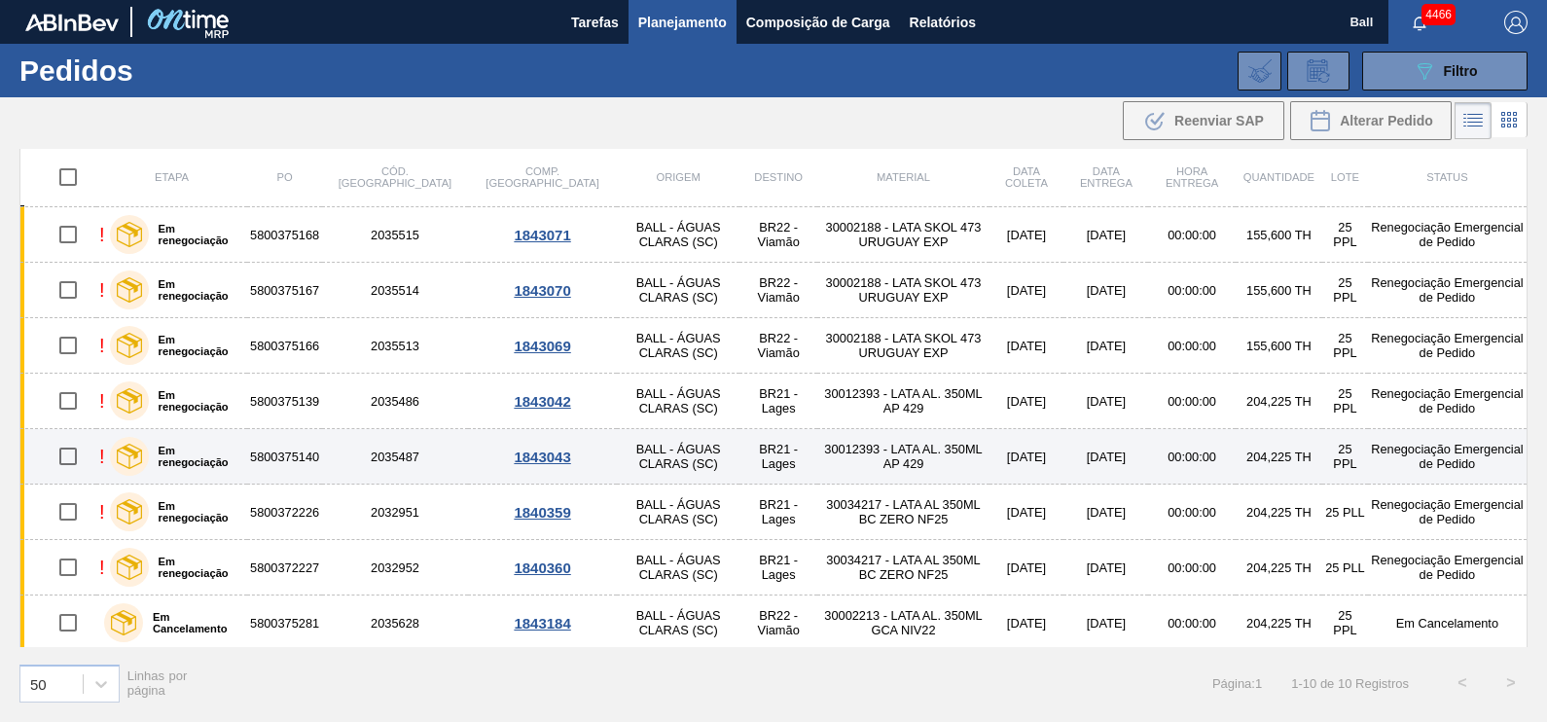
click at [817, 453] on td "30012393 - LATA AL. 350ML AP 429" at bounding box center [902, 456] width 171 height 55
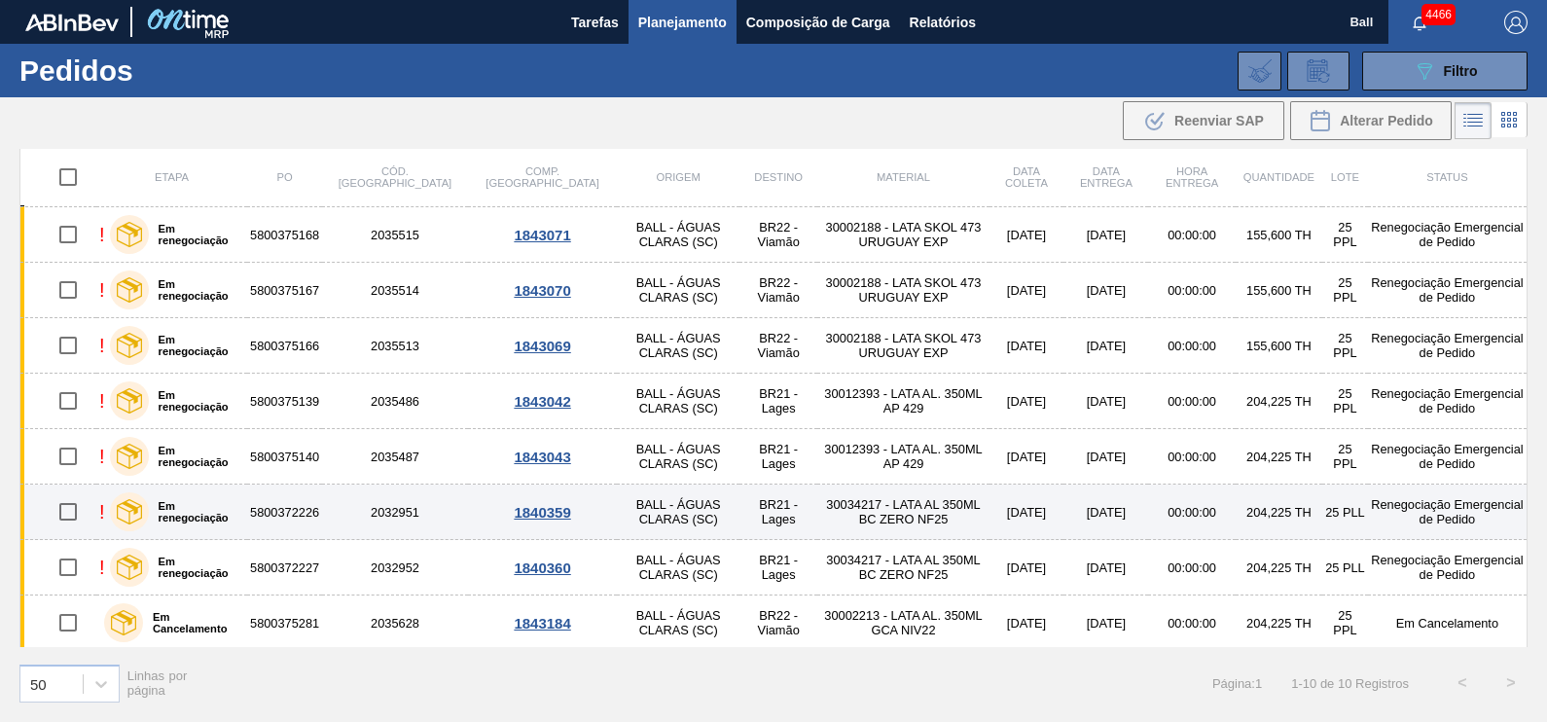
click at [817, 504] on td "30034217 - LATA AL 350ML BC ZERO NF25" at bounding box center [902, 512] width 171 height 55
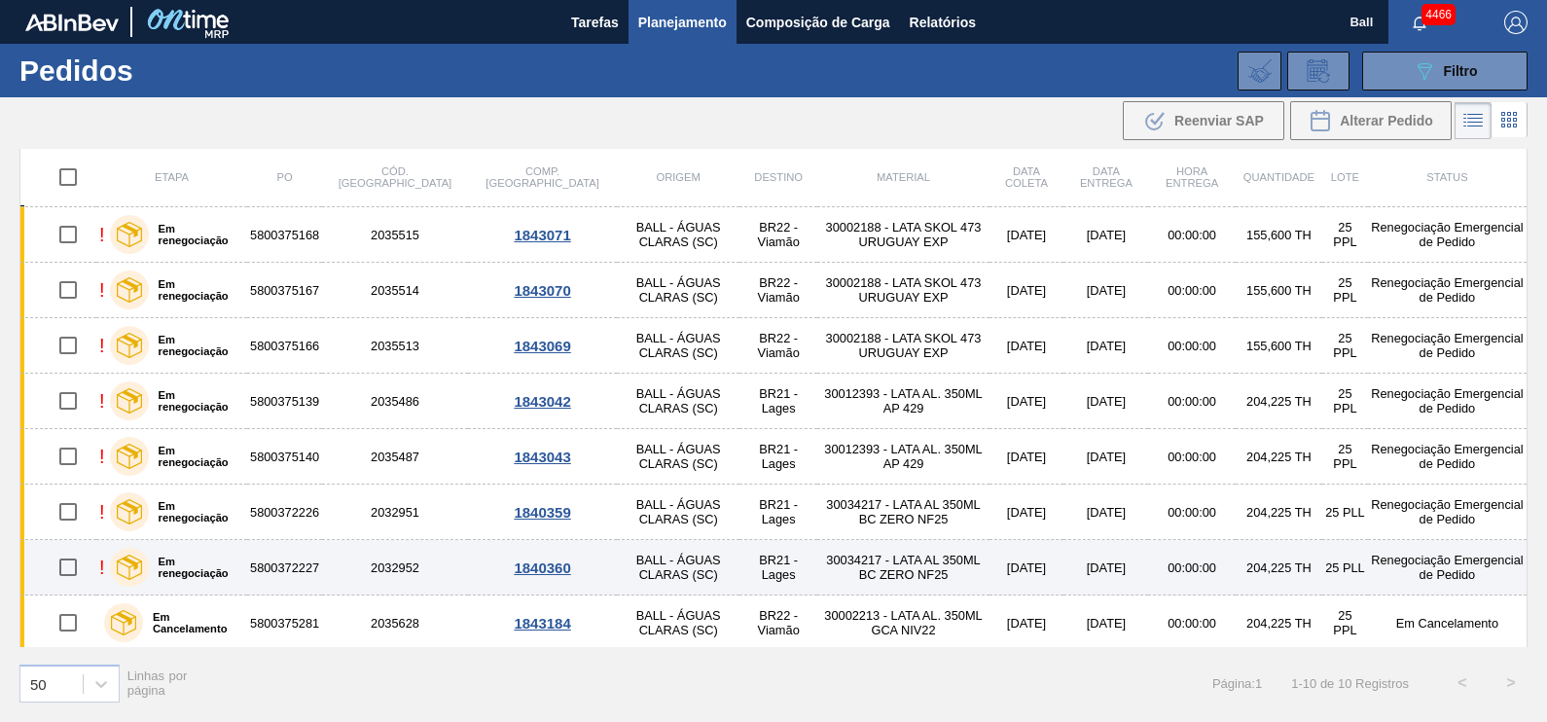
click at [817, 567] on td "30034217 - LATA AL 350ML BC ZERO NF25" at bounding box center [902, 567] width 171 height 55
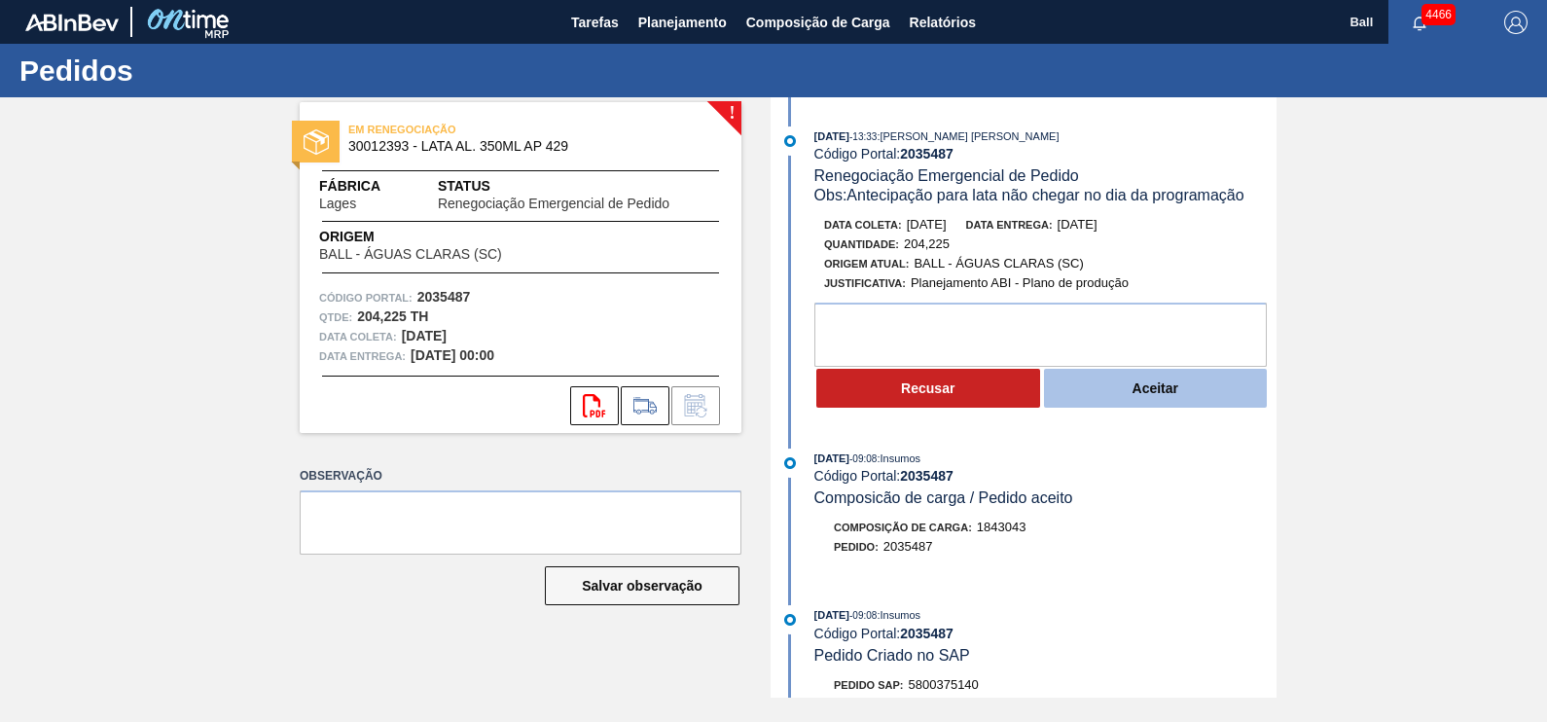
click at [1173, 388] on button "Aceitar" at bounding box center [1156, 388] width 224 height 39
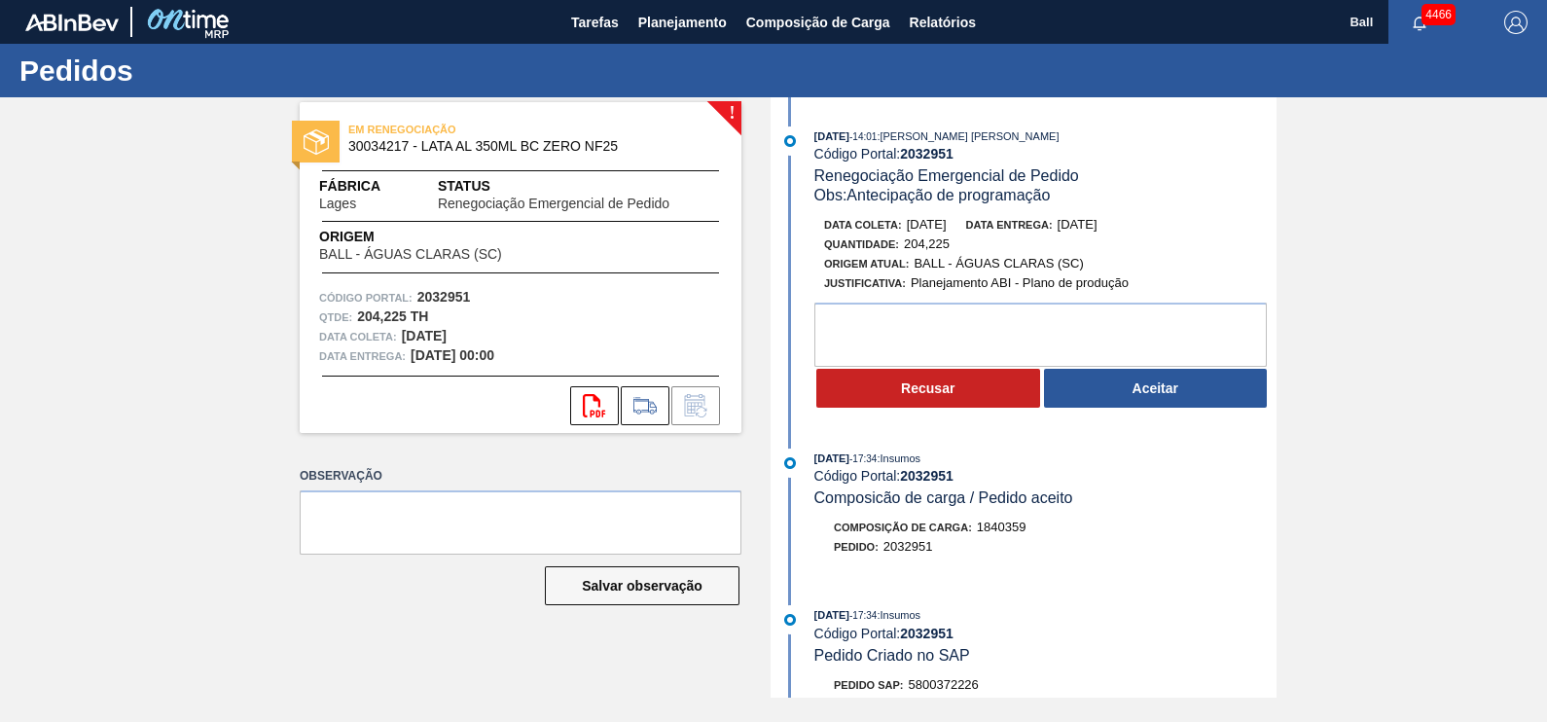
drag, startPoint x: 912, startPoint y: 225, endPoint x: 970, endPoint y: 229, distance: 58.5
click at [970, 229] on div "Data [PERSON_NAME]: [DATE] Data entrega: [DATE]" at bounding box center [1055, 224] width 462 height 19
copy span "[DATE]"
click at [1143, 391] on button "Aceitar" at bounding box center [1156, 388] width 224 height 39
click at [1142, 407] on button "Aceitar" at bounding box center [1156, 388] width 224 height 39
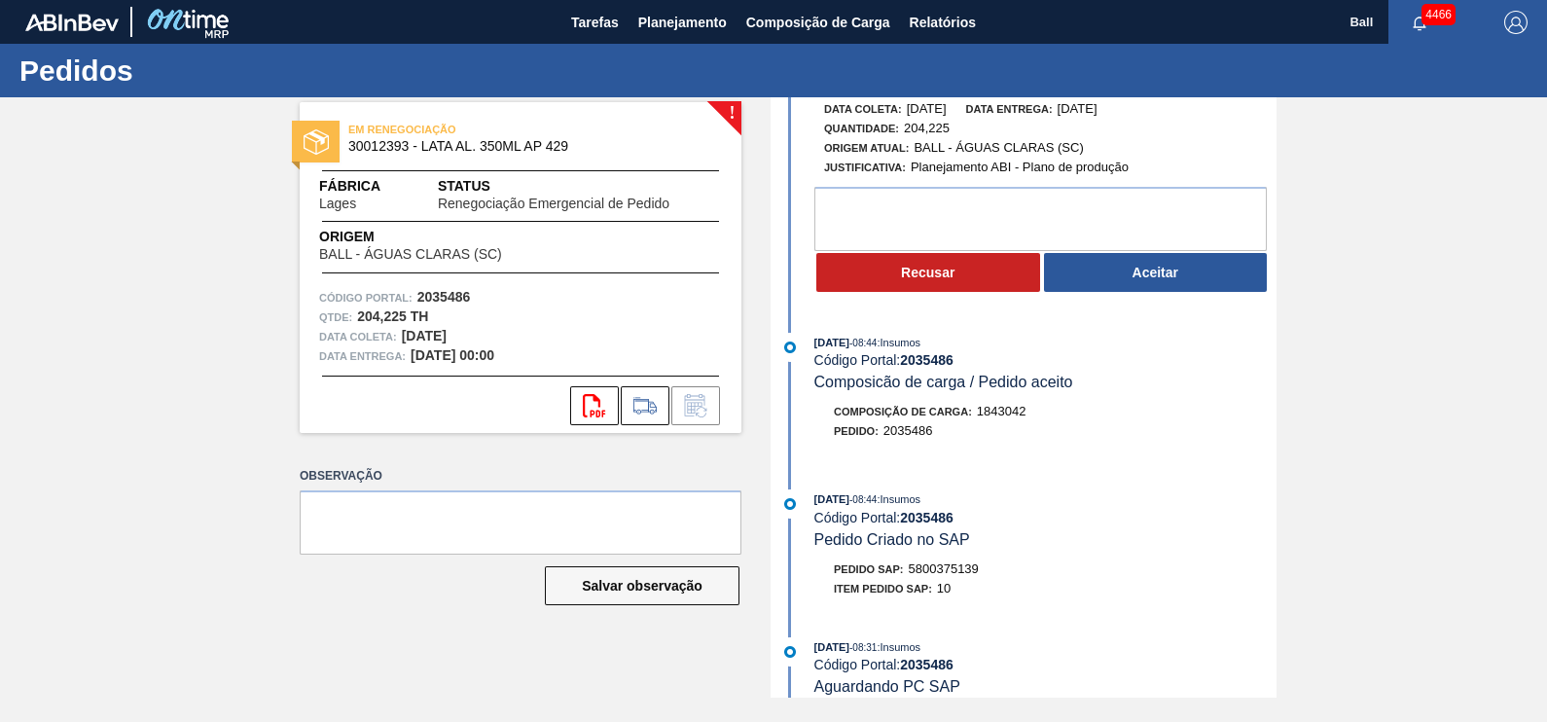
scroll to position [242, 0]
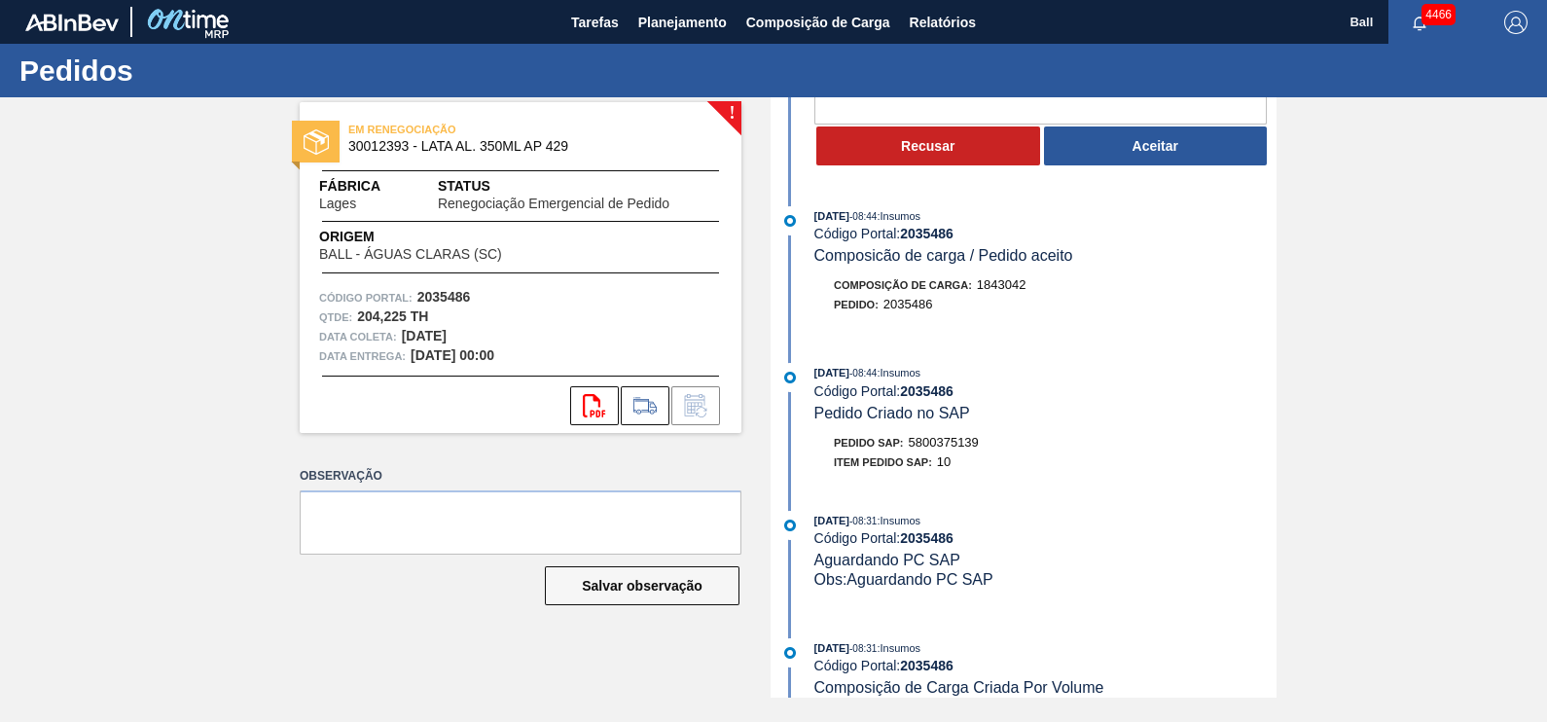
click at [959, 450] on span "5800375139" at bounding box center [944, 442] width 70 height 15
copy span "5800375139"
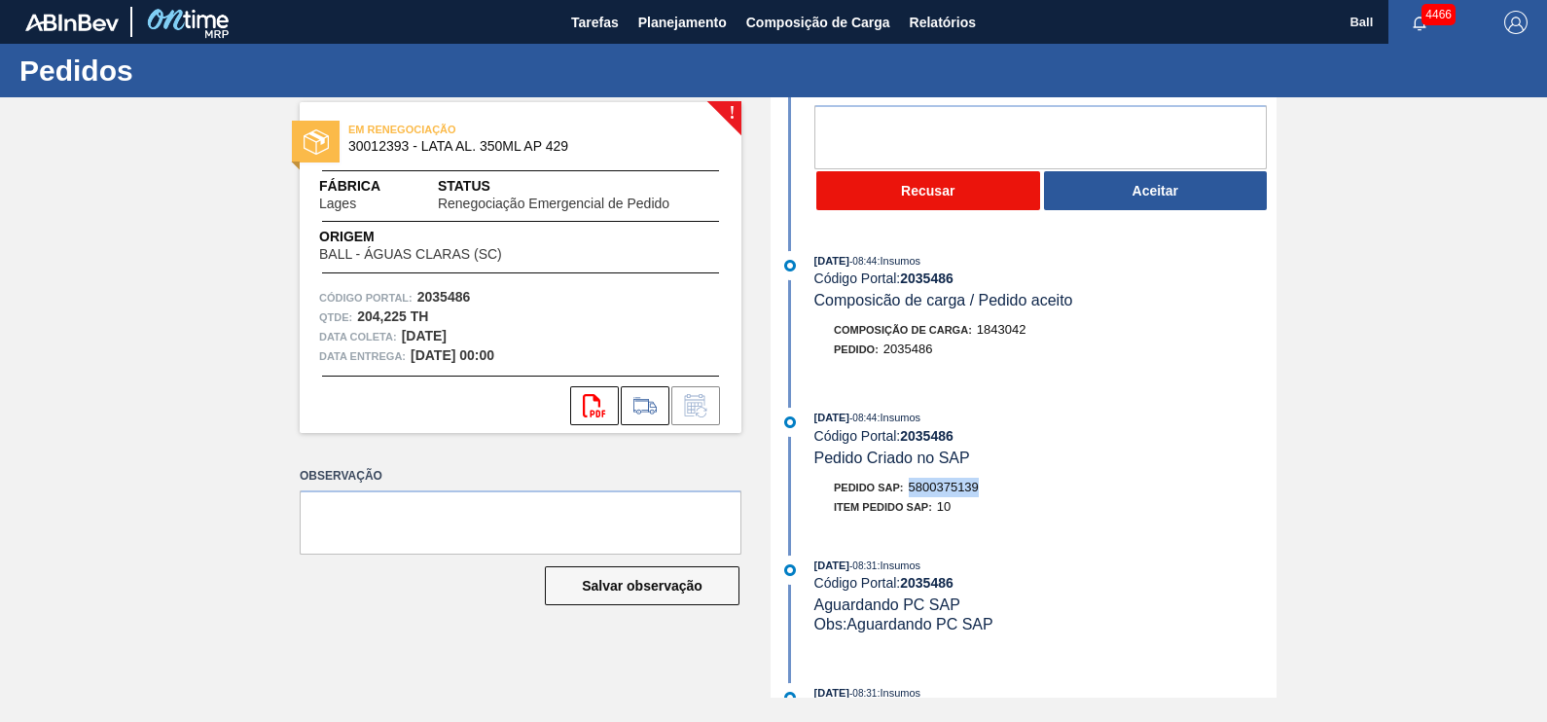
scroll to position [0, 0]
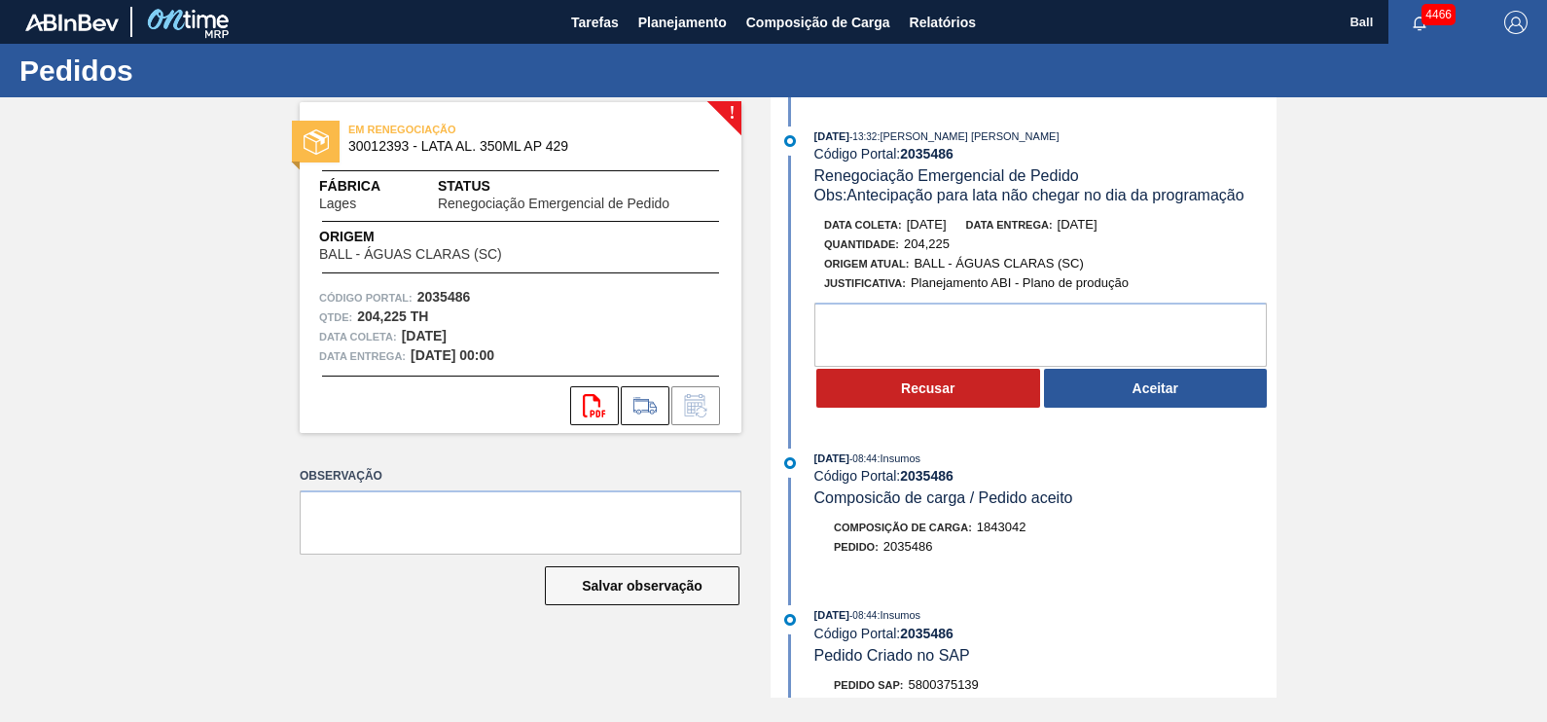
click at [914, 224] on span "26/09/2025" at bounding box center [927, 224] width 40 height 15
click at [915, 224] on span "26/09/2025" at bounding box center [927, 224] width 40 height 15
drag, startPoint x: 915, startPoint y: 224, endPoint x: 939, endPoint y: 226, distance: 24.4
click at [939, 226] on span "26/09/2025" at bounding box center [927, 224] width 40 height 15
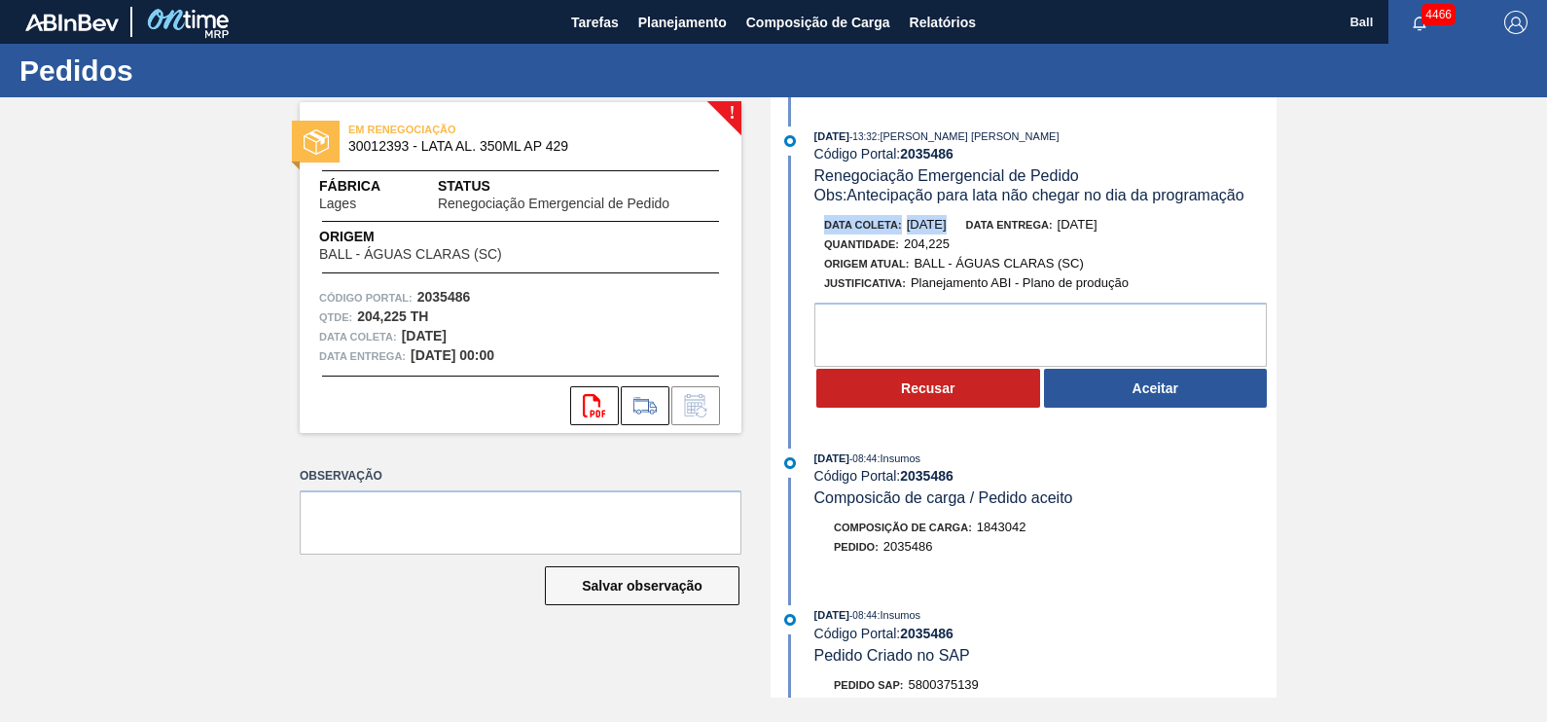
click at [939, 226] on span "26/09/2025" at bounding box center [927, 224] width 40 height 15
drag, startPoint x: 939, startPoint y: 226, endPoint x: 993, endPoint y: 226, distance: 54.5
click at [947, 226] on span "26/09/2025" at bounding box center [927, 224] width 40 height 15
click at [993, 226] on span "Data entrega:" at bounding box center [1009, 225] width 87 height 12
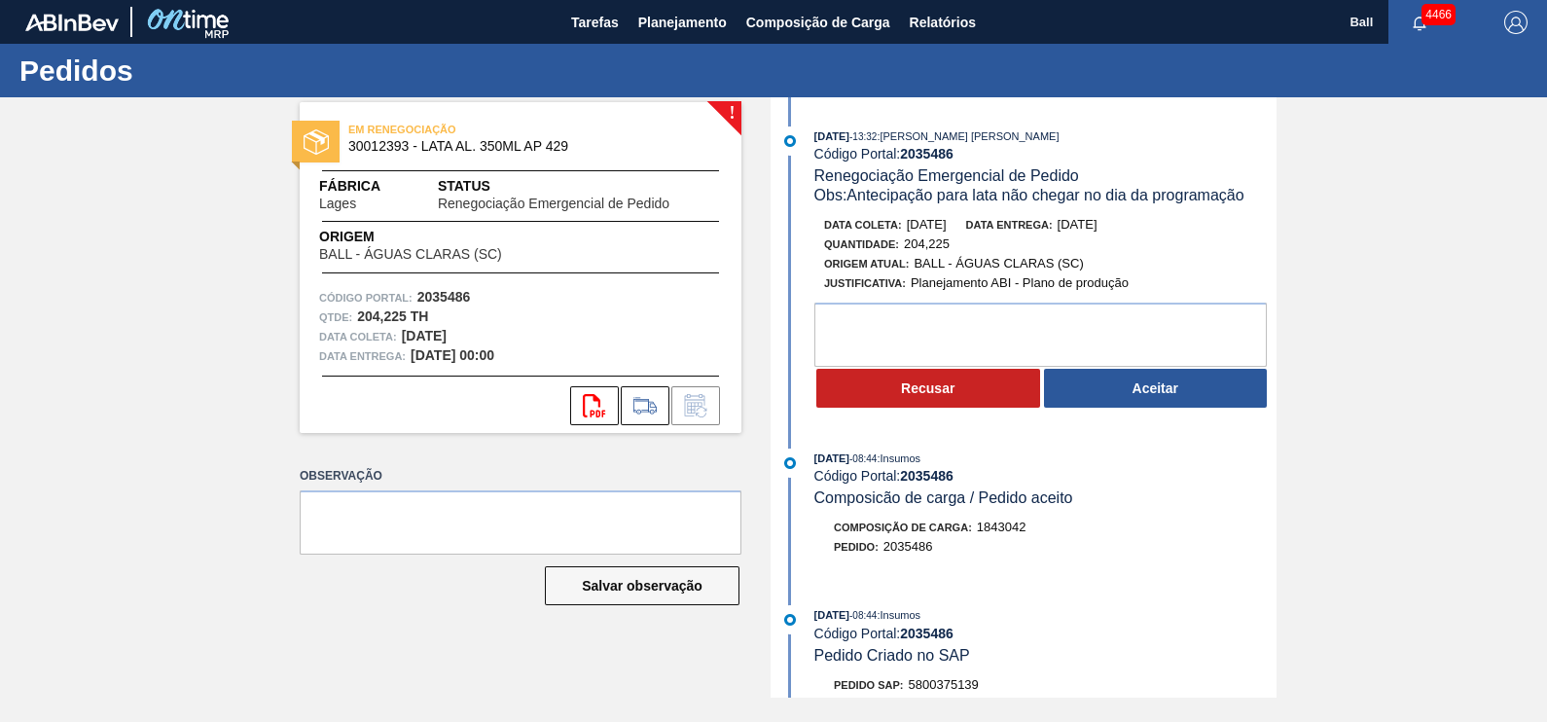
click at [947, 229] on span "26/09/2025" at bounding box center [927, 224] width 40 height 15
drag, startPoint x: 966, startPoint y: 229, endPoint x: 907, endPoint y: 224, distance: 59.6
click at [907, 224] on span "26/09/2025" at bounding box center [927, 224] width 40 height 15
copy span "26/09/2025"
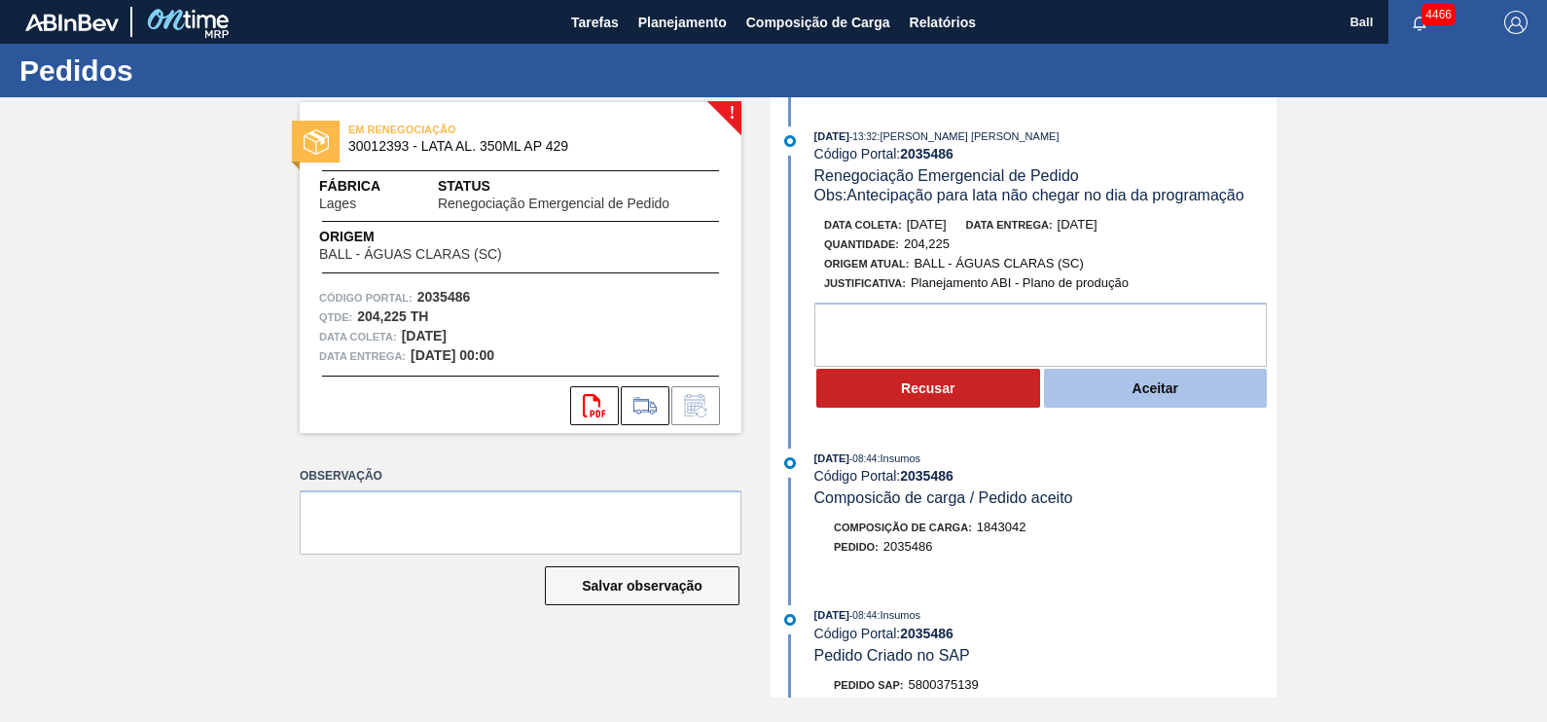
click at [1145, 400] on button "Aceitar" at bounding box center [1156, 388] width 224 height 39
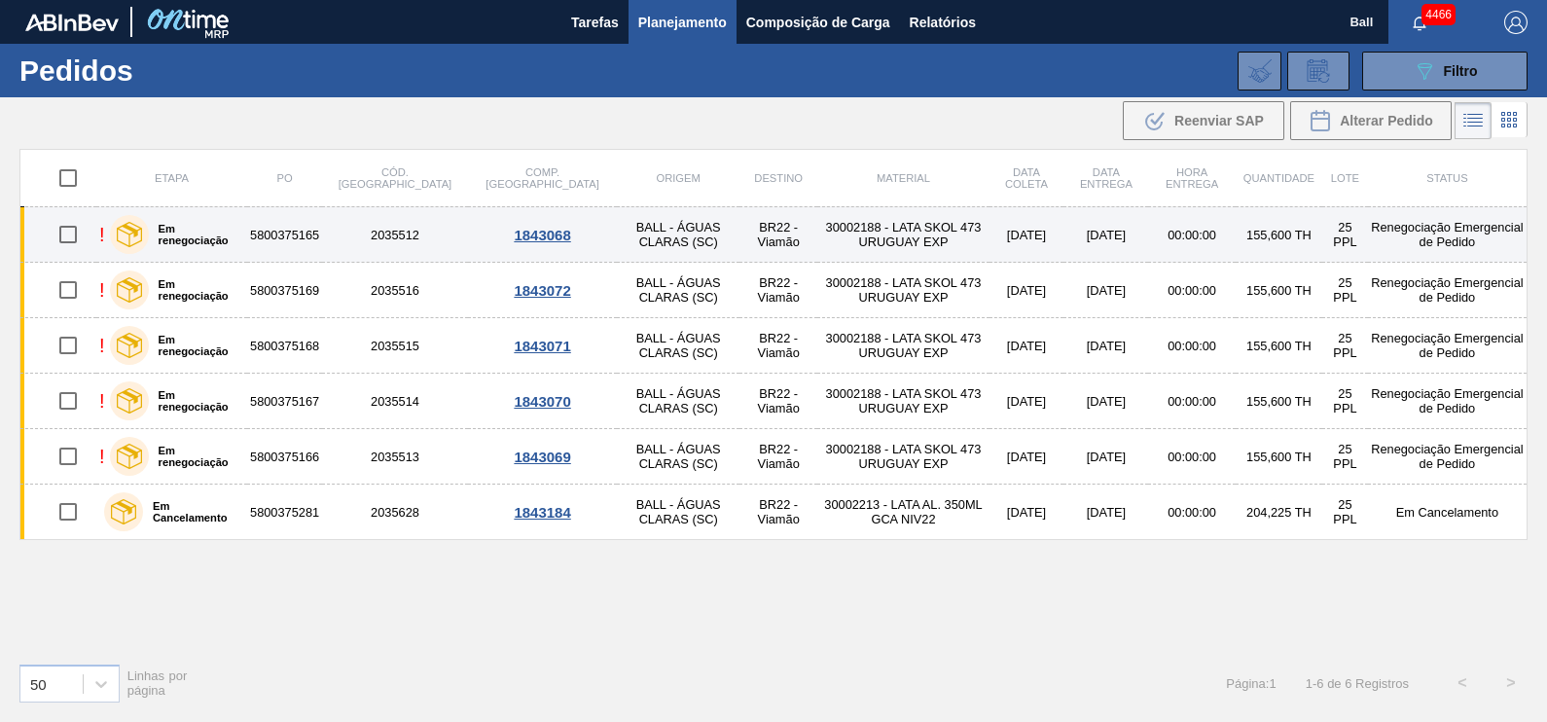
click at [869, 237] on td "30002188 - LATA SKOL 473 URUGUAY EXP" at bounding box center [902, 234] width 171 height 55
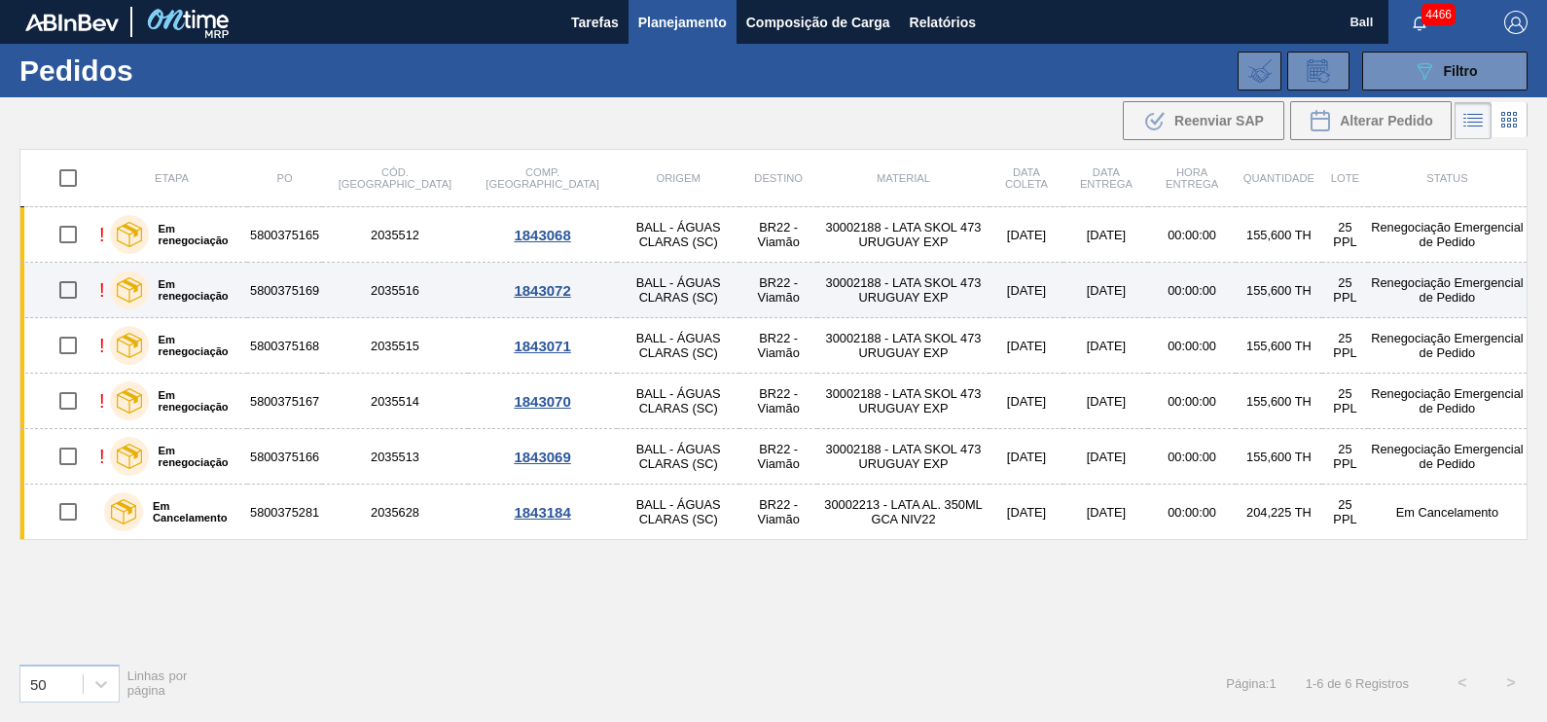
click at [876, 297] on td "30002188 - LATA SKOL 473 URUGUAY EXP" at bounding box center [902, 290] width 171 height 55
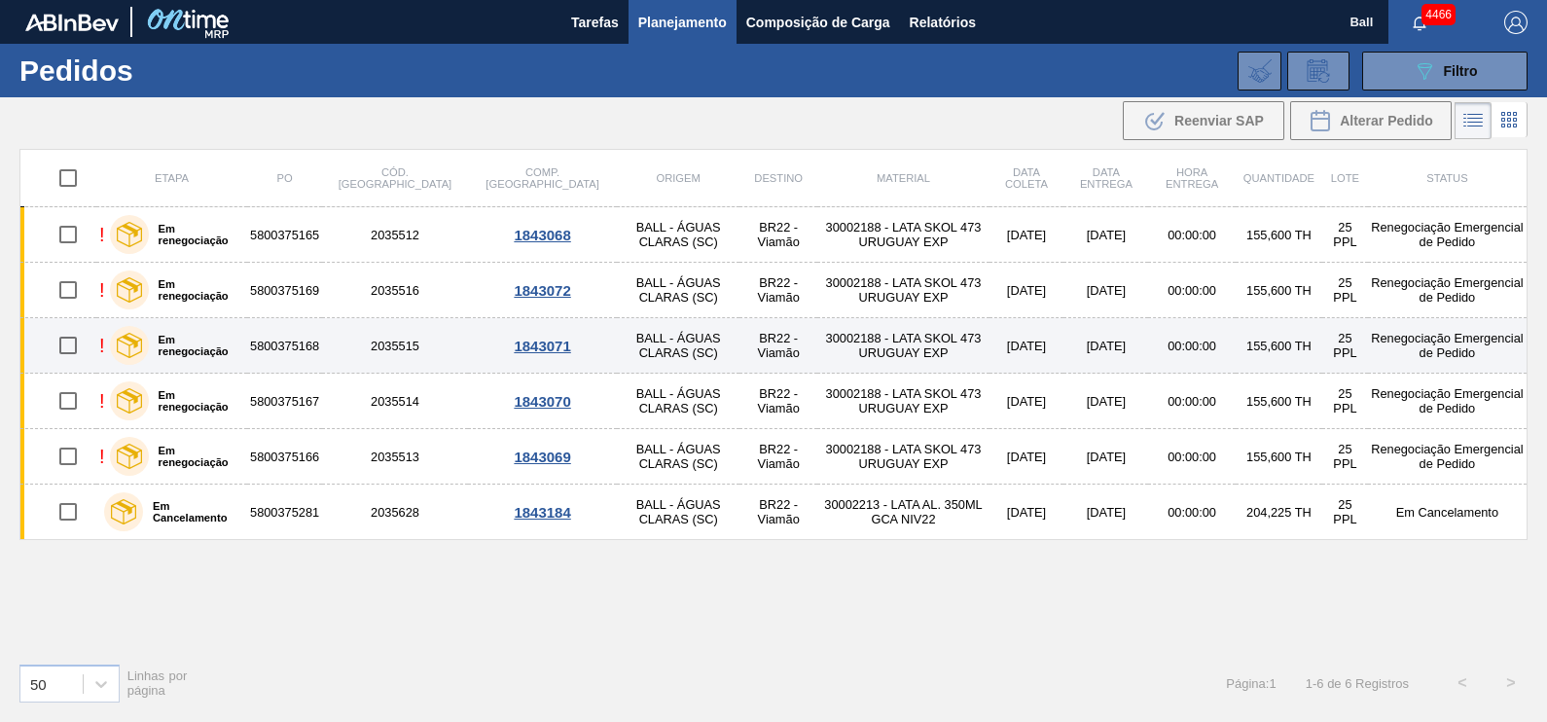
click at [876, 350] on td "30002188 - LATA SKOL 473 URUGUAY EXP" at bounding box center [902, 345] width 171 height 55
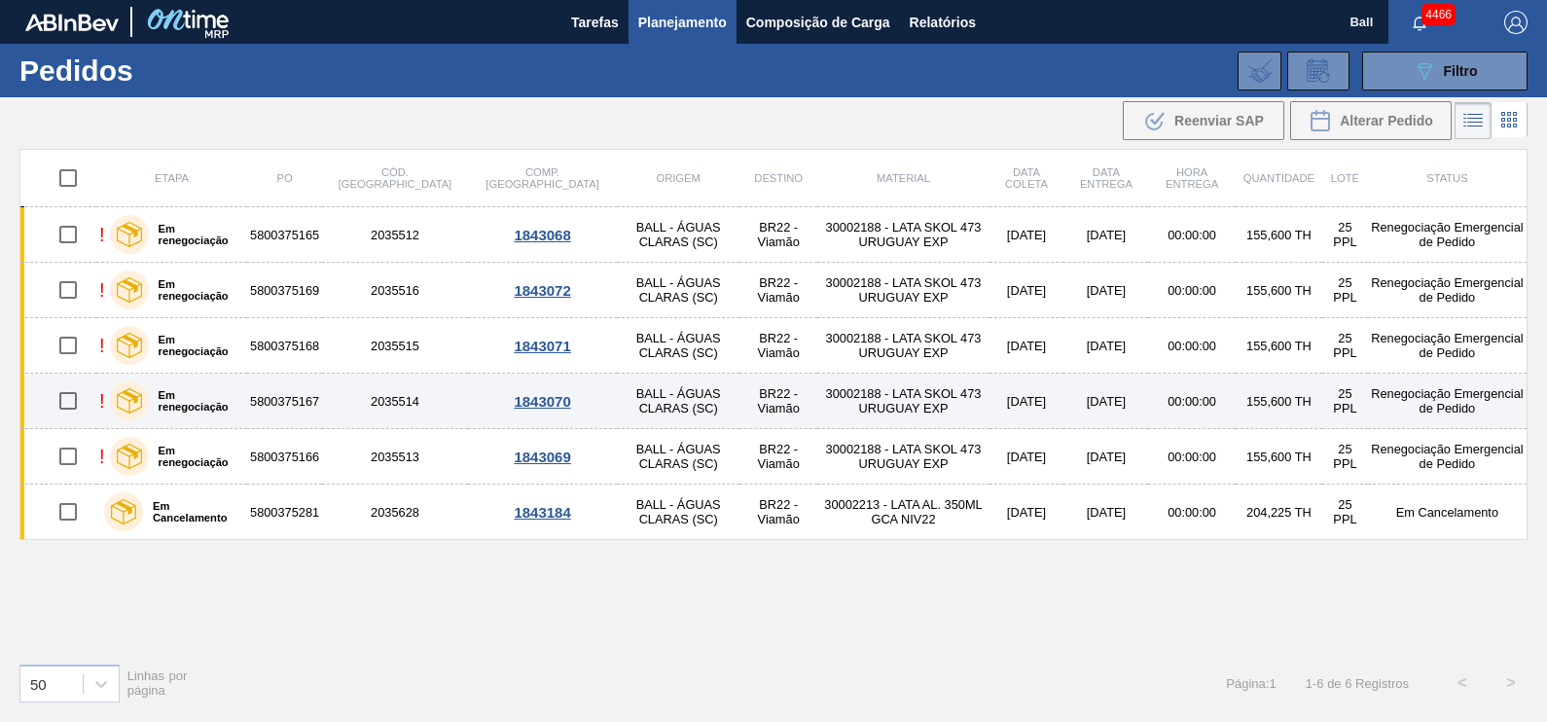
click at [874, 394] on td "30002188 - LATA SKOL 473 URUGUAY EXP" at bounding box center [902, 401] width 171 height 55
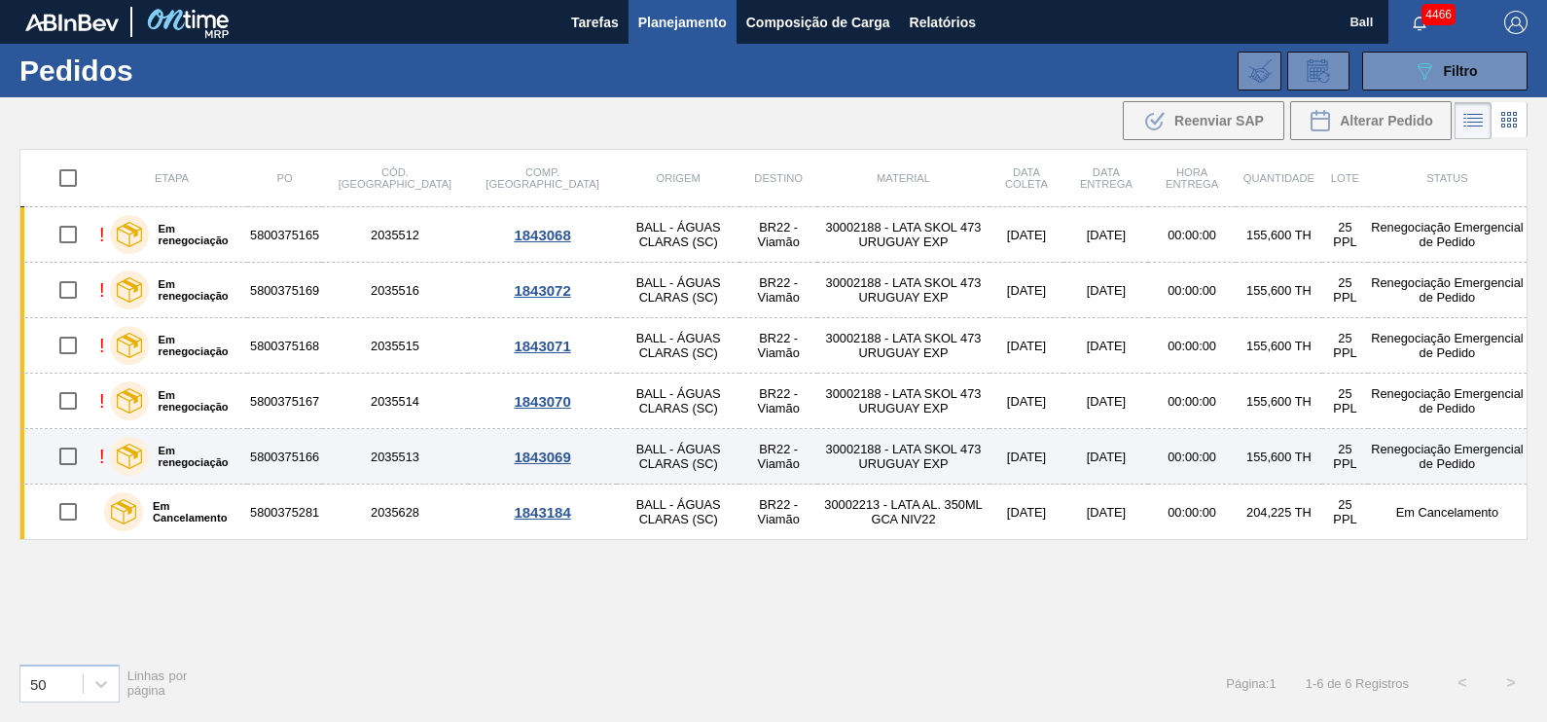
click at [875, 453] on td "30002188 - LATA SKOL 473 URUGUAY EXP" at bounding box center [902, 456] width 171 height 55
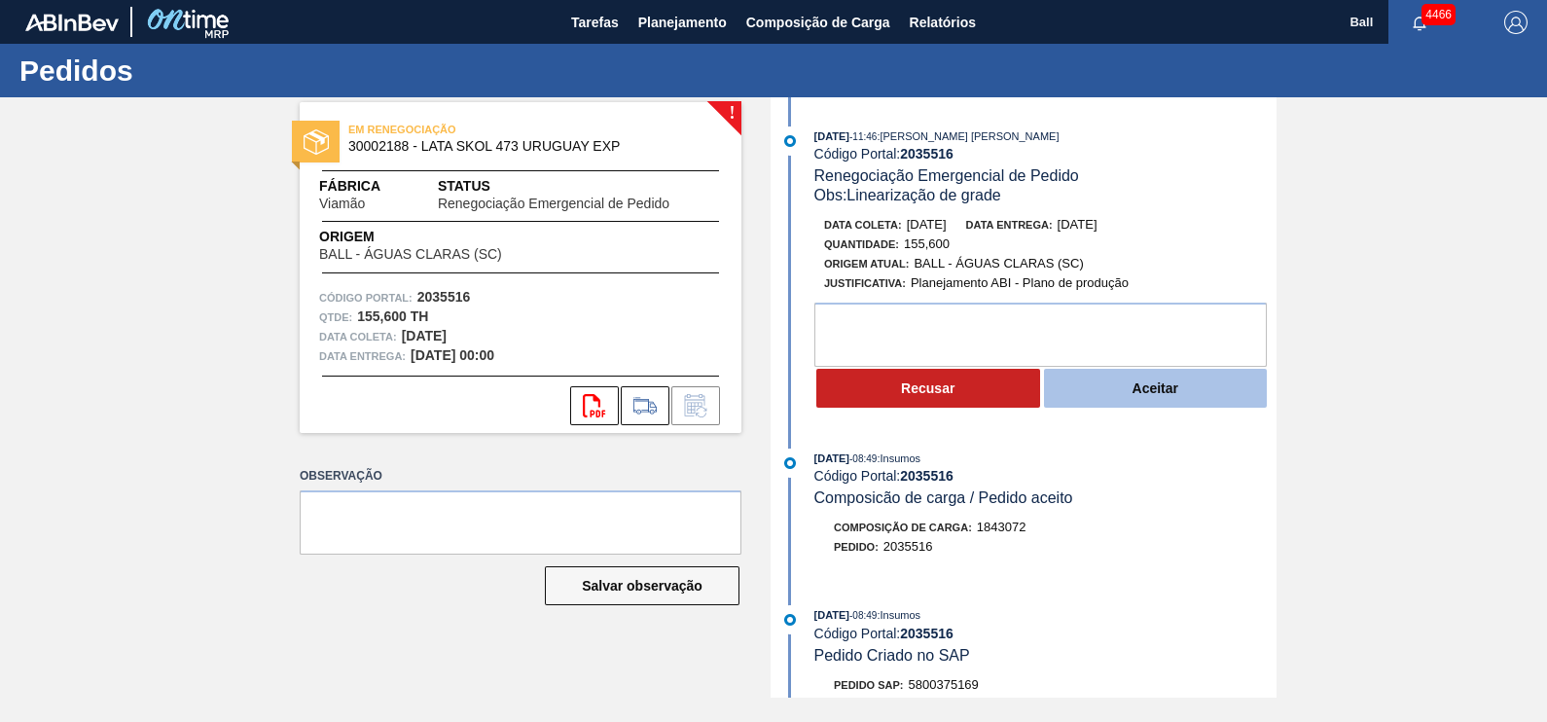
click at [1185, 380] on button "Aceitar" at bounding box center [1156, 388] width 224 height 39
drag, startPoint x: 1189, startPoint y: 395, endPoint x: 1173, endPoint y: 382, distance: 20.1
click at [1189, 395] on button "Aceitar" at bounding box center [1156, 388] width 224 height 39
drag, startPoint x: 918, startPoint y: 230, endPoint x: 973, endPoint y: 229, distance: 55.5
click at [973, 229] on div "Data [PERSON_NAME]: [DATE] Data entrega: [DATE]" at bounding box center [1055, 224] width 462 height 19
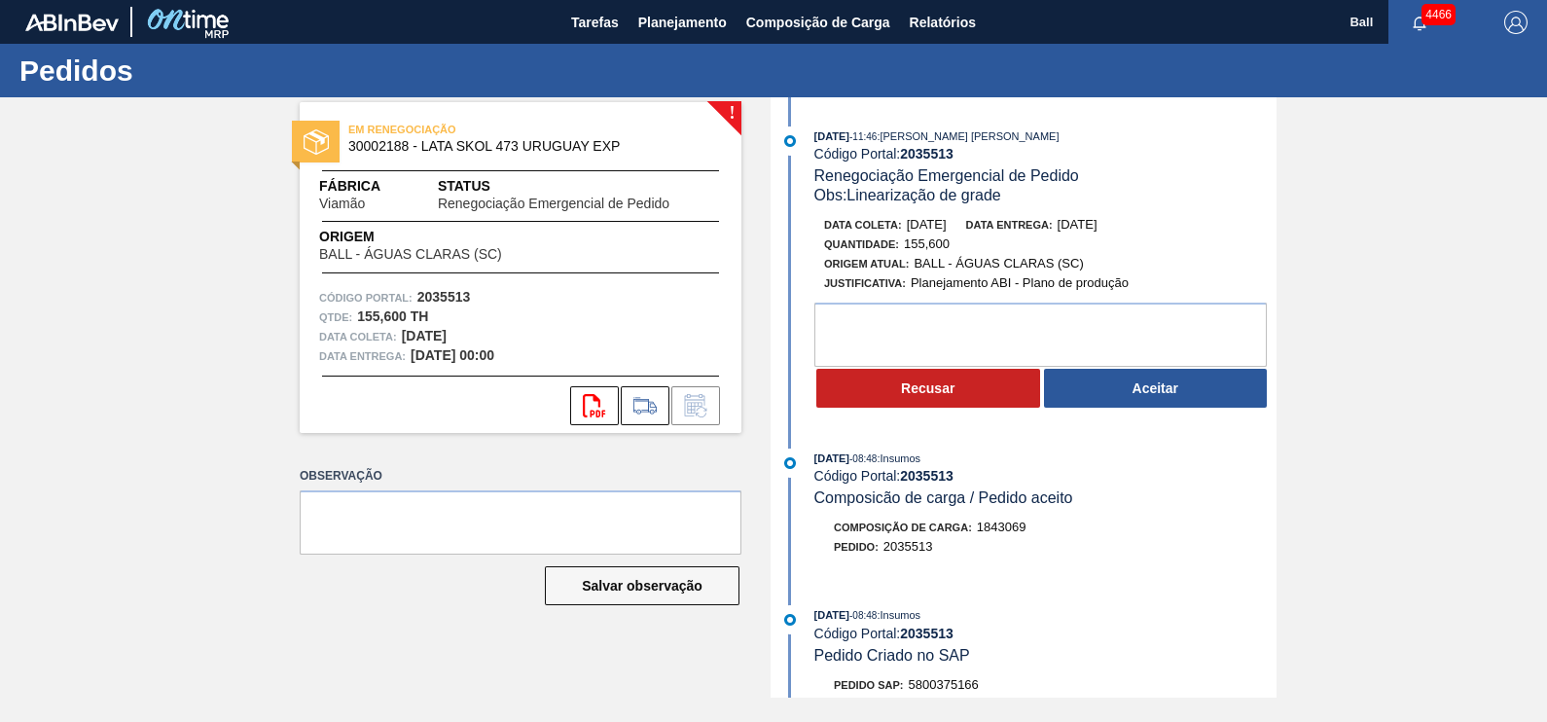
copy span "[DATE]"
click at [1154, 385] on button "Aceitar" at bounding box center [1156, 388] width 224 height 39
click at [935, 220] on span "[DATE]" at bounding box center [927, 224] width 40 height 15
click at [935, 220] on span "30/09/2025" at bounding box center [927, 224] width 40 height 15
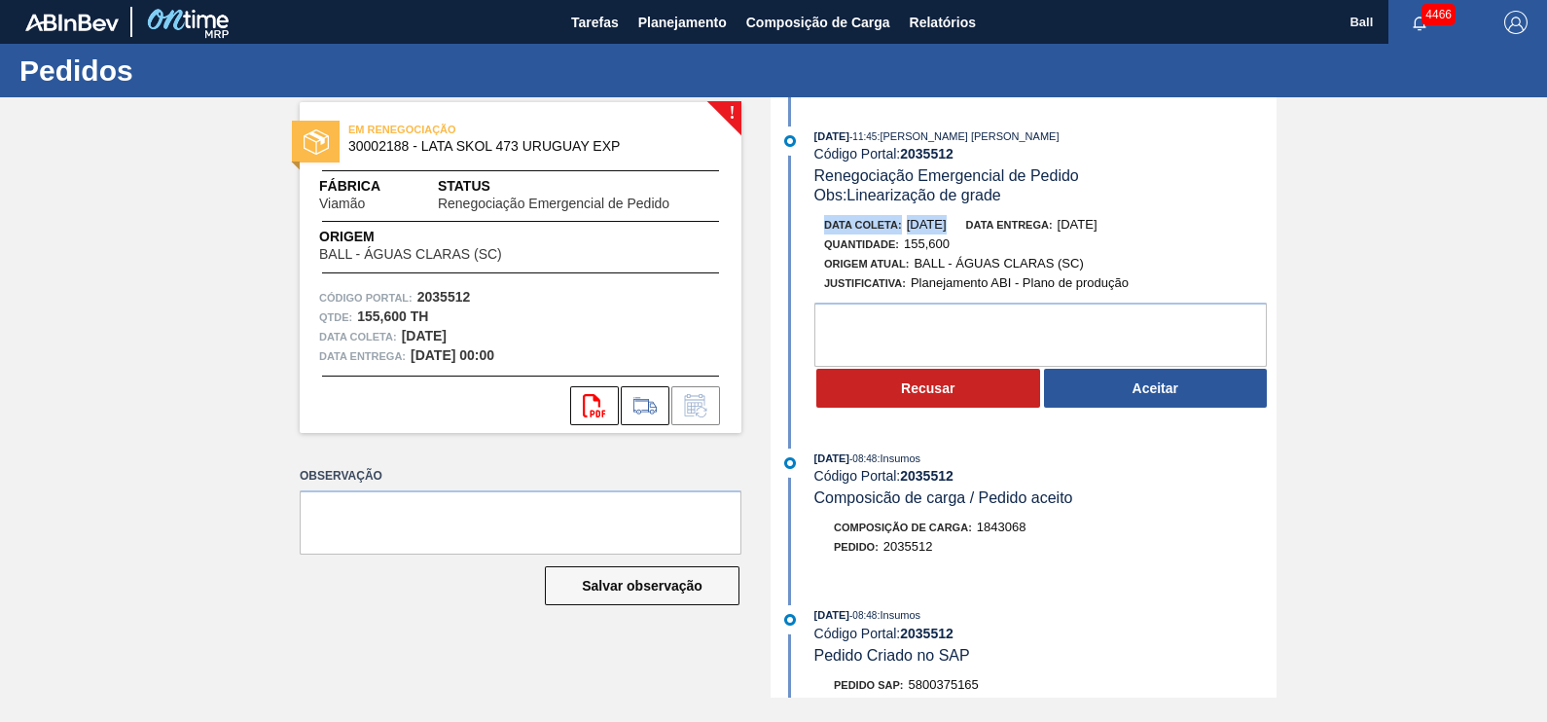
drag, startPoint x: 935, startPoint y: 220, endPoint x: 992, endPoint y: 226, distance: 57.7
click at [992, 226] on span "Data entrega:" at bounding box center [1009, 225] width 87 height 12
click at [971, 226] on div "Data coleta: 30/09/2025 Data entrega: 30/09/2025" at bounding box center [1055, 224] width 462 height 19
drag, startPoint x: 971, startPoint y: 226, endPoint x: 908, endPoint y: 231, distance: 63.4
click at [908, 231] on div "Data coleta: 30/09/2025 Data entrega: 30/09/2025" at bounding box center [1055, 224] width 462 height 19
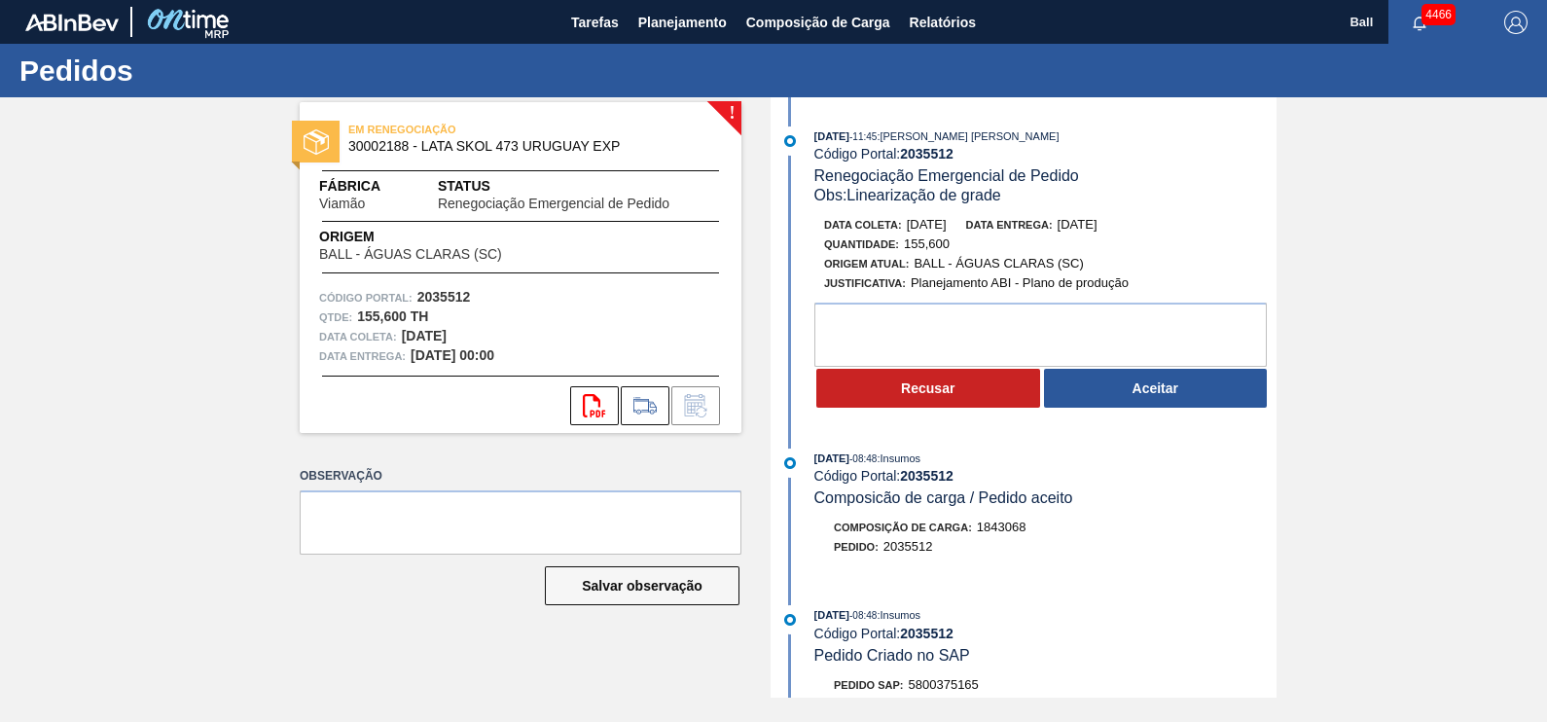
copy span "30/09/2025"
click at [1143, 403] on button "Aceitar" at bounding box center [1156, 388] width 224 height 39
drag, startPoint x: 907, startPoint y: 221, endPoint x: 970, endPoint y: 232, distance: 64.1
click at [970, 232] on div "Data [PERSON_NAME]: [DATE] Data entrega: [DATE]" at bounding box center [1055, 224] width 462 height 19
copy span "[DATE]"
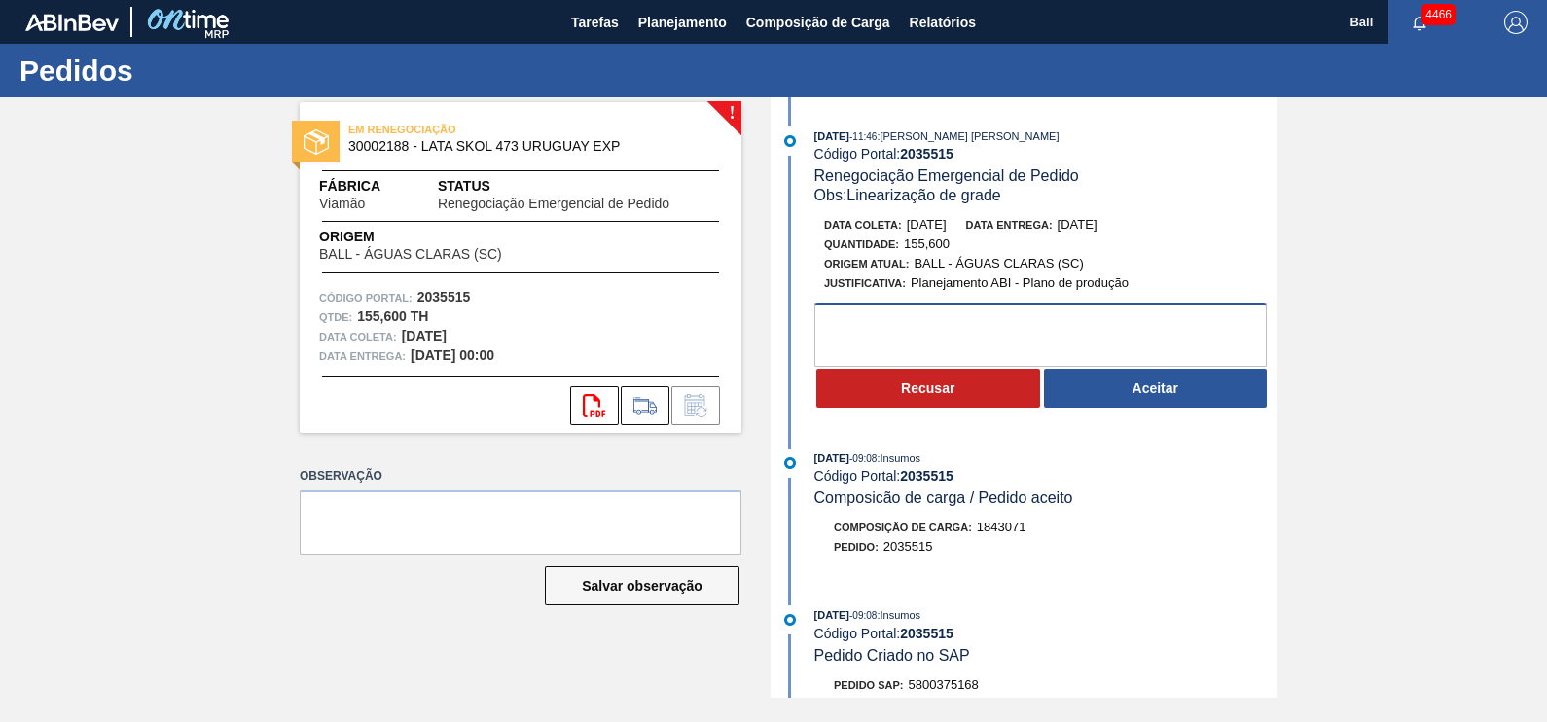
click at [988, 340] on textarea at bounding box center [1040, 335] width 452 height 64
paste textarea "OK PARA POSTERGAÇÃO"
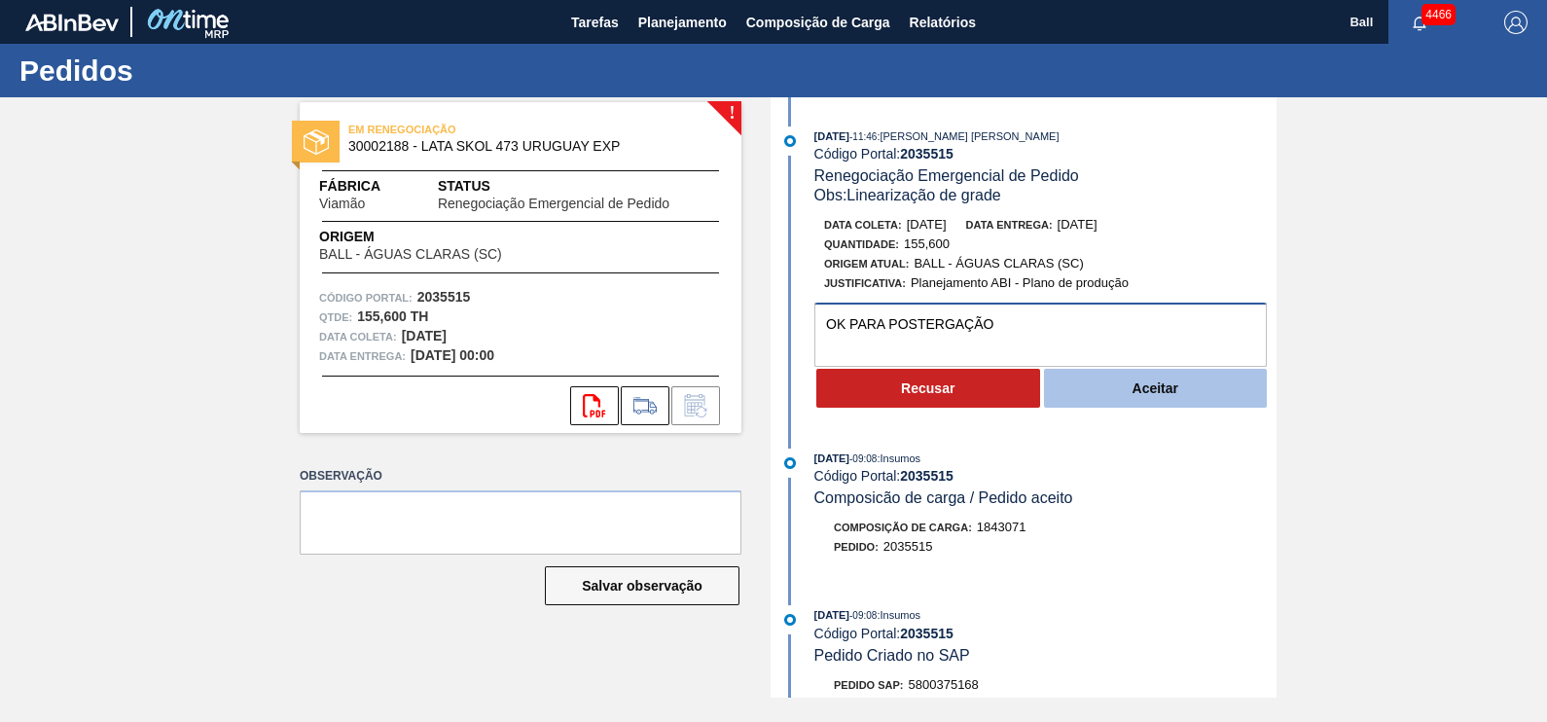
type textarea "OK PARA POSTERGAÇÃO"
click at [1177, 403] on button "Aceitar" at bounding box center [1156, 388] width 224 height 39
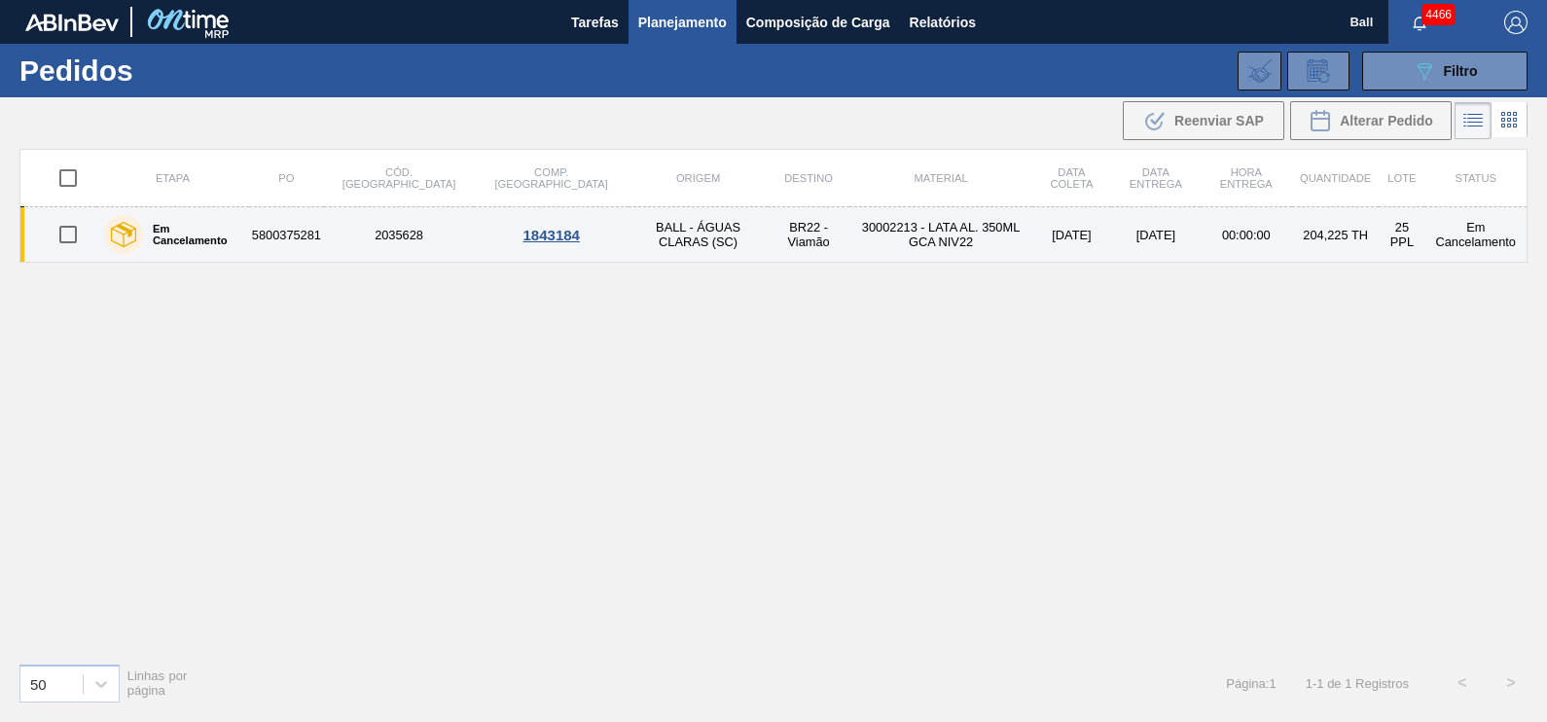
click at [307, 245] on td "5800375281" at bounding box center [286, 234] width 75 height 55
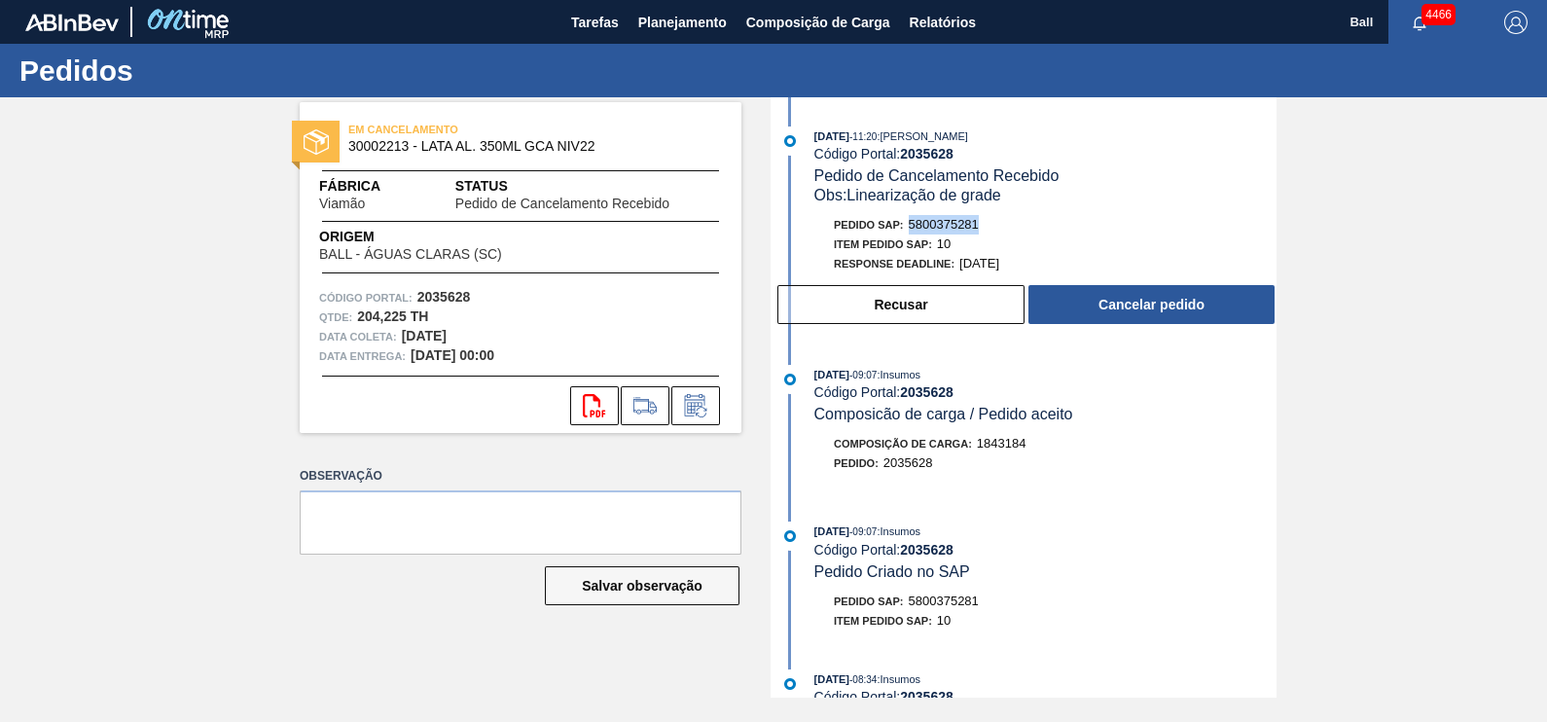
drag, startPoint x: 990, startPoint y: 224, endPoint x: 914, endPoint y: 229, distance: 76.1
click at [914, 229] on div "Pedido SAP: 5800375281" at bounding box center [1045, 224] width 462 height 19
copy span "5800375281"
drag, startPoint x: 914, startPoint y: 229, endPoint x: 1114, endPoint y: 301, distance: 213.0
click at [1114, 301] on button "Cancelar pedido" at bounding box center [1151, 304] width 246 height 39
